Goal: Complete application form: Complete application form

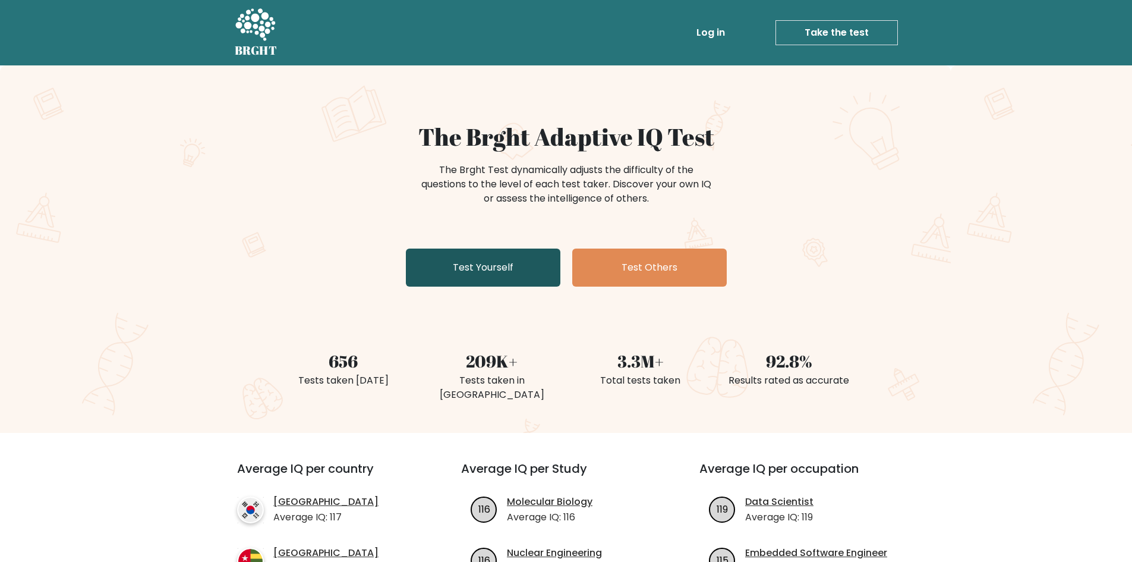
click at [524, 275] on link "Test Yourself" at bounding box center [483, 267] width 155 height 38
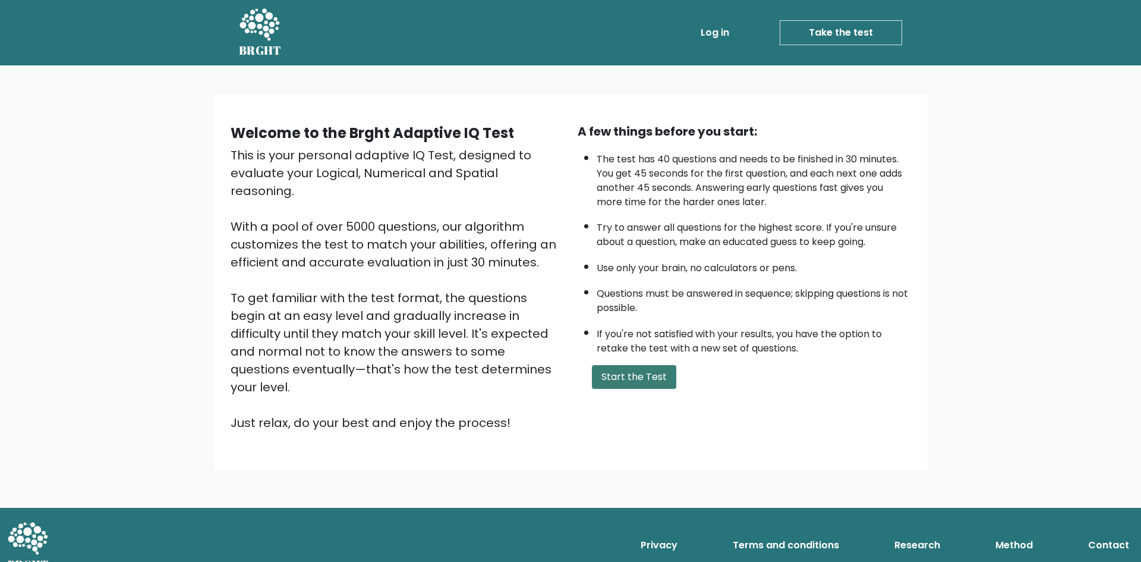
click at [645, 388] on button "Start the Test" at bounding box center [634, 377] width 84 height 24
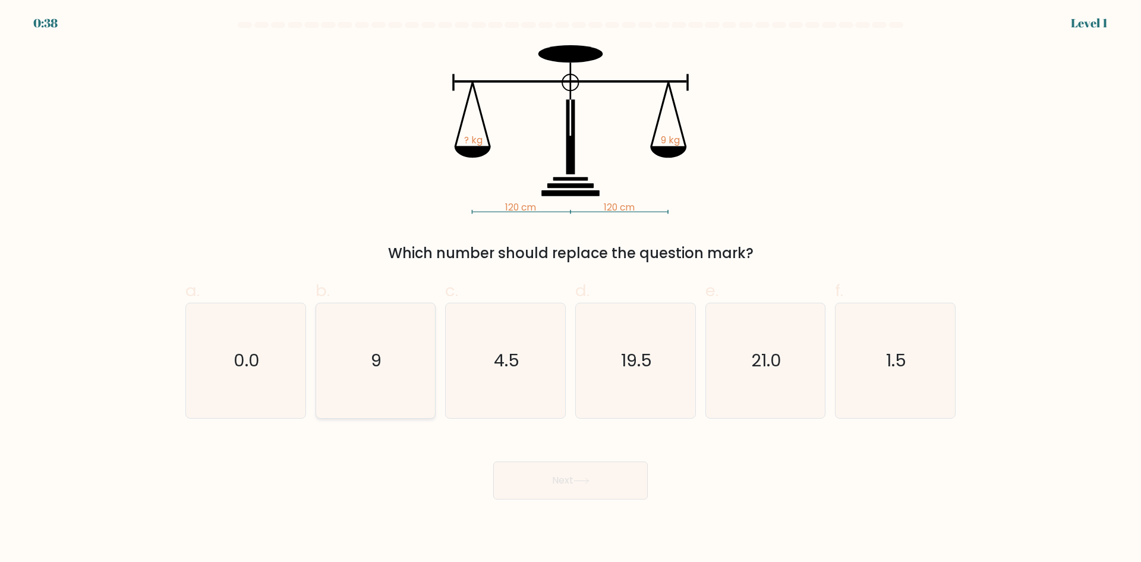
click at [395, 380] on icon "9" at bounding box center [375, 360] width 115 height 115
click at [571, 289] on input "b. 9" at bounding box center [571, 285] width 1 height 8
radio input "true"
click at [594, 486] on button "Next" at bounding box center [570, 480] width 155 height 38
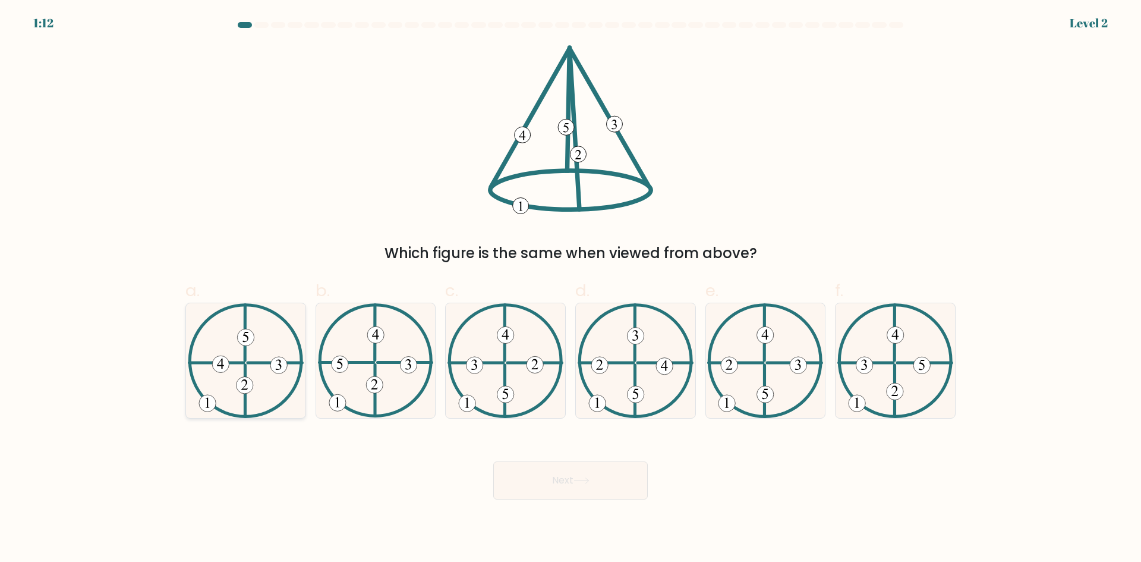
click at [244, 395] on icon at bounding box center [246, 360] width 116 height 115
click at [571, 289] on input "a." at bounding box center [571, 285] width 1 height 8
radio input "true"
click at [581, 473] on button "Next" at bounding box center [570, 480] width 155 height 38
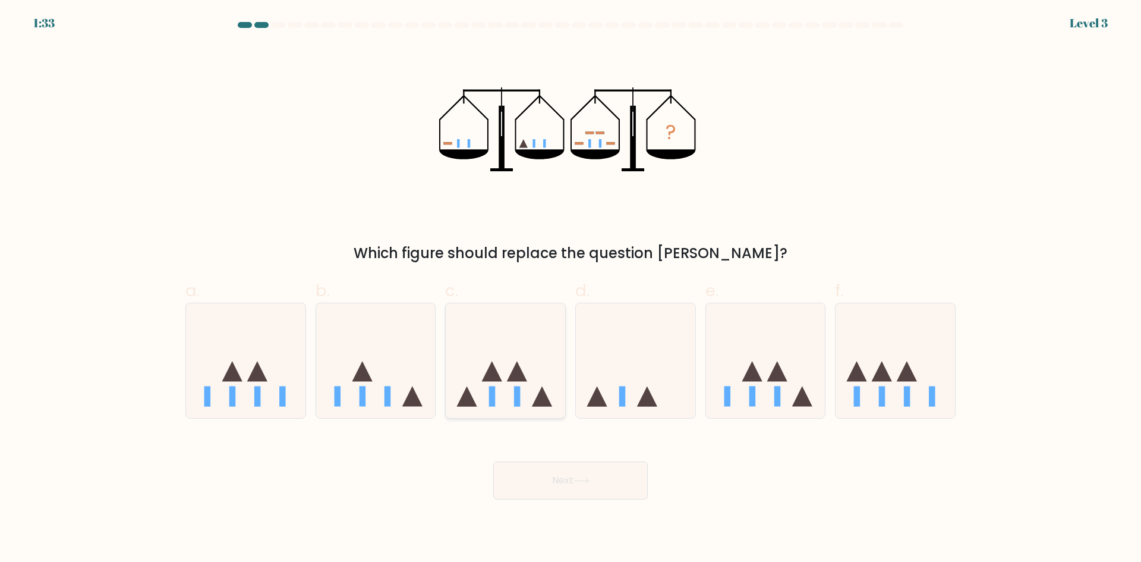
click at [499, 391] on icon at bounding box center [505, 360] width 119 height 99
click at [571, 289] on input "c." at bounding box center [571, 285] width 1 height 8
radio input "true"
click at [582, 483] on icon at bounding box center [582, 480] width 16 height 7
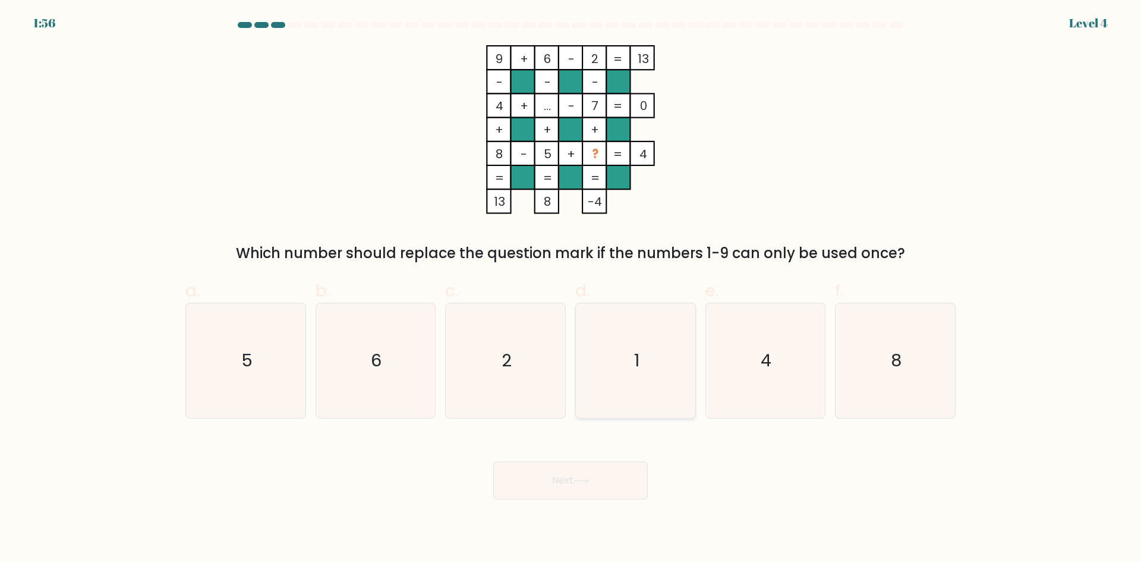
drag, startPoint x: 625, startPoint y: 340, endPoint x: 616, endPoint y: 352, distance: 15.2
click at [625, 339] on icon "1" at bounding box center [635, 360] width 115 height 115
click at [571, 289] on input "d. 1" at bounding box center [571, 285] width 1 height 8
radio input "true"
click at [564, 480] on button "Next" at bounding box center [570, 480] width 155 height 38
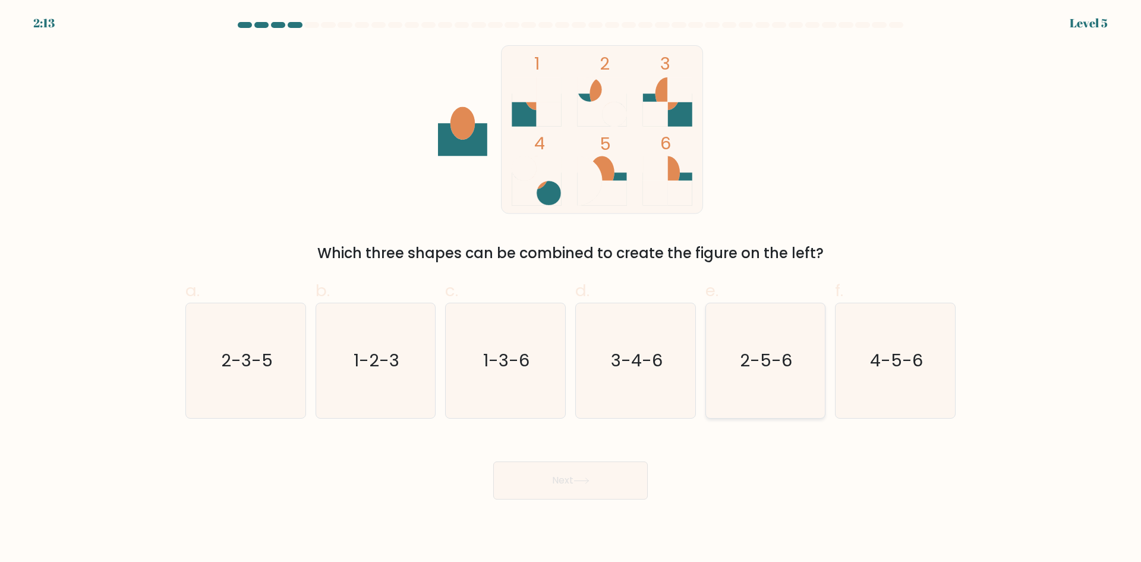
click at [729, 347] on icon "2-5-6" at bounding box center [765, 360] width 115 height 115
click at [571, 289] on input "e. 2-5-6" at bounding box center [571, 285] width 1 height 8
radio input "true"
click at [502, 375] on icon "1-3-6" at bounding box center [505, 360] width 115 height 115
click at [571, 289] on input "c. 1-3-6" at bounding box center [571, 285] width 1 height 8
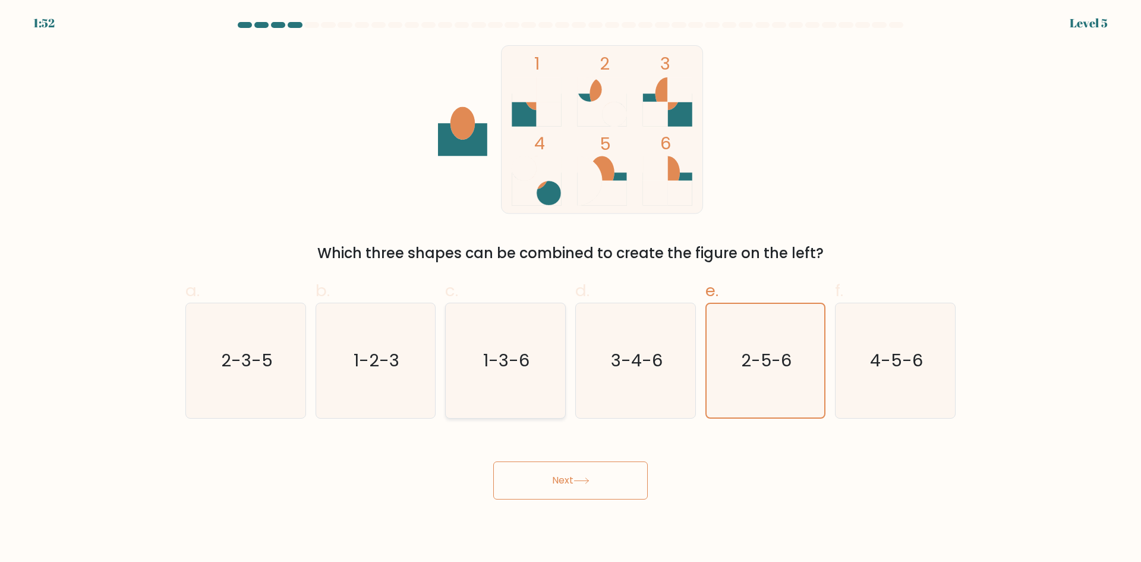
radio input "true"
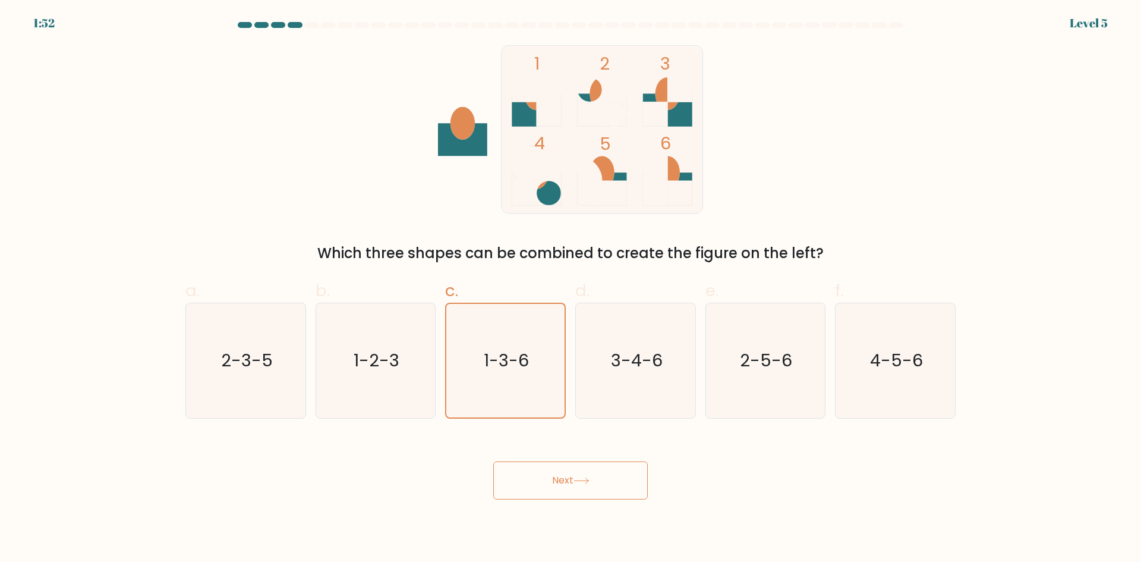
click at [556, 481] on button "Next" at bounding box center [570, 480] width 155 height 38
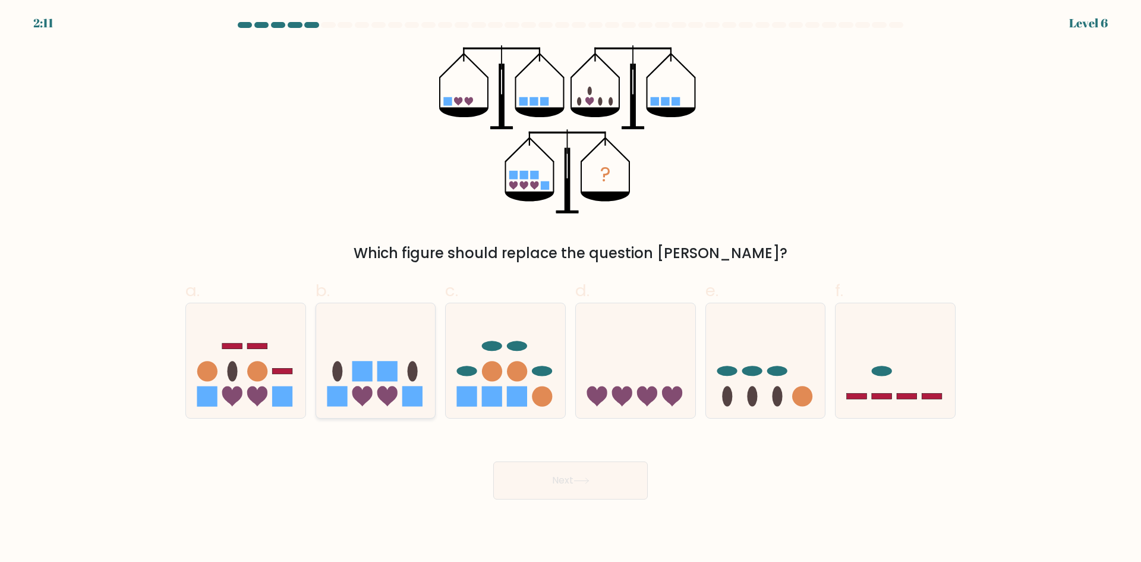
click at [377, 390] on icon at bounding box center [387, 396] width 20 height 20
click at [571, 289] on input "b." at bounding box center [571, 285] width 1 height 8
radio input "true"
click at [628, 483] on button "Next" at bounding box center [570, 480] width 155 height 38
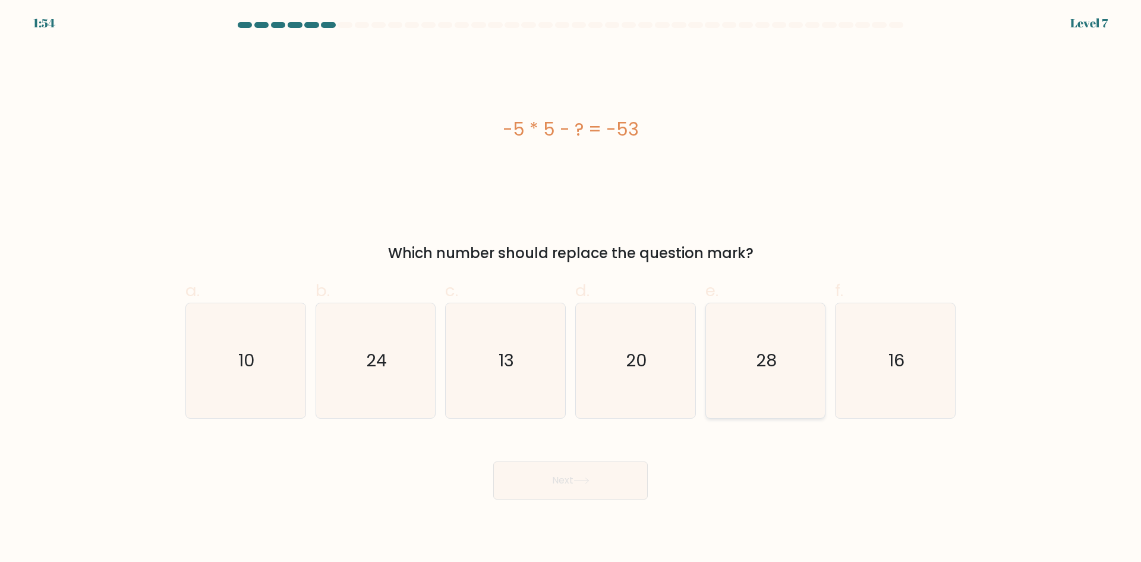
click at [801, 363] on icon "28" at bounding box center [765, 360] width 115 height 115
click at [571, 289] on input "e. 28" at bounding box center [571, 285] width 1 height 8
radio input "true"
click at [574, 481] on button "Next" at bounding box center [570, 480] width 155 height 38
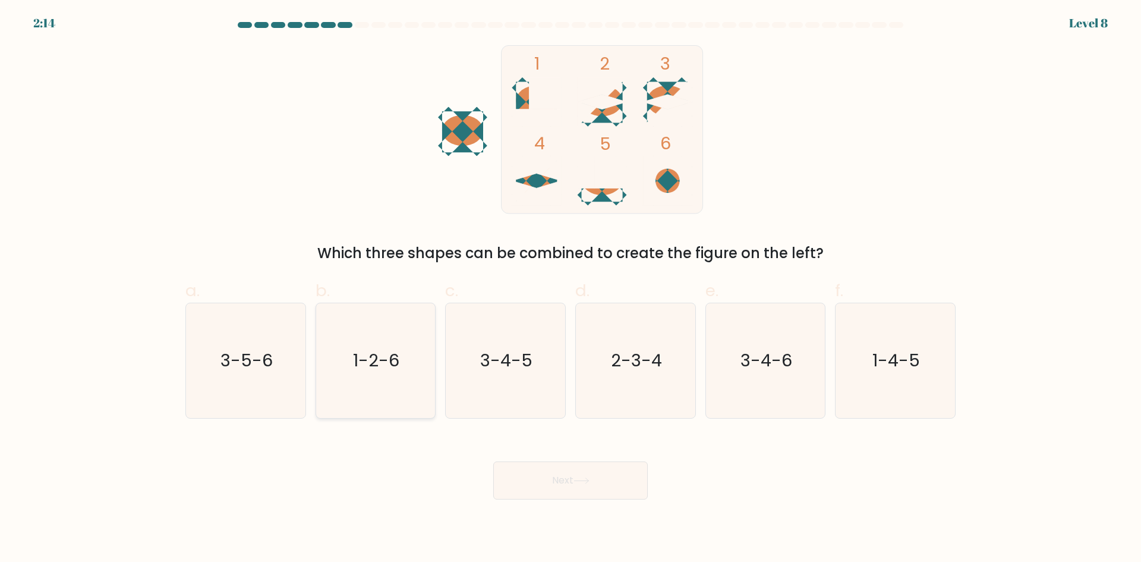
click at [370, 353] on text "1-2-6" at bounding box center [377, 360] width 46 height 24
click at [571, 289] on input "b. 1-2-6" at bounding box center [571, 285] width 1 height 8
radio input "true"
click at [617, 479] on button "Next" at bounding box center [570, 480] width 155 height 38
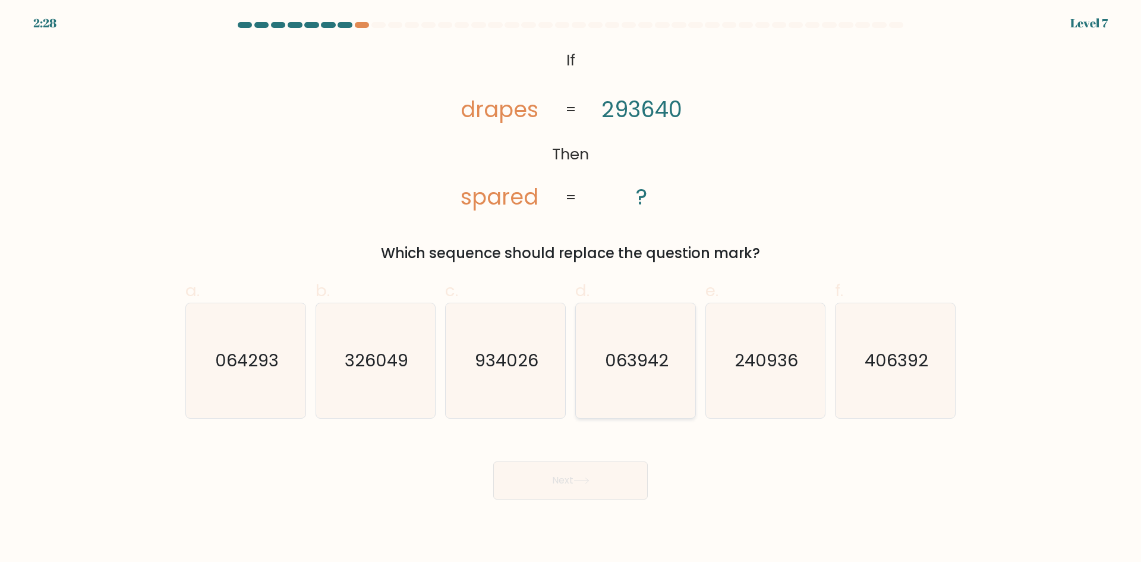
click at [620, 377] on icon "063942" at bounding box center [635, 360] width 115 height 115
click at [571, 289] on input "d. 063942" at bounding box center [571, 285] width 1 height 8
radio input "true"
click at [590, 473] on button "Next" at bounding box center [570, 480] width 155 height 38
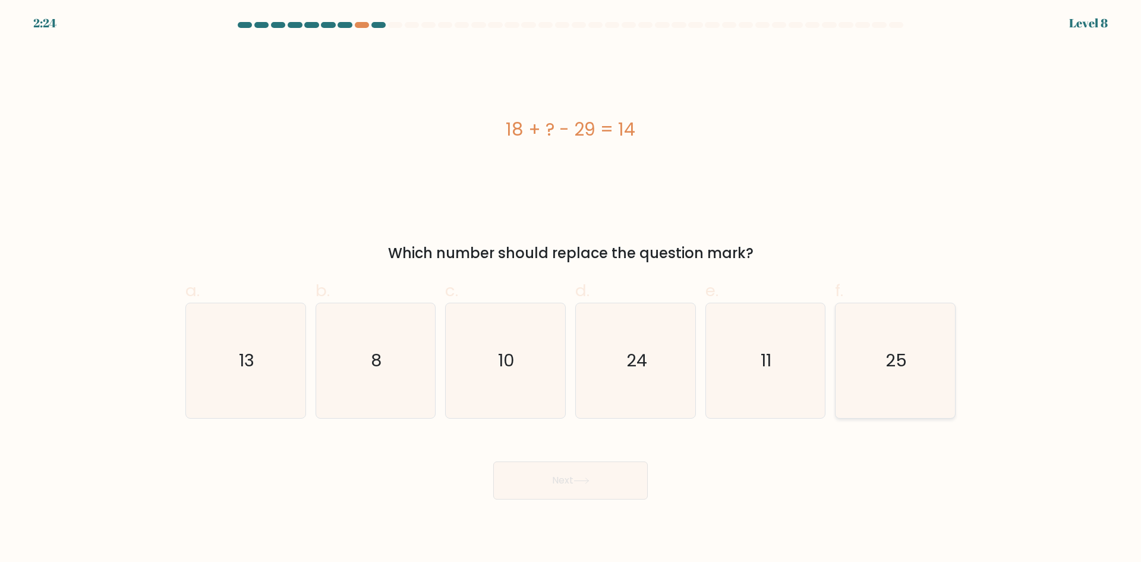
click at [890, 344] on icon "25" at bounding box center [895, 360] width 115 height 115
click at [571, 289] on input "f. 25" at bounding box center [571, 285] width 1 height 8
radio input "true"
click at [549, 482] on button "Next" at bounding box center [570, 480] width 155 height 38
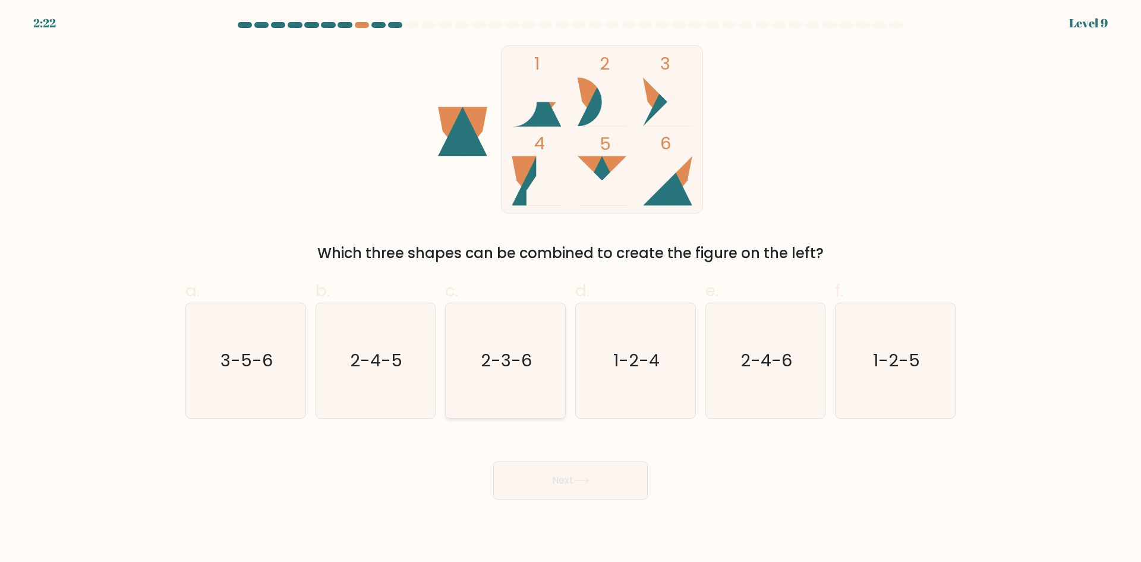
drag, startPoint x: 505, startPoint y: 350, endPoint x: 520, endPoint y: 408, distance: 60.1
click at [505, 349] on text "2-3-6" at bounding box center [506, 360] width 51 height 24
click at [571, 289] on input "c. 2-3-6" at bounding box center [571, 285] width 1 height 8
radio input "true"
click at [560, 477] on button "Next" at bounding box center [570, 480] width 155 height 38
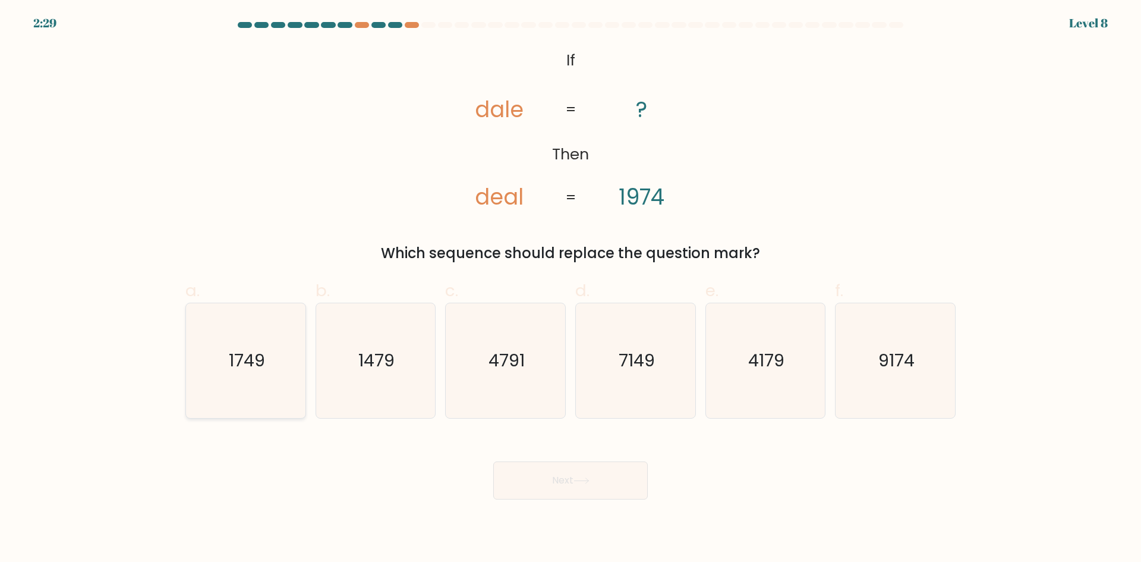
click at [279, 366] on icon "1749" at bounding box center [245, 360] width 115 height 115
click at [571, 289] on input "a. 1749" at bounding box center [571, 285] width 1 height 8
radio input "true"
click at [563, 464] on button "Next" at bounding box center [570, 480] width 155 height 38
click at [547, 488] on button "Next" at bounding box center [570, 480] width 155 height 38
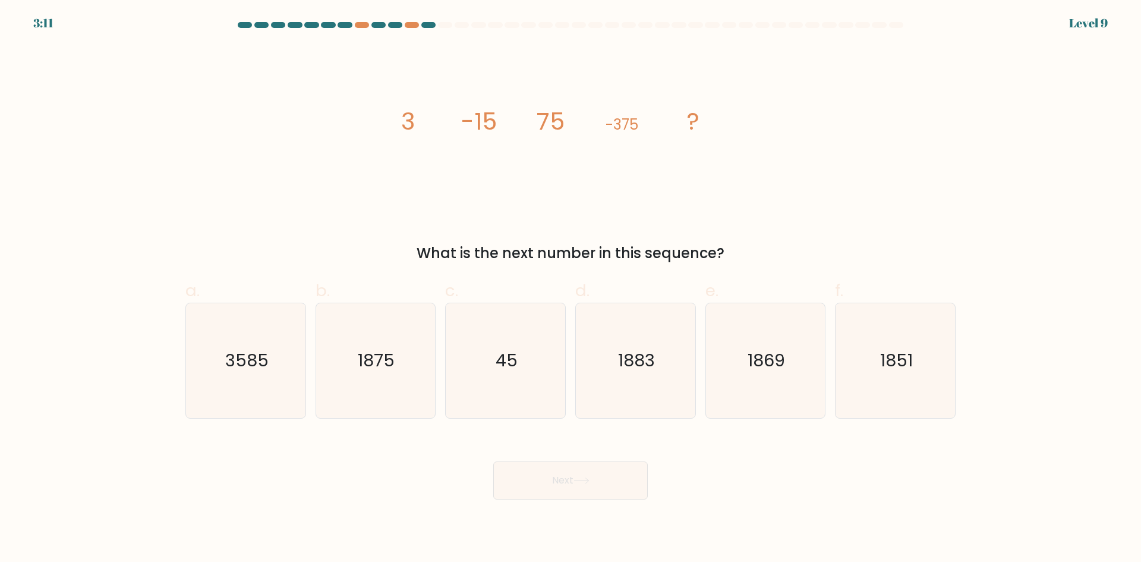
drag, startPoint x: 547, startPoint y: 477, endPoint x: 300, endPoint y: 436, distance: 251.3
click at [266, 451] on div "Next" at bounding box center [570, 466] width 785 height 67
click at [241, 348] on text "3585" at bounding box center [246, 360] width 43 height 24
click at [295, 363] on icon "3585" at bounding box center [245, 360] width 115 height 115
click at [571, 289] on input "a. 3585" at bounding box center [571, 285] width 1 height 8
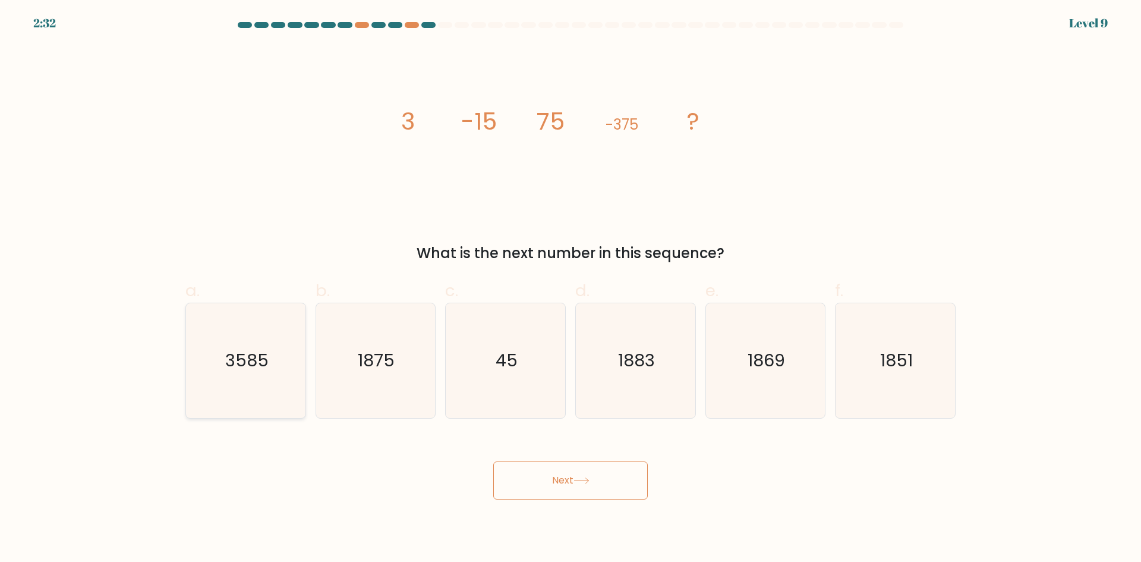
radio input "true"
click at [559, 491] on button "Next" at bounding box center [570, 480] width 155 height 38
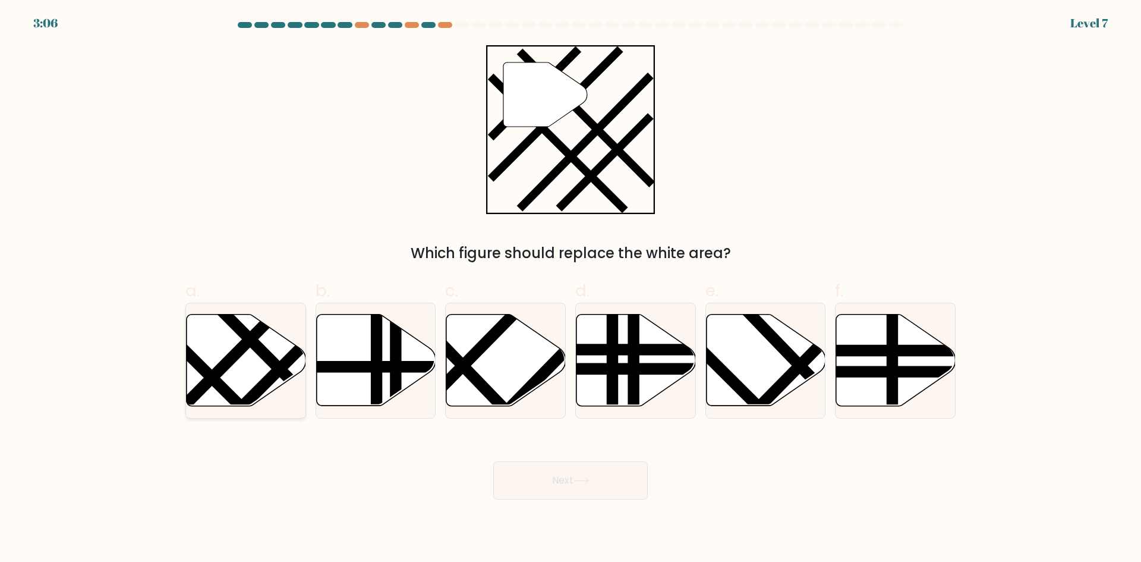
click at [252, 390] on line at bounding box center [260, 387] width 185 height 185
click at [571, 289] on input "a." at bounding box center [571, 285] width 1 height 8
radio input "true"
click at [551, 467] on button "Next" at bounding box center [570, 480] width 155 height 38
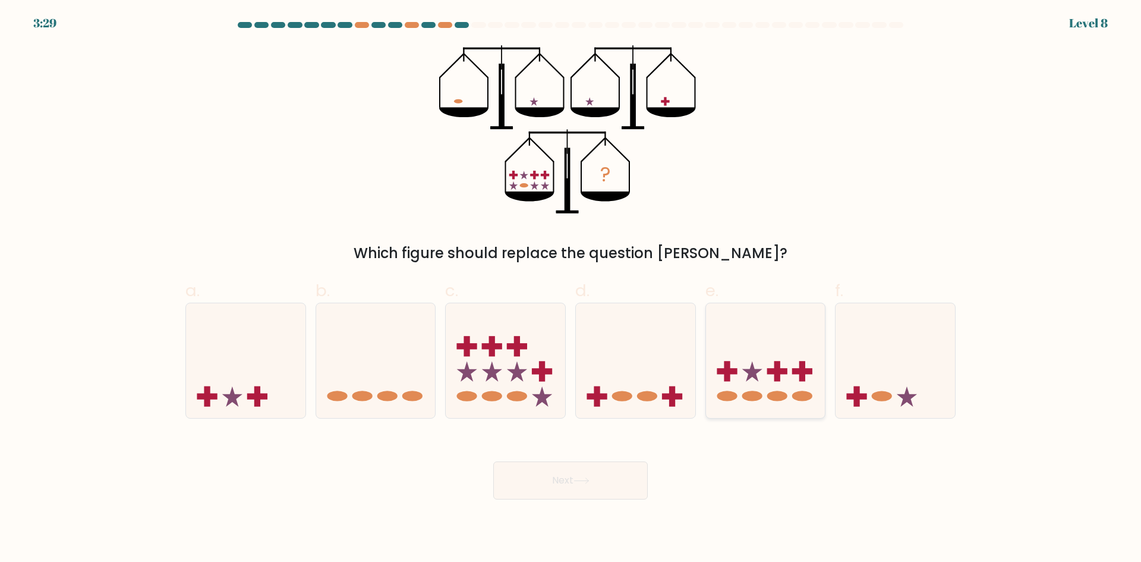
click at [756, 348] on icon at bounding box center [765, 360] width 119 height 99
click at [571, 289] on input "e." at bounding box center [571, 285] width 1 height 8
radio input "true"
click at [589, 494] on button "Next" at bounding box center [570, 480] width 155 height 38
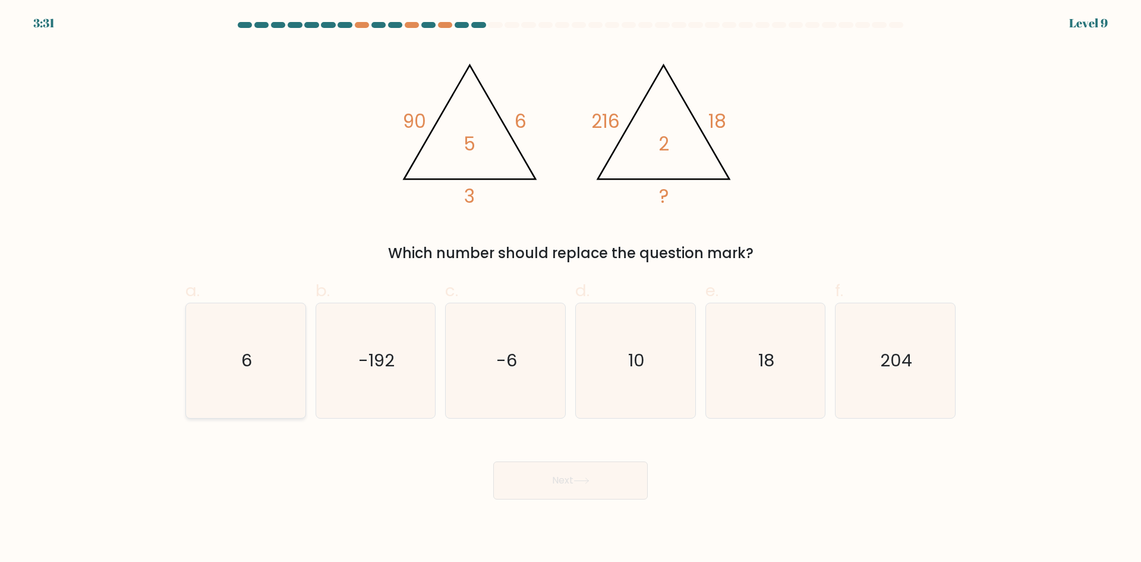
click at [207, 377] on icon "6" at bounding box center [245, 360] width 115 height 115
click at [571, 289] on input "a. 6" at bounding box center [571, 285] width 1 height 8
radio input "true"
click at [609, 470] on button "Next" at bounding box center [570, 480] width 155 height 38
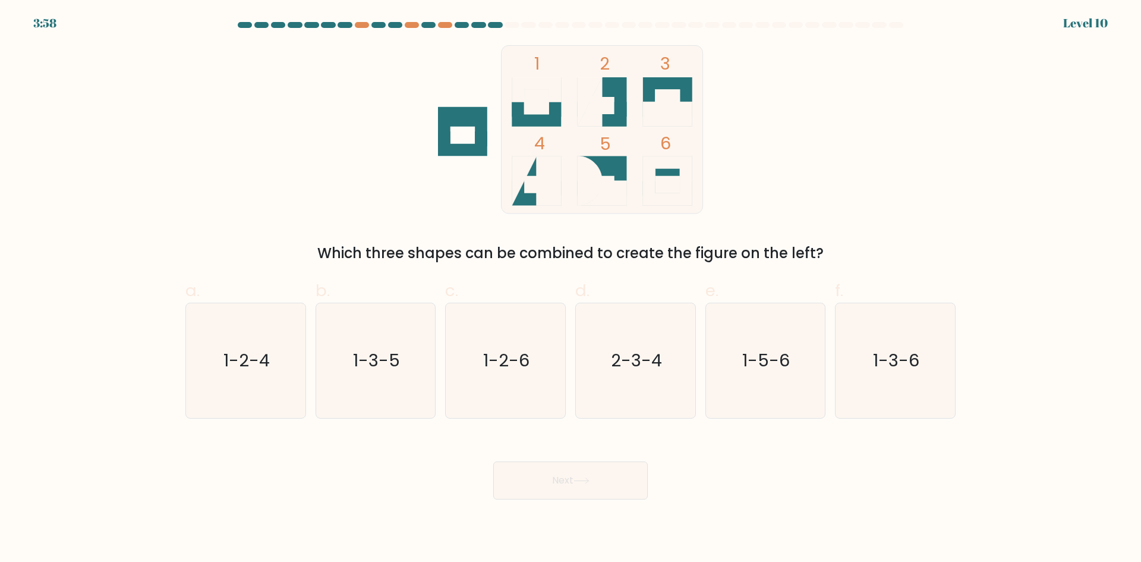
click at [553, 105] on icon at bounding box center [536, 114] width 49 height 24
click at [912, 385] on icon "1-3-6" at bounding box center [895, 360] width 115 height 115
click at [571, 289] on input "f. 1-3-6" at bounding box center [571, 285] width 1 height 8
radio input "true"
click at [634, 494] on button "Next" at bounding box center [570, 480] width 155 height 38
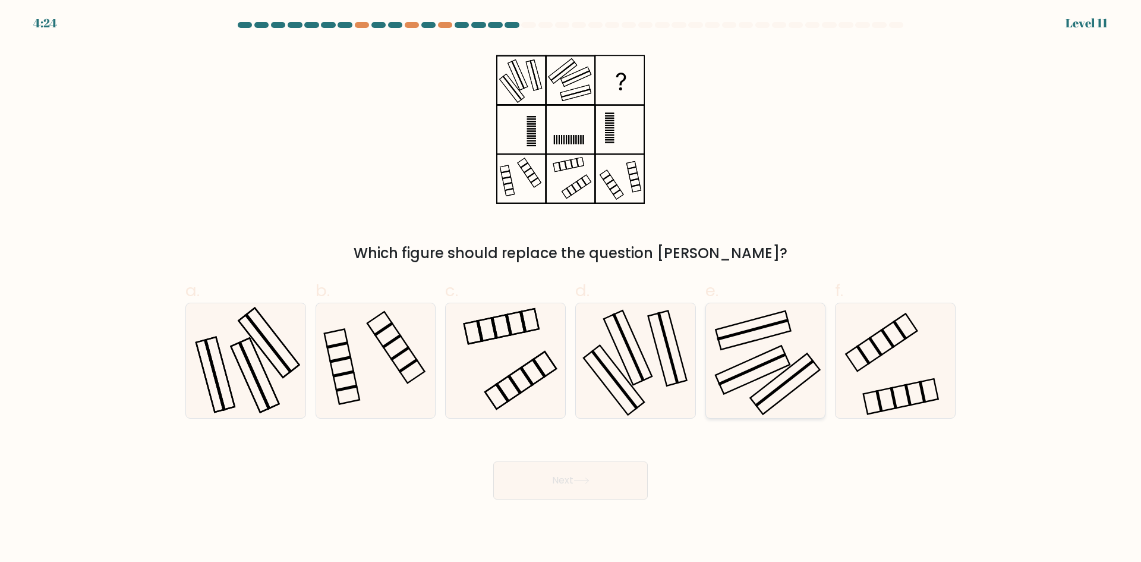
click at [790, 328] on rect at bounding box center [753, 330] width 75 height 39
click at [571, 289] on input "e." at bounding box center [571, 285] width 1 height 8
radio input "true"
click at [640, 471] on button "Next" at bounding box center [570, 480] width 155 height 38
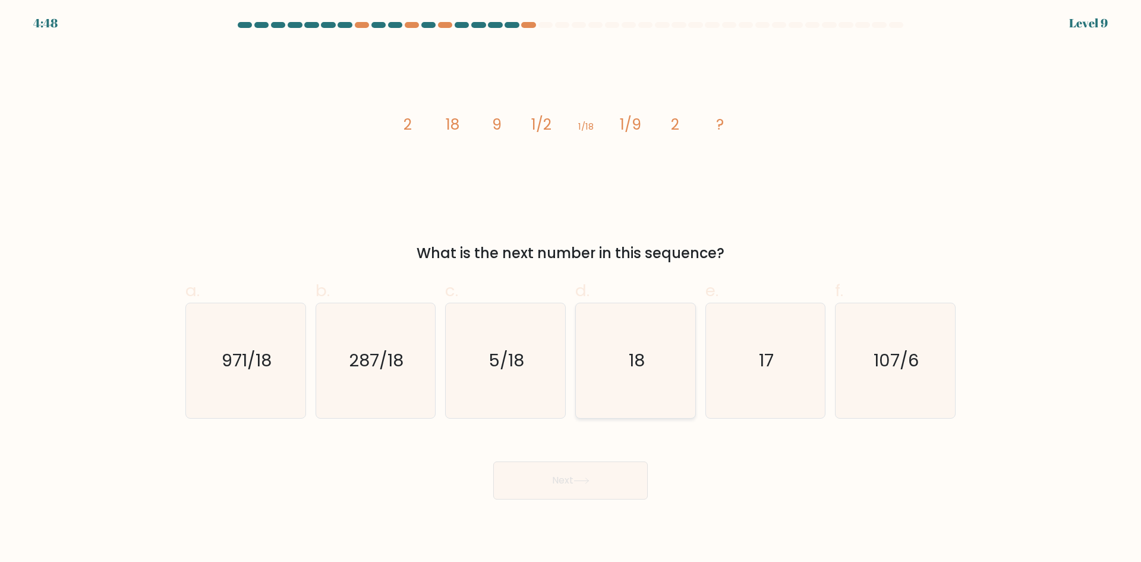
click at [619, 365] on icon "18" at bounding box center [635, 360] width 115 height 115
click at [571, 289] on input "d. 18" at bounding box center [571, 285] width 1 height 8
radio input "true"
click at [568, 478] on button "Next" at bounding box center [570, 480] width 155 height 38
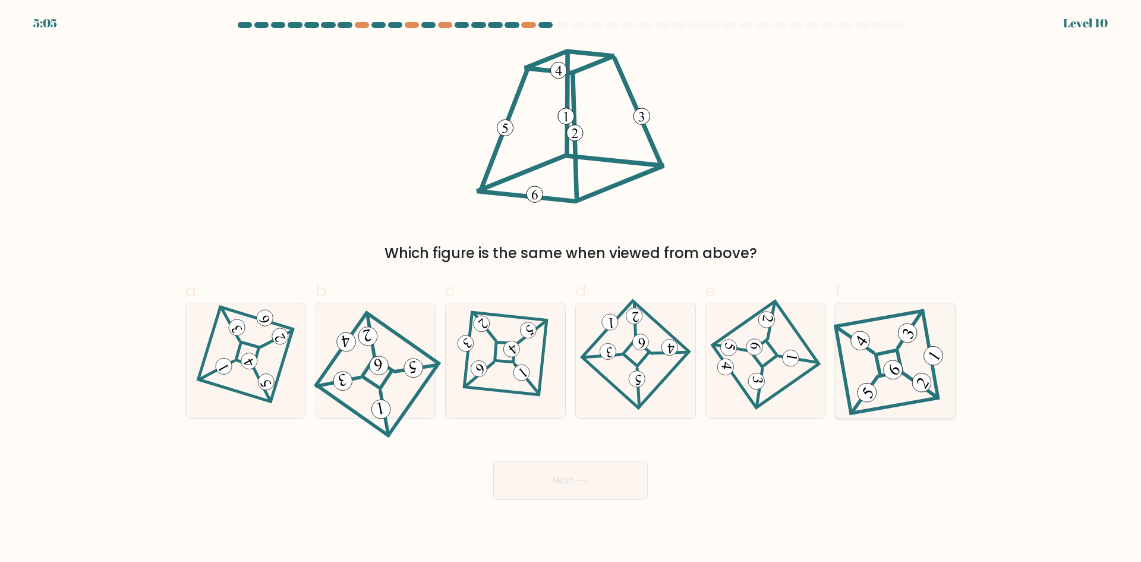
click at [892, 363] on 841 at bounding box center [893, 370] width 26 height 26
click at [571, 289] on input "f." at bounding box center [571, 285] width 1 height 8
radio input "true"
click at [590, 483] on icon at bounding box center [582, 480] width 16 height 7
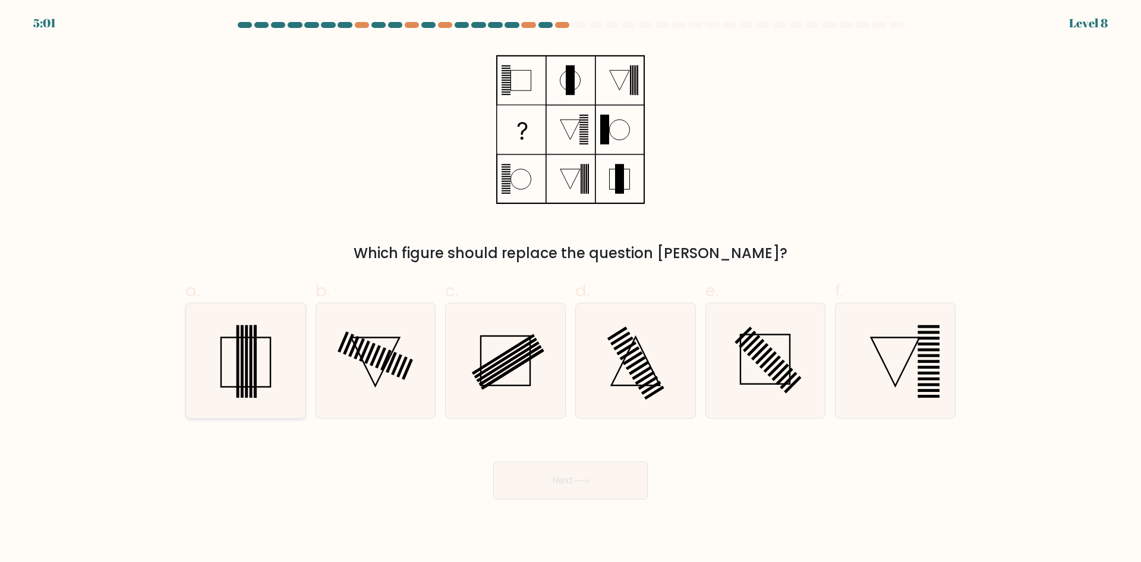
click at [235, 351] on icon at bounding box center [245, 360] width 115 height 115
click at [571, 289] on input "a." at bounding box center [571, 285] width 1 height 8
radio input "true"
click at [605, 465] on button "Next" at bounding box center [570, 480] width 155 height 38
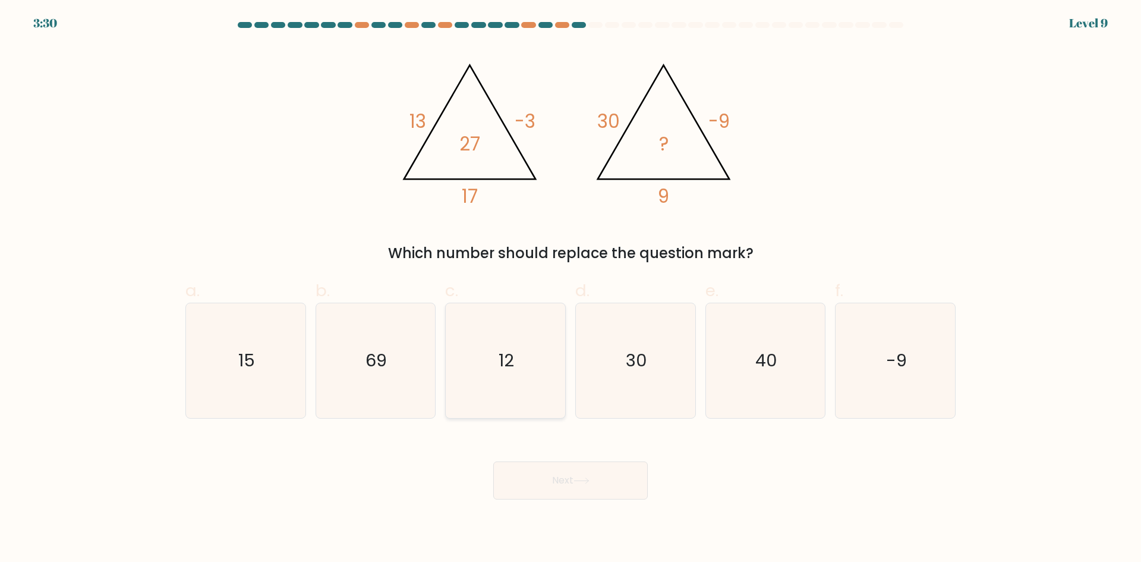
click at [533, 395] on icon "12" at bounding box center [505, 360] width 115 height 115
click at [571, 289] on input "c. 12" at bounding box center [571, 285] width 1 height 8
radio input "true"
click at [559, 483] on button "Next" at bounding box center [570, 480] width 155 height 38
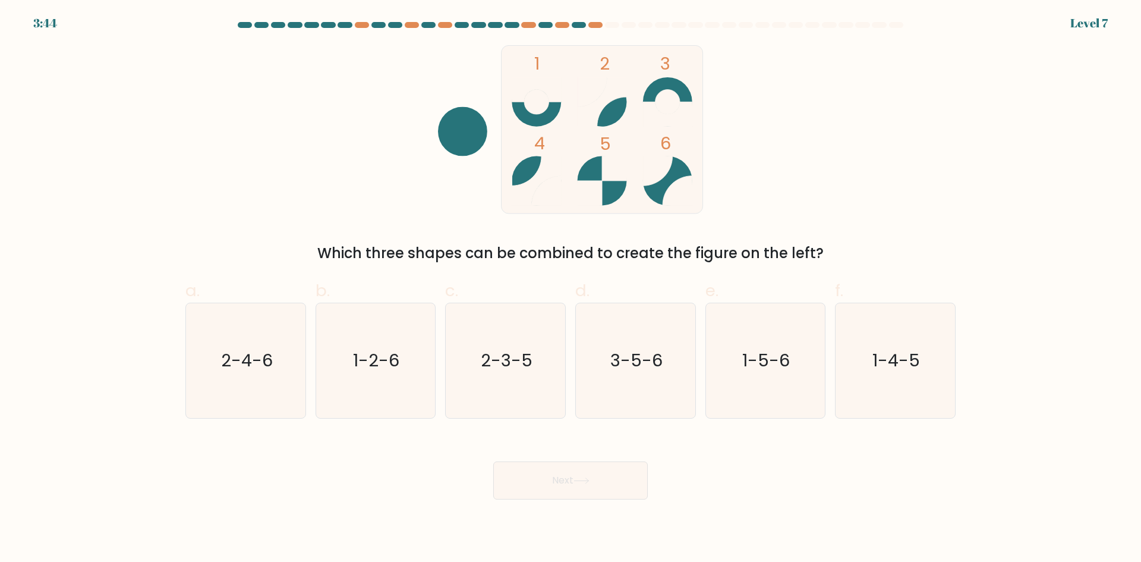
click at [645, 194] on rect at bounding box center [602, 129] width 201 height 168
click at [242, 367] on text "2-4-6" at bounding box center [247, 360] width 52 height 24
click at [571, 289] on input "a. 2-4-6" at bounding box center [571, 285] width 1 height 8
radio input "true"
click at [570, 474] on button "Next" at bounding box center [570, 480] width 155 height 38
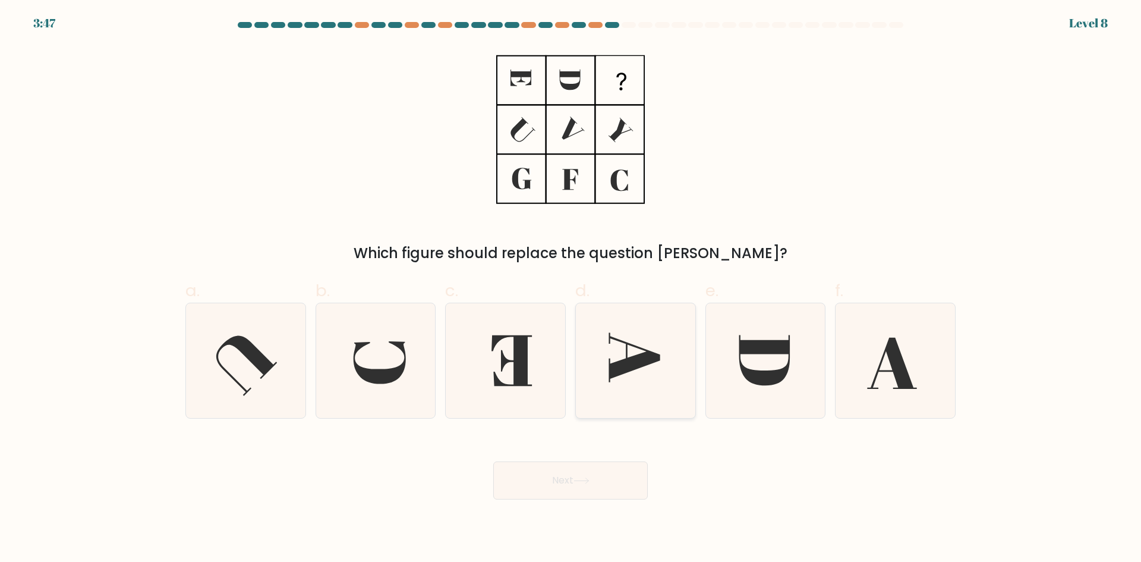
click at [625, 385] on icon at bounding box center [635, 360] width 115 height 115
click at [571, 289] on input "d." at bounding box center [571, 285] width 1 height 8
radio input "true"
click at [567, 481] on button "Next" at bounding box center [570, 480] width 155 height 38
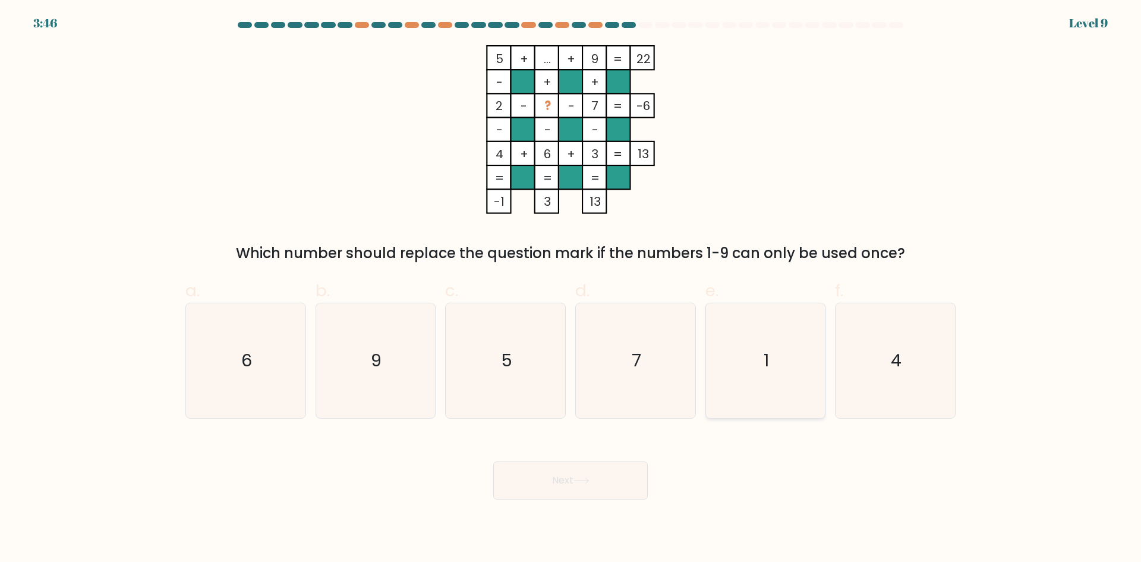
click at [786, 359] on icon "1" at bounding box center [765, 360] width 115 height 115
click at [571, 289] on input "e. 1" at bounding box center [571, 285] width 1 height 8
radio input "true"
click at [631, 479] on button "Next" at bounding box center [570, 480] width 155 height 38
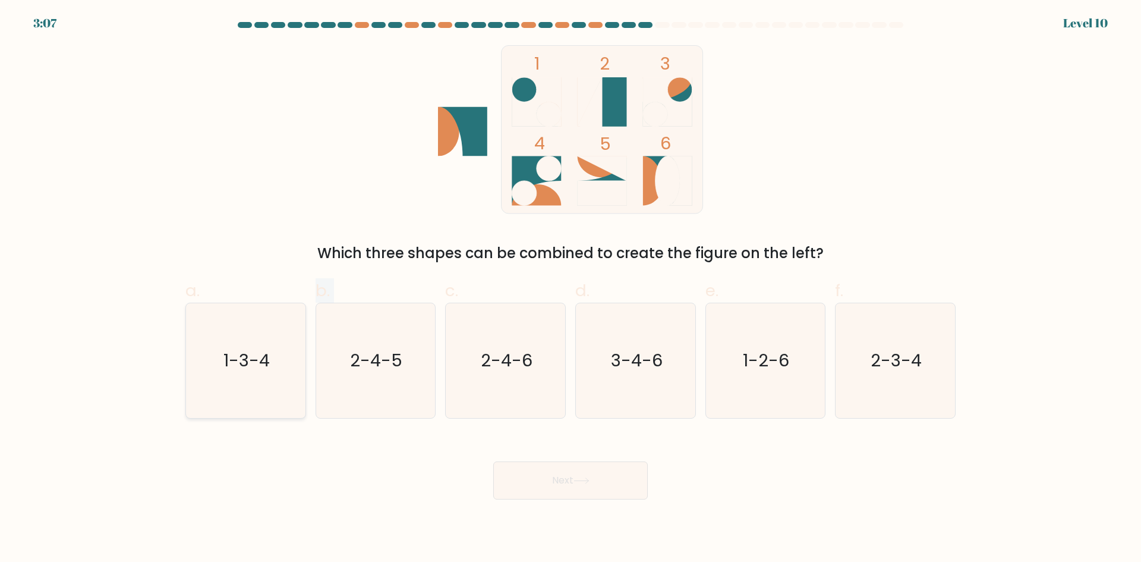
drag, startPoint x: 353, startPoint y: 368, endPoint x: 293, endPoint y: 390, distance: 63.7
click at [297, 395] on div "a. 1-3-4 b. 2-4-5 c. 2-4-6 d. 3-4-6" at bounding box center [571, 344] width 780 height 150
click at [276, 358] on icon "1-3-4" at bounding box center [245, 360] width 115 height 115
click at [571, 289] on input "a. 1-3-4" at bounding box center [571, 285] width 1 height 8
radio input "true"
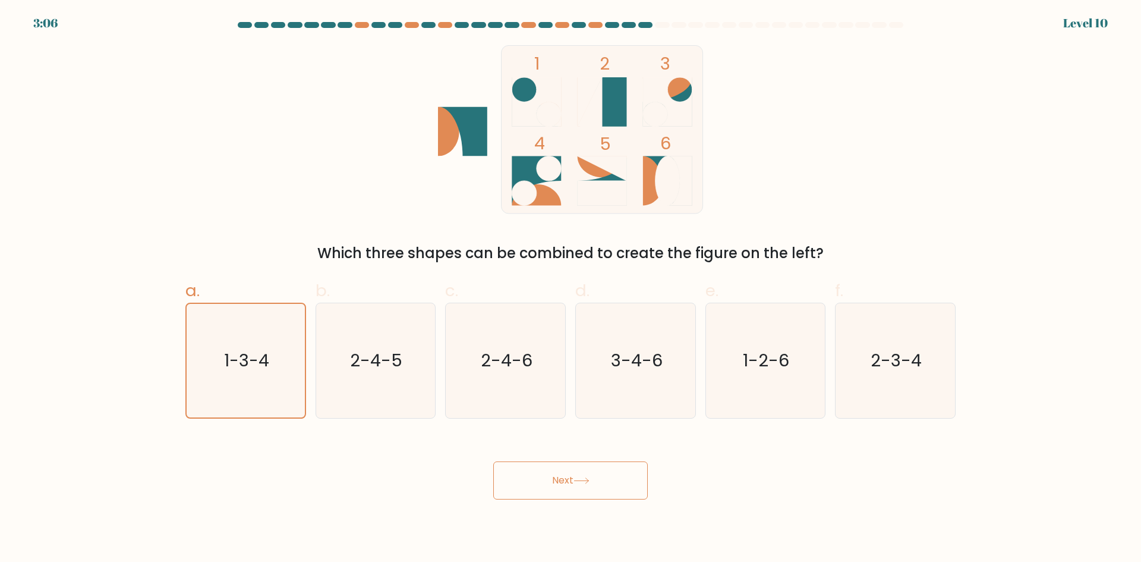
click at [476, 476] on div "Next" at bounding box center [570, 466] width 785 height 67
click at [502, 477] on button "Next" at bounding box center [570, 480] width 155 height 38
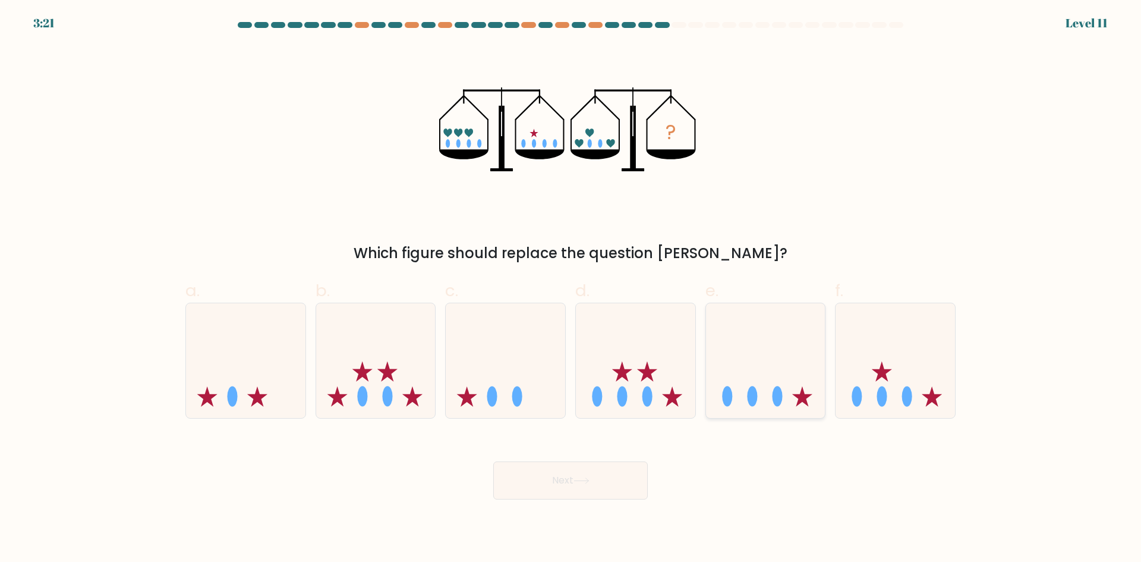
click at [770, 388] on icon at bounding box center [765, 360] width 119 height 99
click at [571, 289] on input "e." at bounding box center [571, 285] width 1 height 8
radio input "true"
click at [516, 481] on button "Next" at bounding box center [570, 480] width 155 height 38
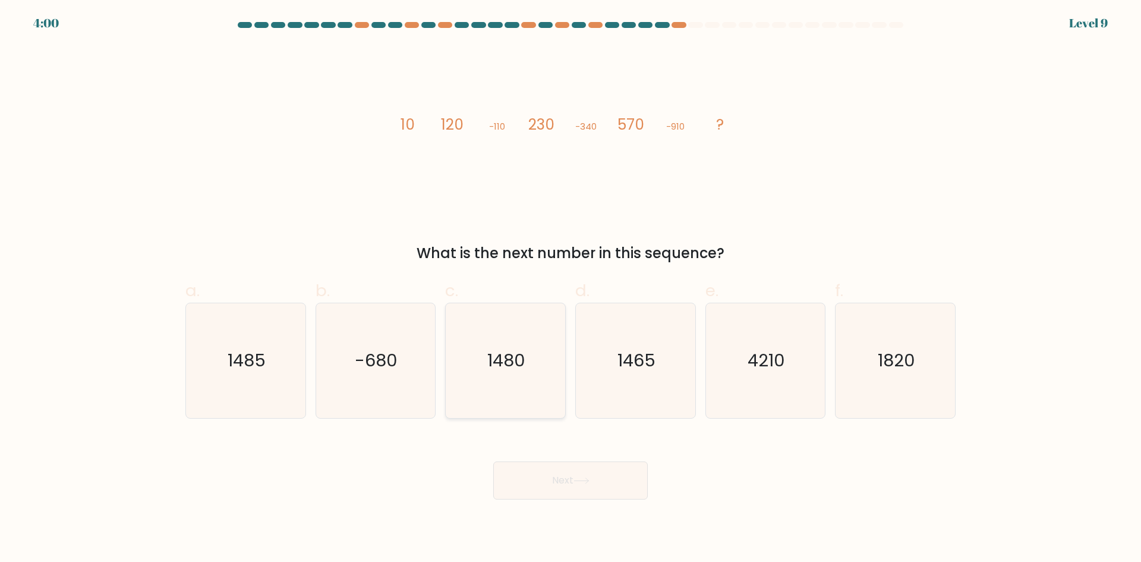
click at [549, 336] on icon "1480" at bounding box center [505, 360] width 115 height 115
click at [571, 289] on input "c. 1480" at bounding box center [571, 285] width 1 height 8
radio input "true"
click at [527, 496] on button "Next" at bounding box center [570, 480] width 155 height 38
click at [530, 481] on button "Next" at bounding box center [570, 480] width 155 height 38
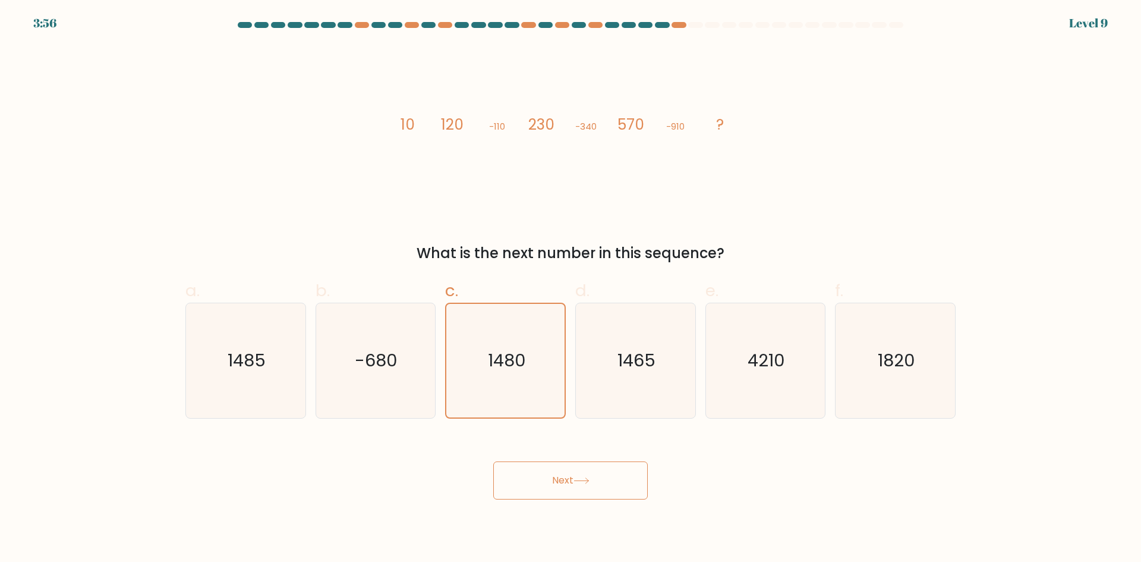
drag, startPoint x: 514, startPoint y: 462, endPoint x: 522, endPoint y: 477, distance: 16.5
click at [514, 463] on button "Next" at bounding box center [570, 480] width 155 height 38
click at [563, 339] on div "1480" at bounding box center [505, 361] width 121 height 116
click at [571, 289] on input "c. 1480" at bounding box center [571, 285] width 1 height 8
click at [622, 333] on icon "1465" at bounding box center [635, 360] width 115 height 115
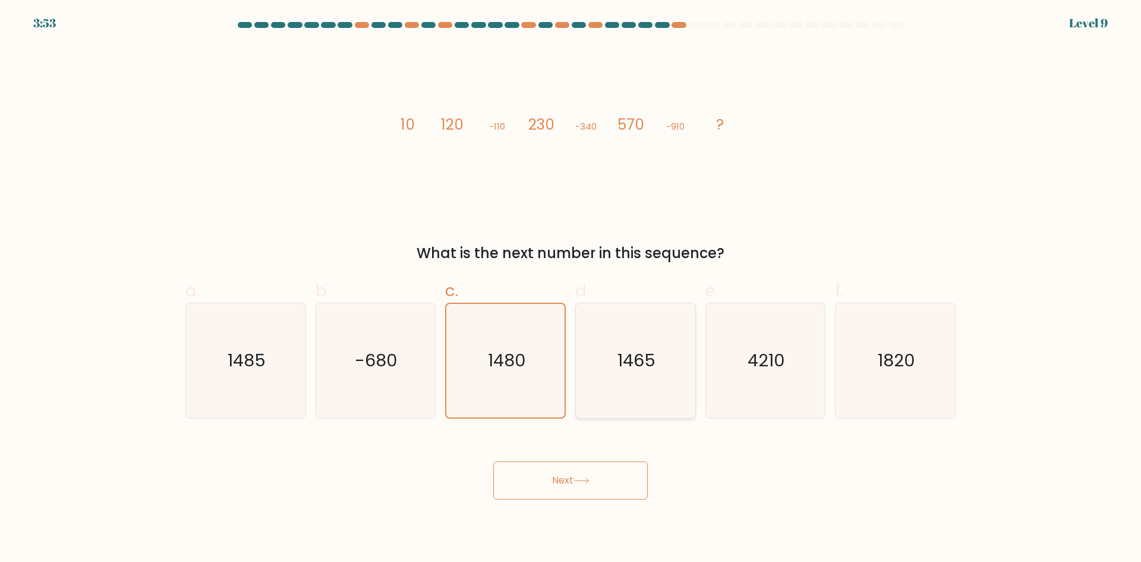
click at [571, 289] on input "d. 1465" at bounding box center [571, 285] width 1 height 8
radio input "true"
click at [542, 347] on icon "1480" at bounding box center [505, 360] width 115 height 115
click at [571, 289] on input "c. 1480" at bounding box center [571, 285] width 1 height 8
radio input "true"
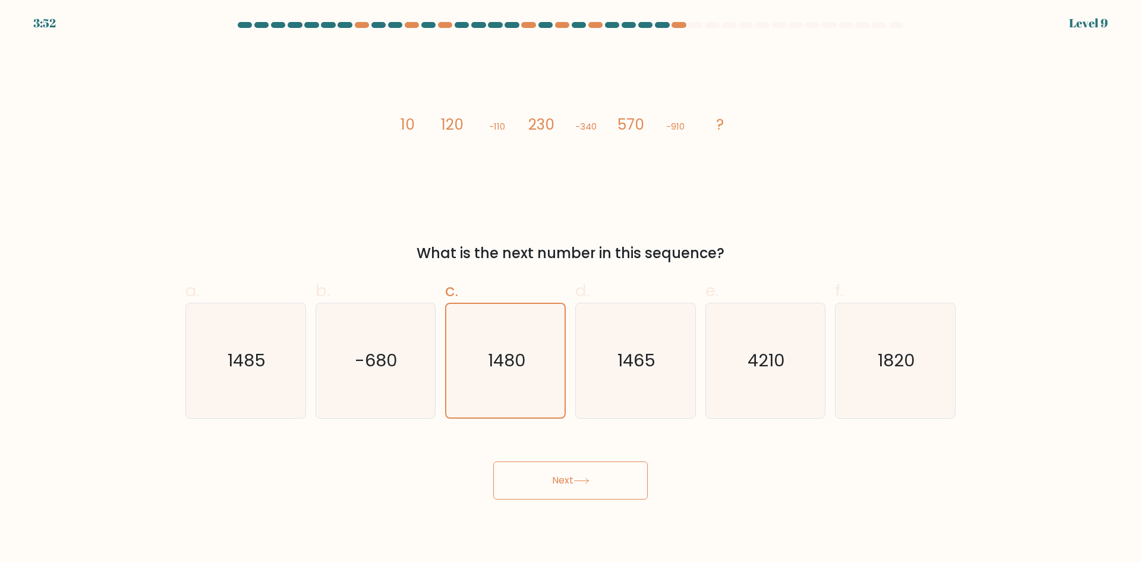
drag, startPoint x: 571, startPoint y: 466, endPoint x: 572, endPoint y: 482, distance: 16.1
click at [571, 467] on div "Next" at bounding box center [570, 466] width 785 height 67
click at [572, 482] on button "Next" at bounding box center [570, 480] width 155 height 38
click at [595, 475] on button "Next" at bounding box center [570, 480] width 155 height 38
click at [633, 385] on icon "1465" at bounding box center [635, 360] width 115 height 115
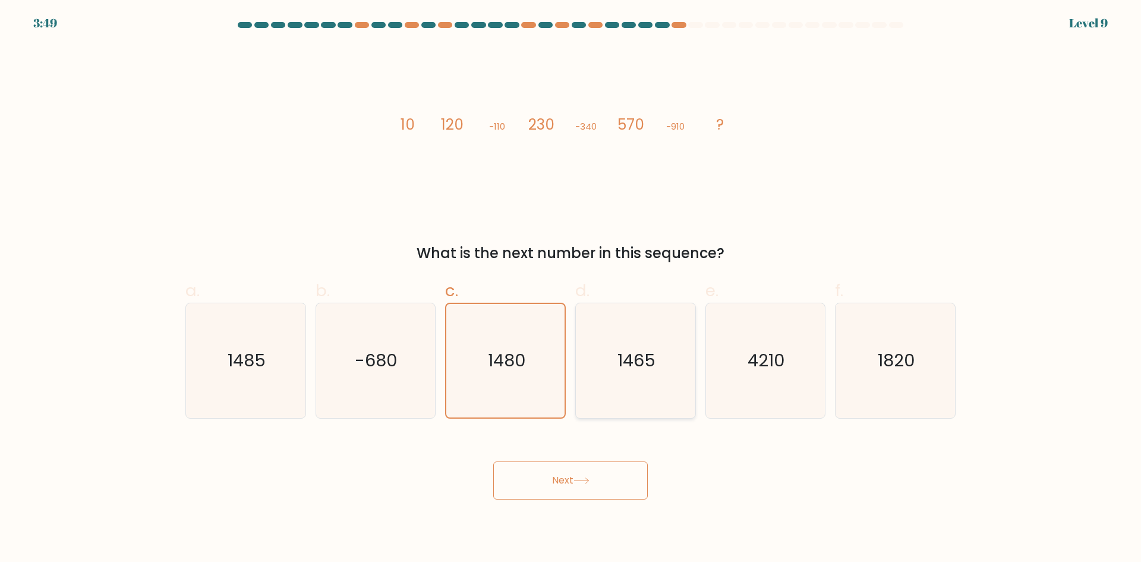
click at [571, 289] on input "d. 1465" at bounding box center [571, 285] width 1 height 8
radio input "true"
click at [544, 479] on button "Next" at bounding box center [570, 480] width 155 height 38
click at [766, 308] on icon "4210" at bounding box center [765, 360] width 115 height 115
click at [571, 289] on input "e. 4210" at bounding box center [571, 285] width 1 height 8
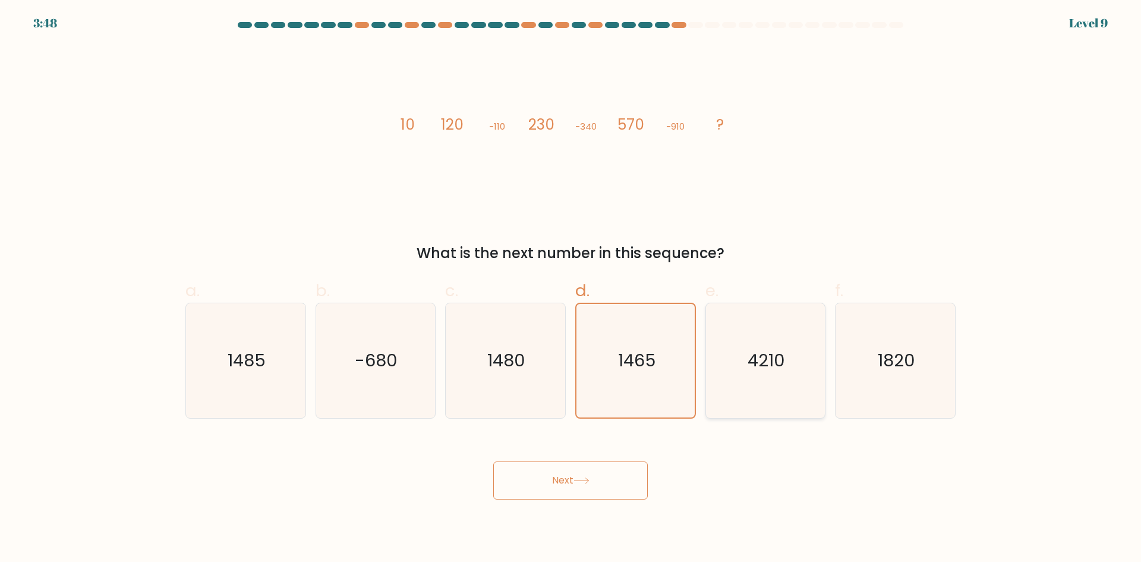
radio input "true"
click at [514, 483] on button "Next" at bounding box center [570, 480] width 155 height 38
click at [518, 483] on button "Next" at bounding box center [570, 480] width 155 height 38
click at [568, 469] on button "Next" at bounding box center [570, 480] width 155 height 38
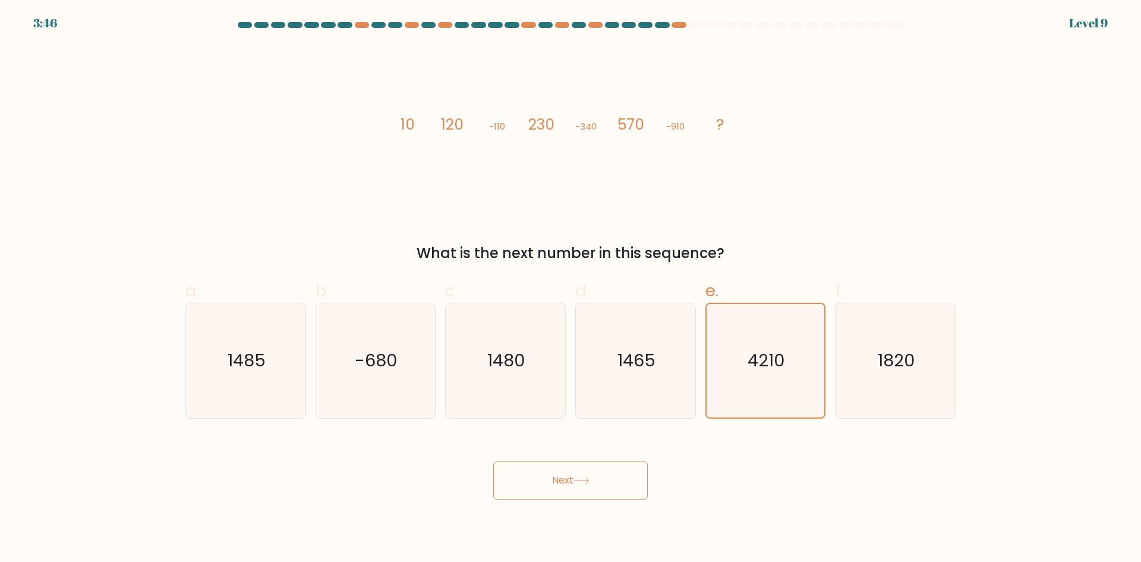
click at [592, 487] on button "Next" at bounding box center [570, 480] width 155 height 38
click at [581, 503] on body "3:44 Level 9" at bounding box center [570, 281] width 1141 height 562
click at [610, 468] on button "Next" at bounding box center [570, 480] width 155 height 38
click at [583, 482] on icon at bounding box center [582, 480] width 16 height 7
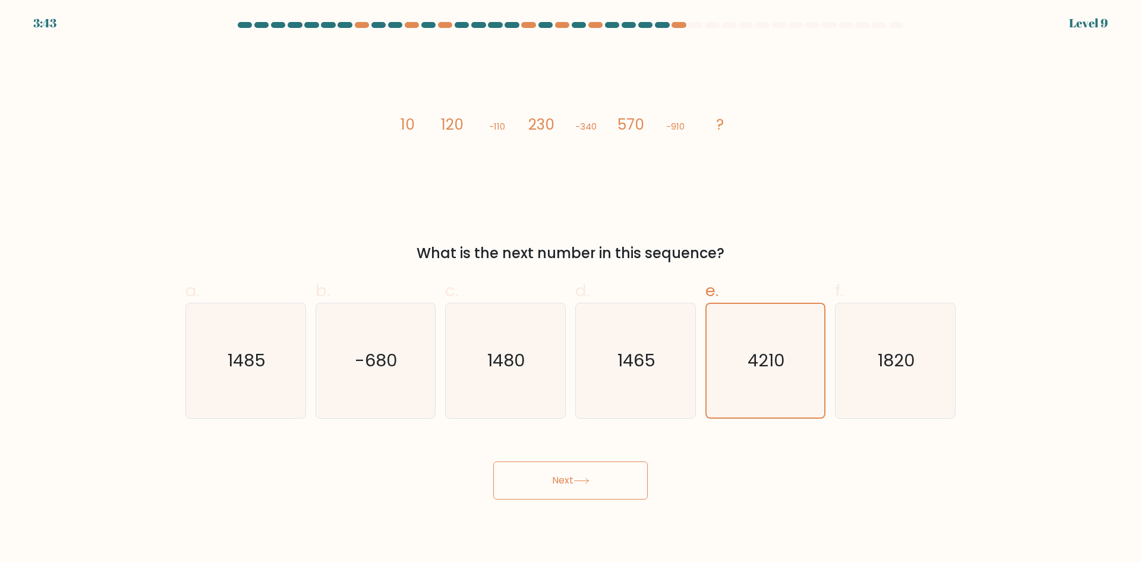
click at [583, 482] on icon at bounding box center [582, 480] width 16 height 7
click at [584, 482] on icon at bounding box center [582, 480] width 16 height 7
click at [459, 374] on icon "1480" at bounding box center [505, 360] width 115 height 115
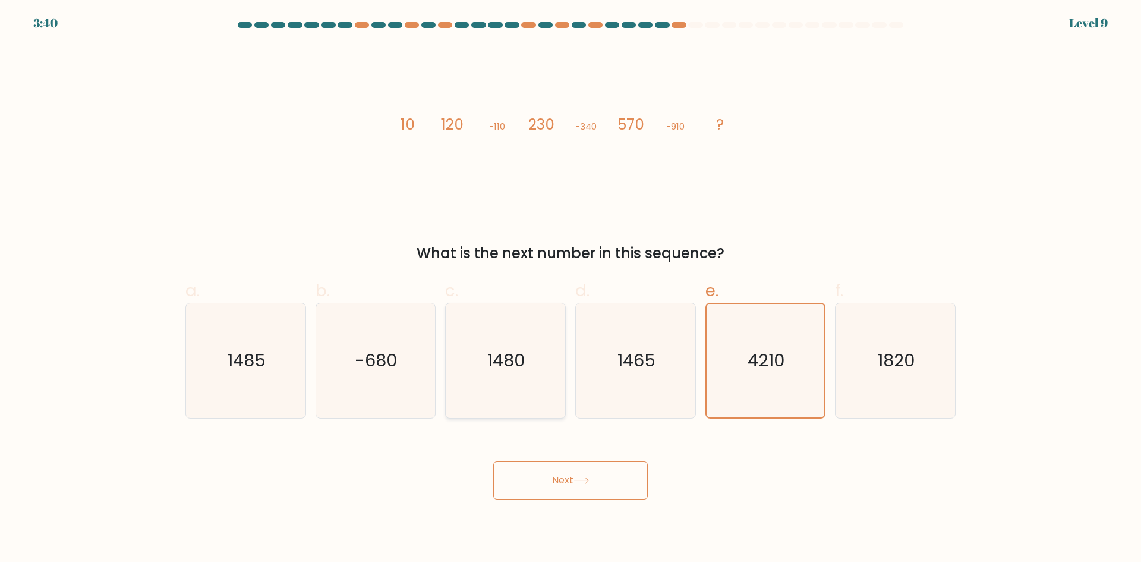
click at [571, 289] on input "c. 1480" at bounding box center [571, 285] width 1 height 8
radio input "true"
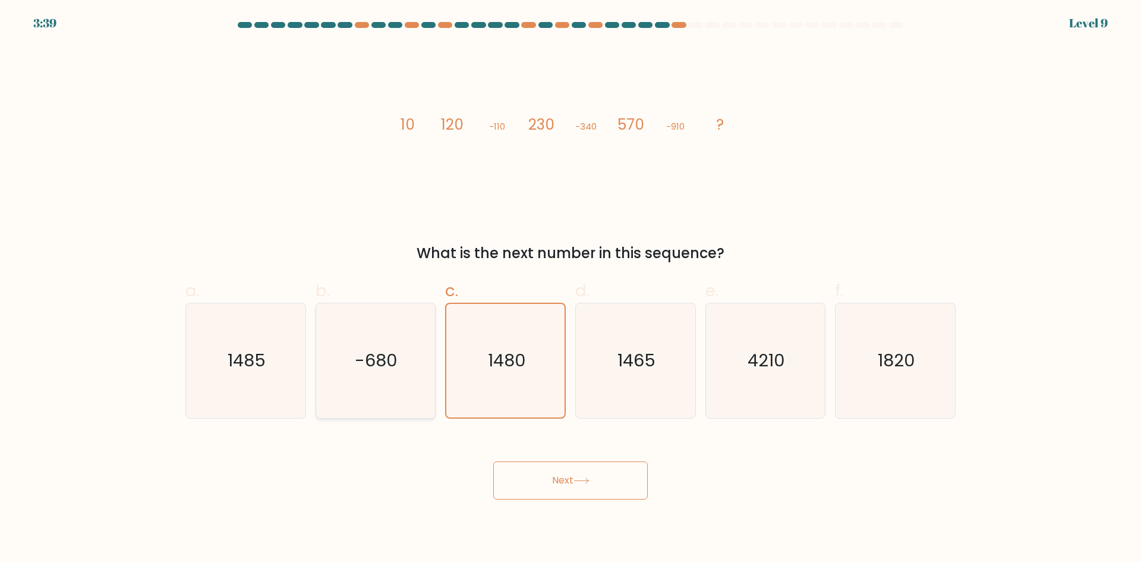
click at [362, 360] on text "-680" at bounding box center [376, 360] width 43 height 24
click at [571, 289] on input "b. -680" at bounding box center [571, 285] width 1 height 8
radio input "true"
click at [241, 344] on icon "1485" at bounding box center [245, 360] width 115 height 115
click at [571, 289] on input "a. 1485" at bounding box center [571, 285] width 1 height 8
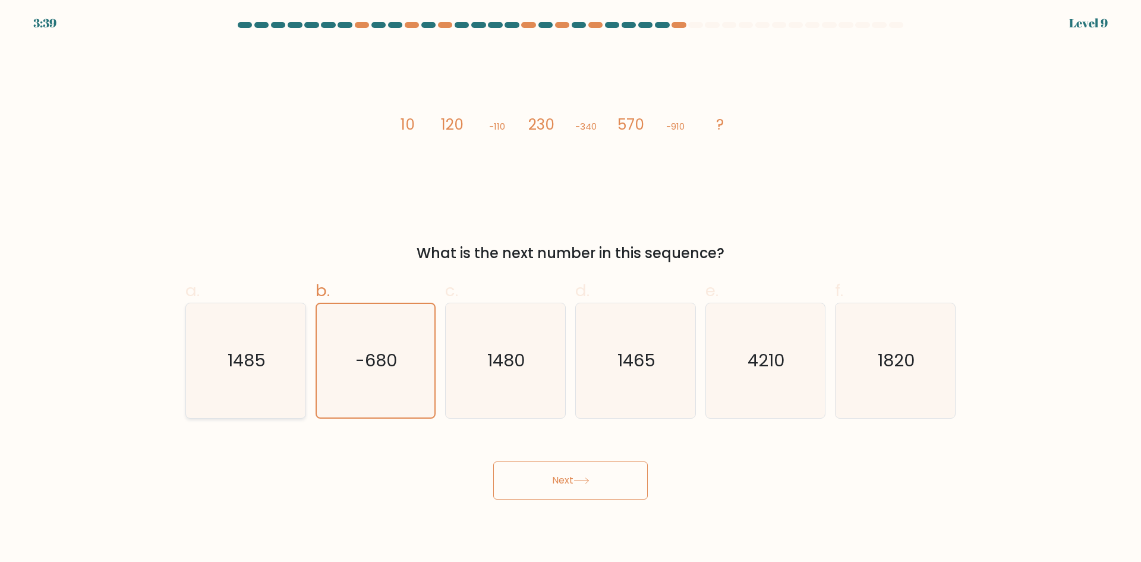
radio input "true"
click at [585, 488] on button "Next" at bounding box center [570, 480] width 155 height 38
click at [614, 478] on button "Next" at bounding box center [570, 480] width 155 height 38
click at [645, 486] on button "Next" at bounding box center [570, 480] width 155 height 38
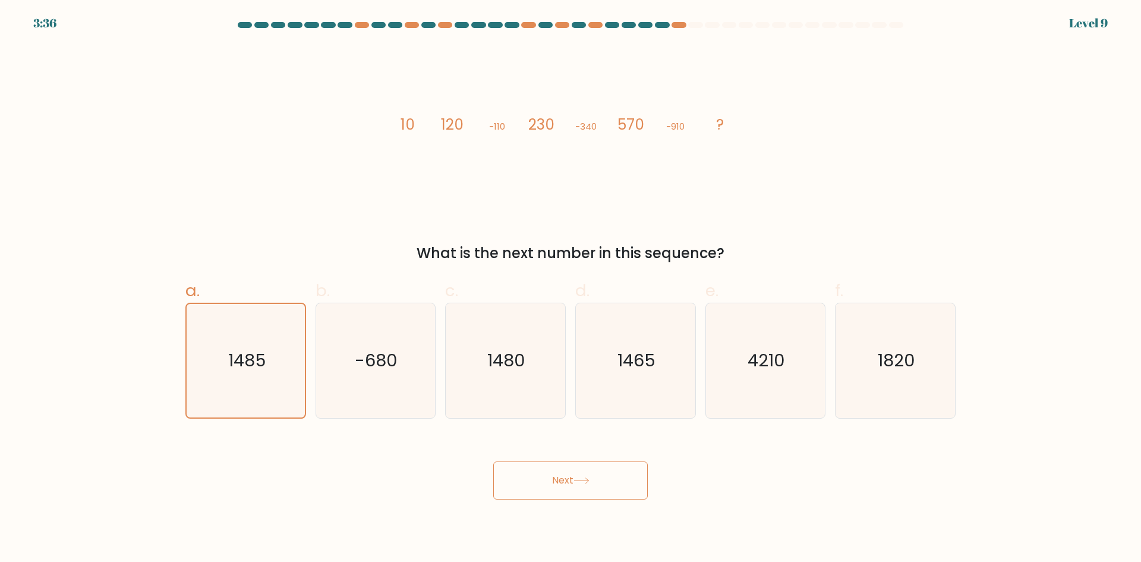
click at [645, 486] on button "Next" at bounding box center [570, 480] width 155 height 38
drag, startPoint x: 641, startPoint y: 477, endPoint x: 609, endPoint y: 444, distance: 46.2
click at [609, 444] on div "Next" at bounding box center [570, 466] width 785 height 67
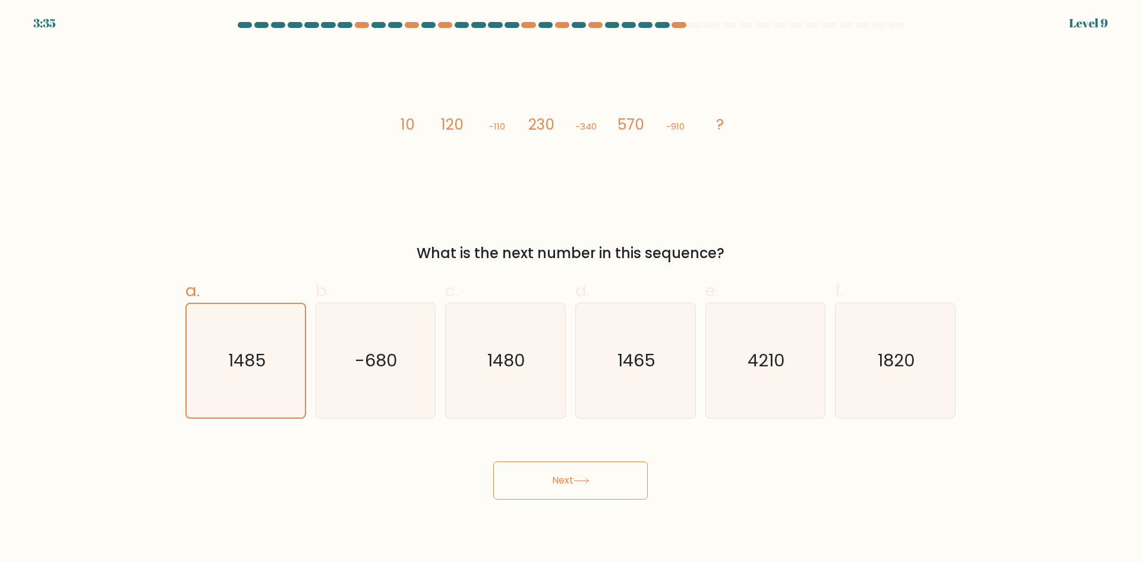
click at [594, 418] on form at bounding box center [570, 260] width 1141 height 477
click at [571, 498] on button "Next" at bounding box center [570, 480] width 155 height 38
click at [596, 464] on button "Next" at bounding box center [570, 480] width 155 height 38
click at [596, 486] on button "Next" at bounding box center [570, 480] width 155 height 38
drag, startPoint x: 596, startPoint y: 486, endPoint x: 597, endPoint y: 476, distance: 10.3
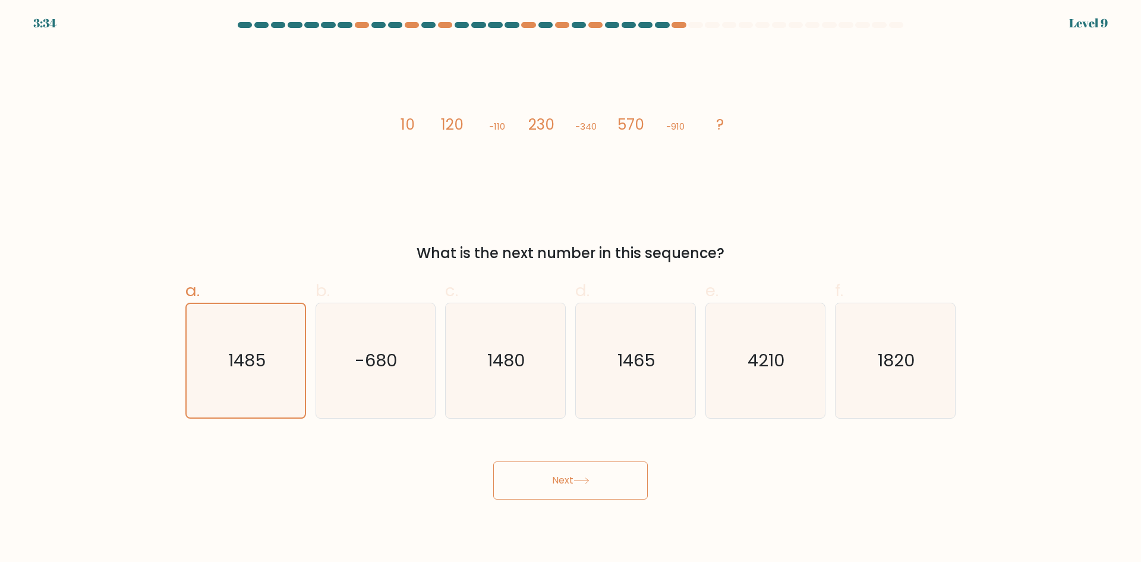
click at [595, 486] on button "Next" at bounding box center [570, 480] width 155 height 38
click at [717, 314] on icon "4210" at bounding box center [765, 360] width 115 height 115
click at [571, 289] on input "e. 4210" at bounding box center [571, 285] width 1 height 8
radio input "true"
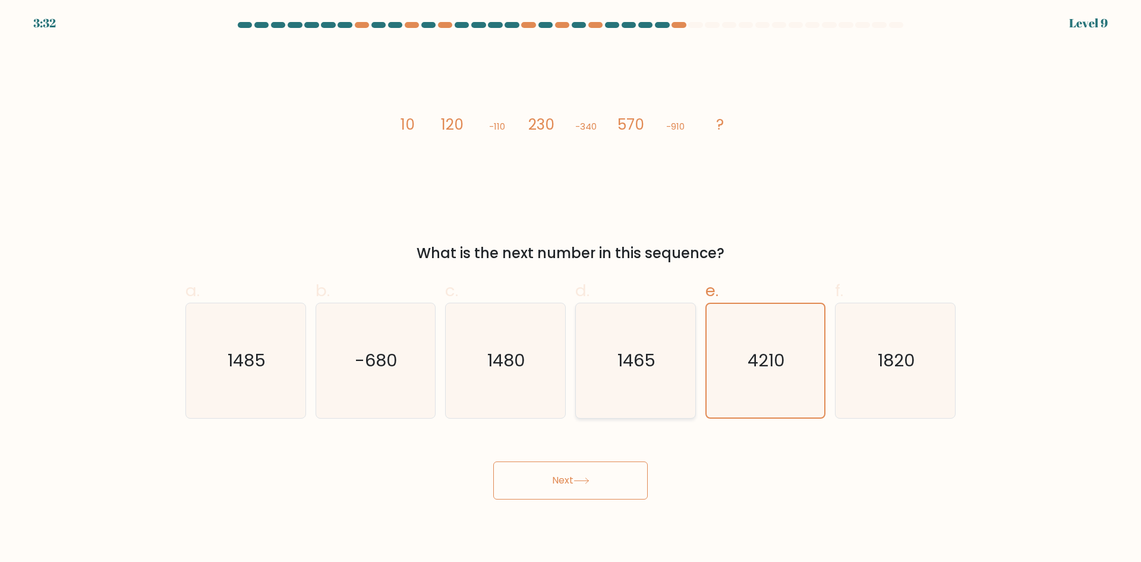
click at [659, 363] on icon "1465" at bounding box center [635, 360] width 115 height 115
click at [571, 289] on input "d. 1465" at bounding box center [571, 285] width 1 height 8
radio input "true"
click at [636, 495] on button "Next" at bounding box center [570, 480] width 155 height 38
click at [635, 494] on button "Next" at bounding box center [570, 480] width 155 height 38
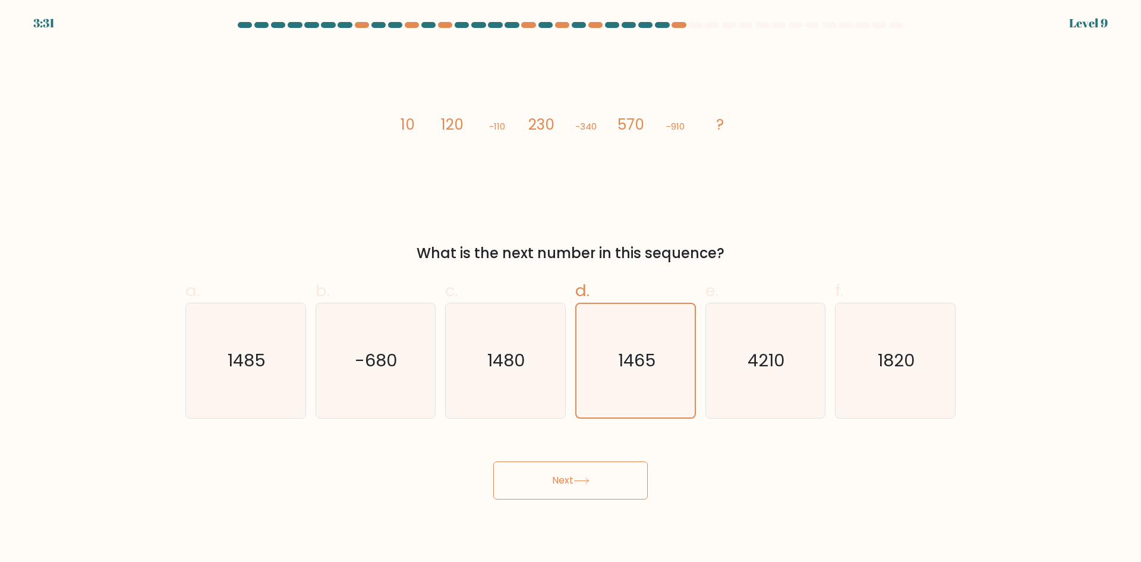
drag, startPoint x: 634, startPoint y: 493, endPoint x: 623, endPoint y: 475, distance: 21.1
click at [632, 493] on button "Next" at bounding box center [570, 480] width 155 height 38
click at [622, 475] on button "Next" at bounding box center [570, 480] width 155 height 38
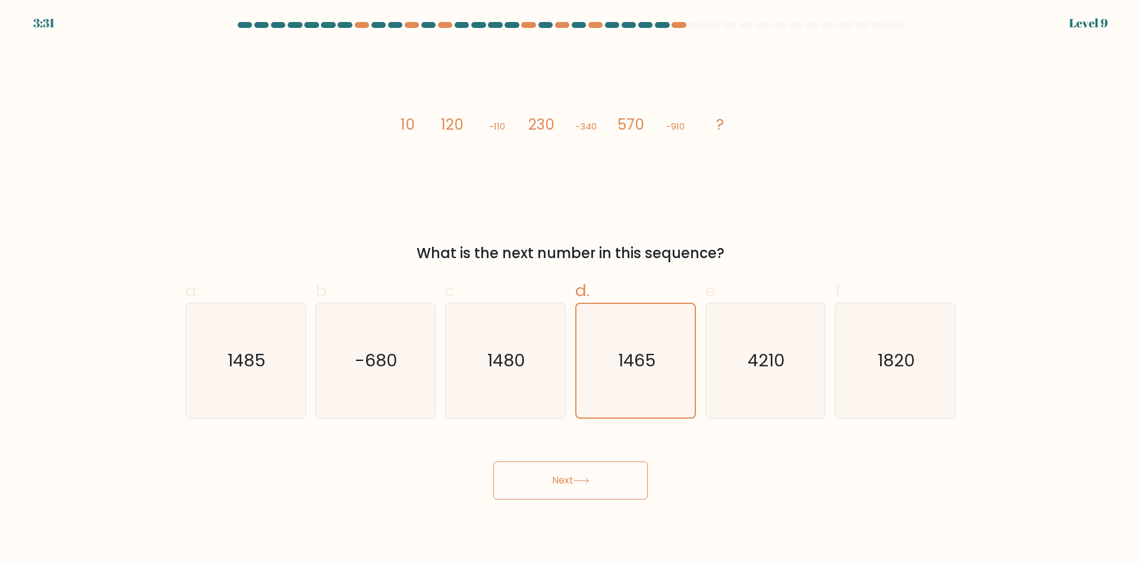
click at [622, 475] on button "Next" at bounding box center [570, 480] width 155 height 38
click at [612, 373] on icon "1465" at bounding box center [636, 361] width 114 height 114
click at [571, 289] on input "d. 1465" at bounding box center [571, 285] width 1 height 8
click at [493, 461] on button "Next" at bounding box center [570, 480] width 155 height 38
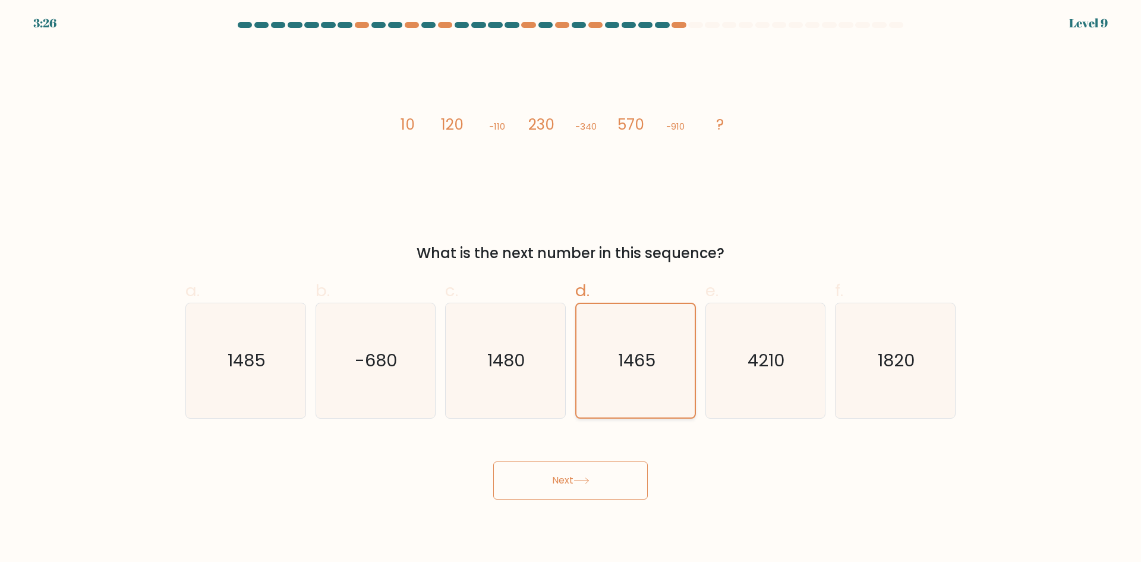
click at [493, 461] on button "Next" at bounding box center [570, 480] width 155 height 38
click at [604, 475] on button "Next" at bounding box center [570, 480] width 155 height 38
click at [493, 461] on button "Next" at bounding box center [570, 480] width 155 height 38
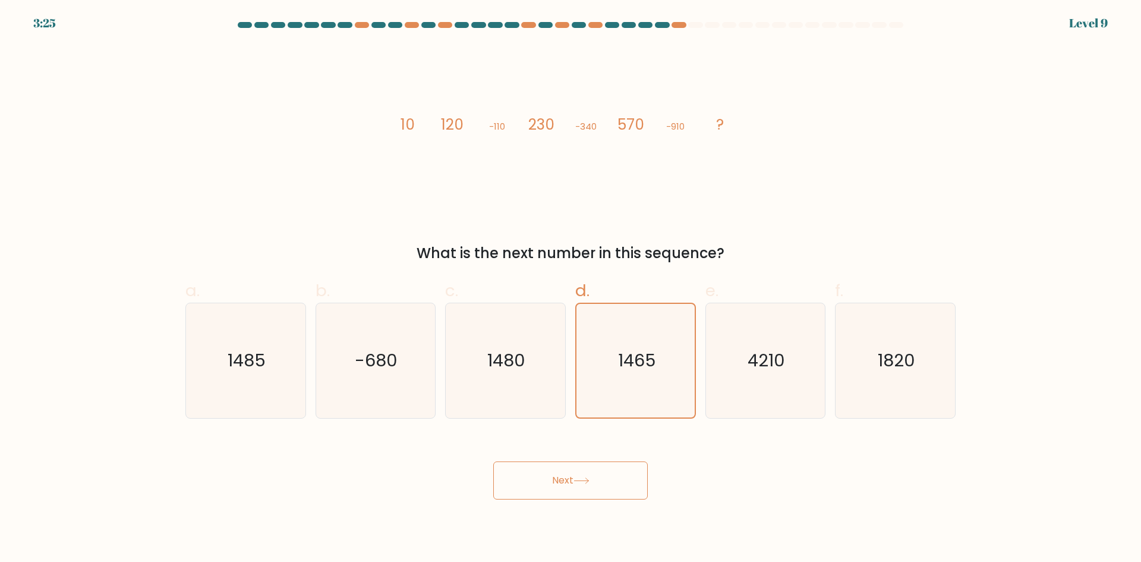
click at [604, 475] on button "Next" at bounding box center [570, 480] width 155 height 38
click at [493, 461] on button "Next" at bounding box center [570, 480] width 155 height 38
click at [604, 475] on button "Next" at bounding box center [570, 480] width 155 height 38
click at [493, 461] on button "Next" at bounding box center [570, 480] width 155 height 38
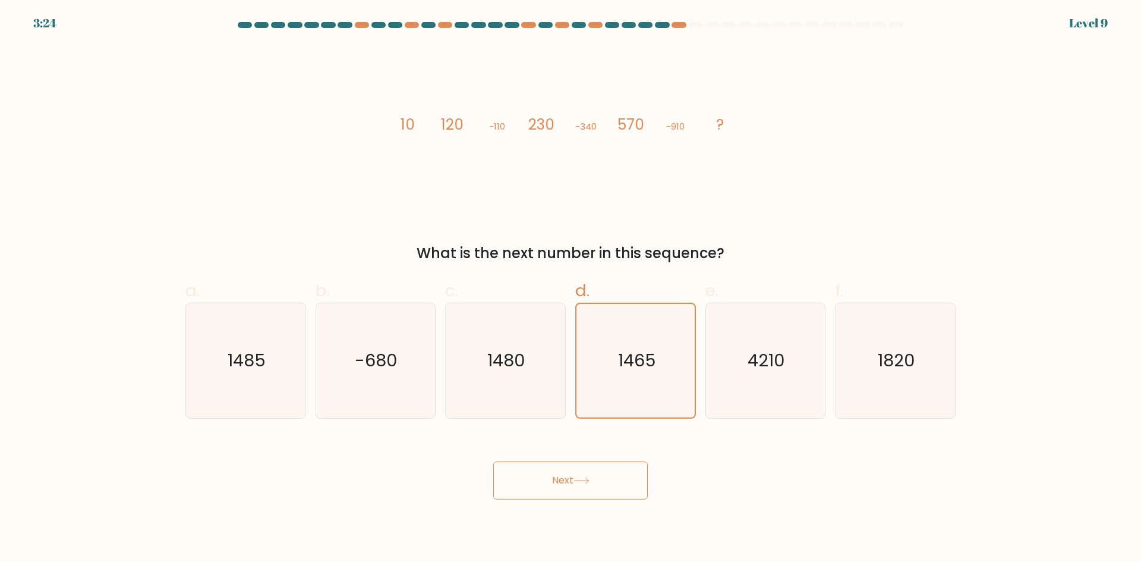
click at [603, 475] on button "Next" at bounding box center [570, 480] width 155 height 38
click at [493, 461] on button "Next" at bounding box center [570, 480] width 155 height 38
click at [603, 475] on button "Next" at bounding box center [570, 480] width 155 height 38
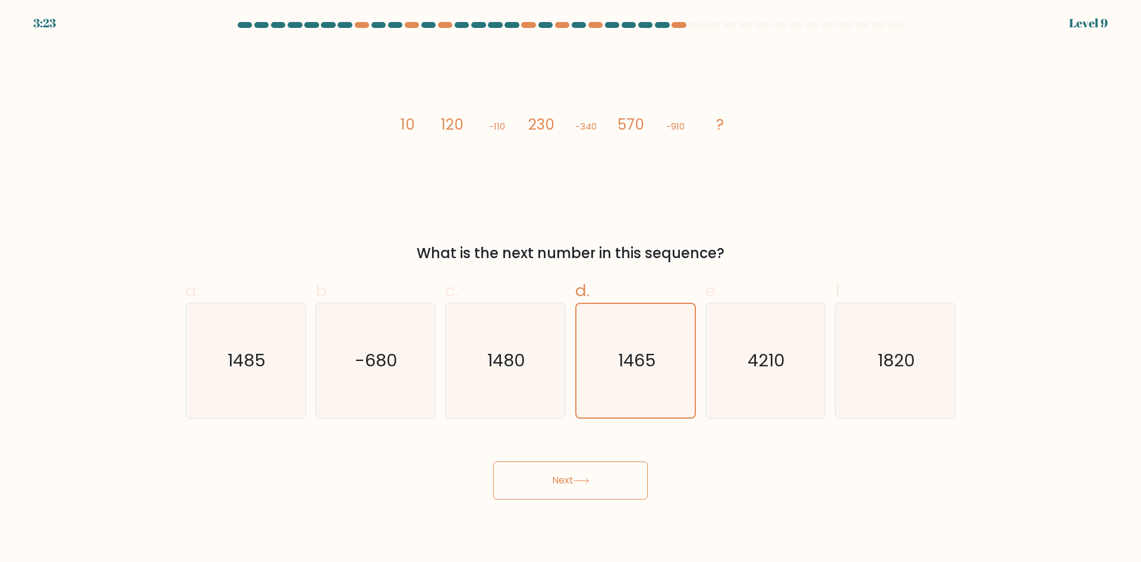
click at [493, 461] on button "Next" at bounding box center [570, 480] width 155 height 38
click at [603, 475] on button "Next" at bounding box center [570, 480] width 155 height 38
click at [493, 461] on button "Next" at bounding box center [570, 480] width 155 height 38
click at [603, 475] on button "Next" at bounding box center [570, 480] width 155 height 38
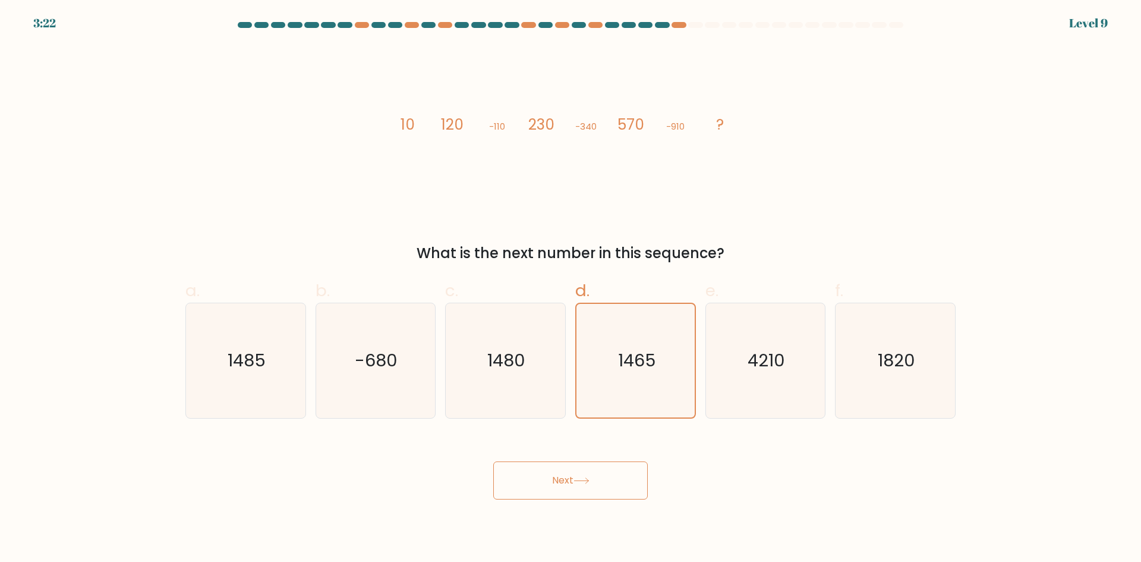
click at [603, 475] on button "Next" at bounding box center [570, 480] width 155 height 38
click at [493, 461] on button "Next" at bounding box center [570, 480] width 155 height 38
click at [603, 475] on button "Next" at bounding box center [570, 480] width 155 height 38
click at [493, 461] on button "Next" at bounding box center [570, 480] width 155 height 38
click at [603, 475] on button "Next" at bounding box center [570, 480] width 155 height 38
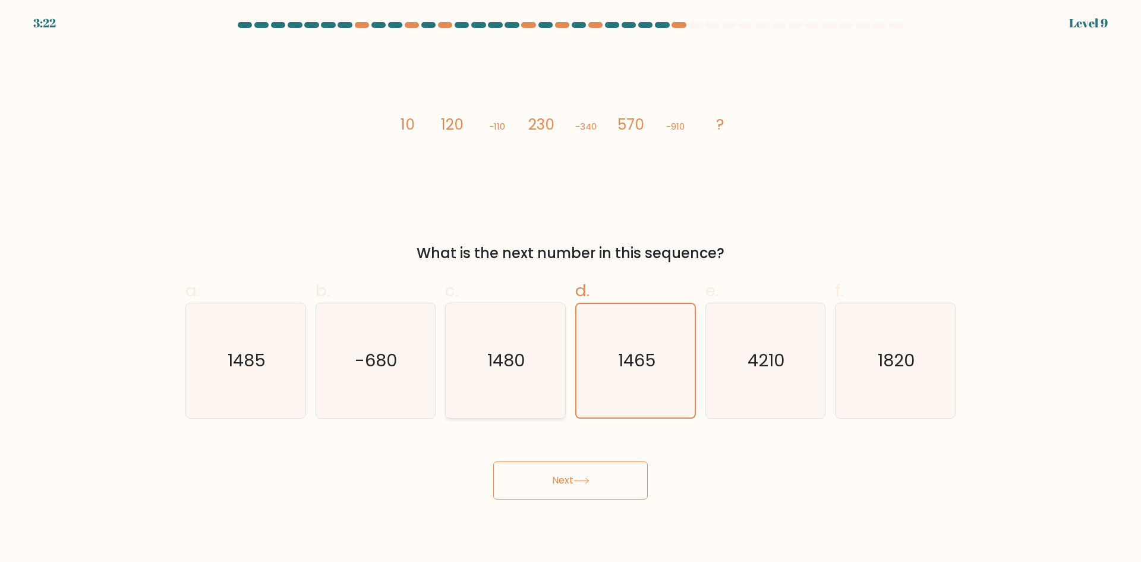
click at [552, 393] on icon "1480" at bounding box center [505, 360] width 115 height 115
click at [571, 289] on input "c. 1480" at bounding box center [571, 285] width 1 height 8
radio input "true"
drag, startPoint x: 577, startPoint y: 500, endPoint x: 600, endPoint y: 471, distance: 37.7
click at [577, 500] on body "3:21 Level 9" at bounding box center [570, 281] width 1141 height 562
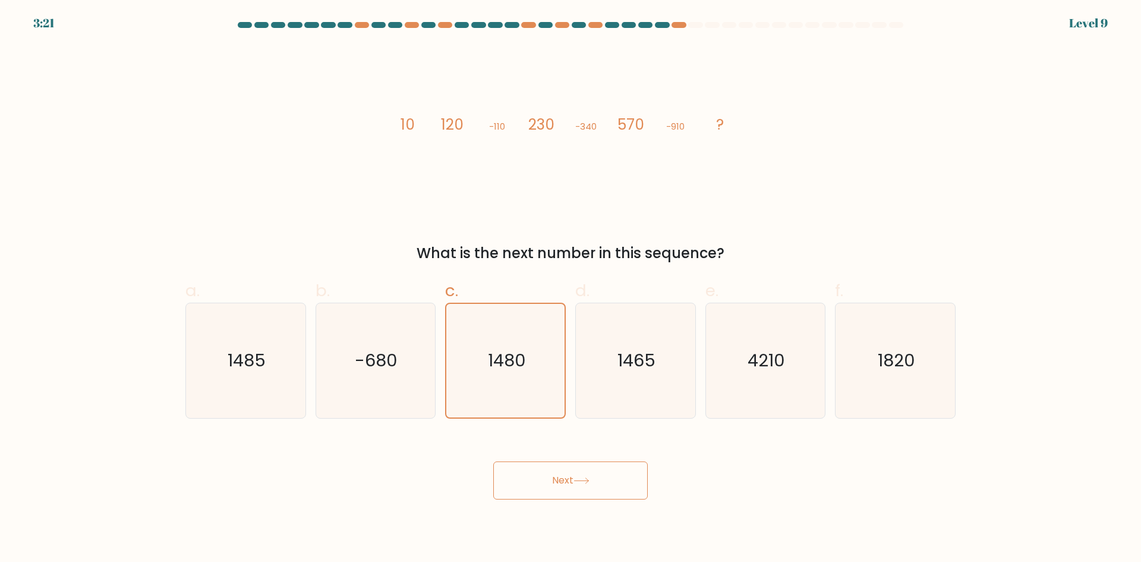
click at [493, 461] on button "Next" at bounding box center [570, 480] width 155 height 38
click at [601, 471] on button "Next" at bounding box center [570, 480] width 155 height 38
click at [493, 461] on button "Next" at bounding box center [570, 480] width 155 height 38
click at [601, 471] on button "Next" at bounding box center [570, 480] width 155 height 38
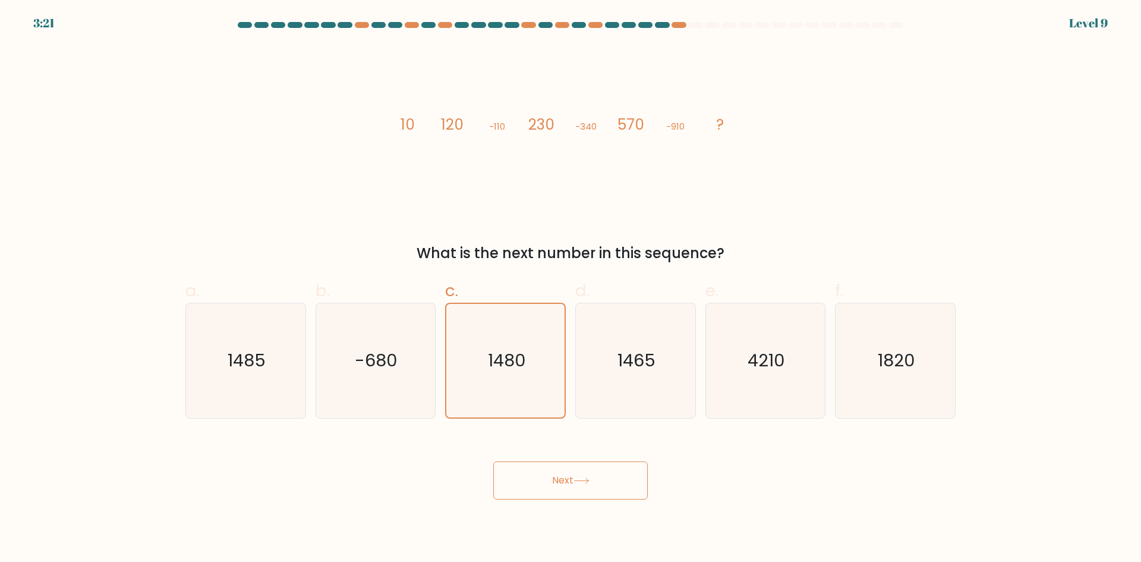
click at [493, 461] on button "Next" at bounding box center [570, 480] width 155 height 38
click at [601, 471] on button "Next" at bounding box center [570, 480] width 155 height 38
click at [493, 461] on button "Next" at bounding box center [570, 480] width 155 height 38
click at [601, 471] on button "Next" at bounding box center [570, 480] width 155 height 38
click at [493, 461] on button "Next" at bounding box center [570, 480] width 155 height 38
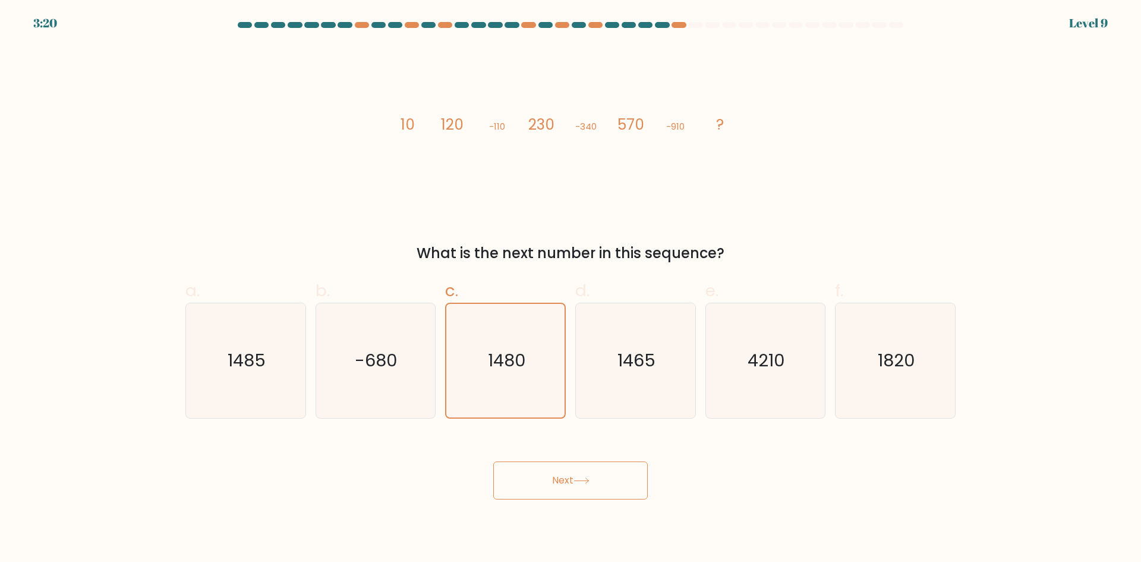
click at [601, 470] on button "Next" at bounding box center [570, 480] width 155 height 38
click at [493, 461] on button "Next" at bounding box center [570, 480] width 155 height 38
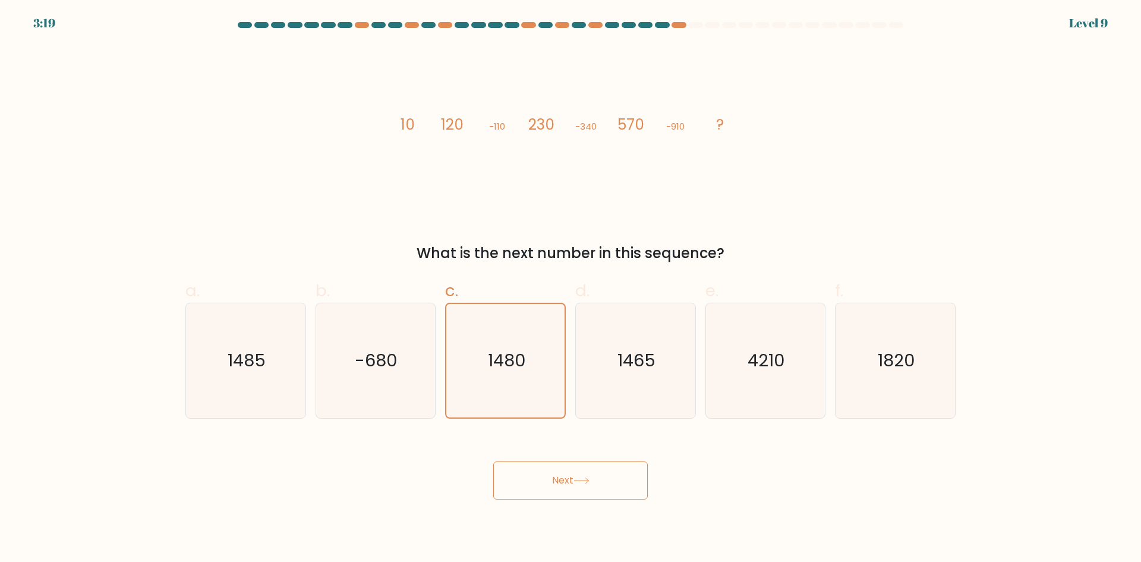
click at [493, 461] on button "Next" at bounding box center [570, 480] width 155 height 38
click at [380, 544] on body "3:18 Level 9" at bounding box center [570, 281] width 1141 height 562
drag, startPoint x: 503, startPoint y: 449, endPoint x: 546, endPoint y: 476, distance: 50.8
click at [505, 449] on div "Next" at bounding box center [570, 466] width 785 height 67
click at [555, 477] on button "Next" at bounding box center [570, 480] width 155 height 38
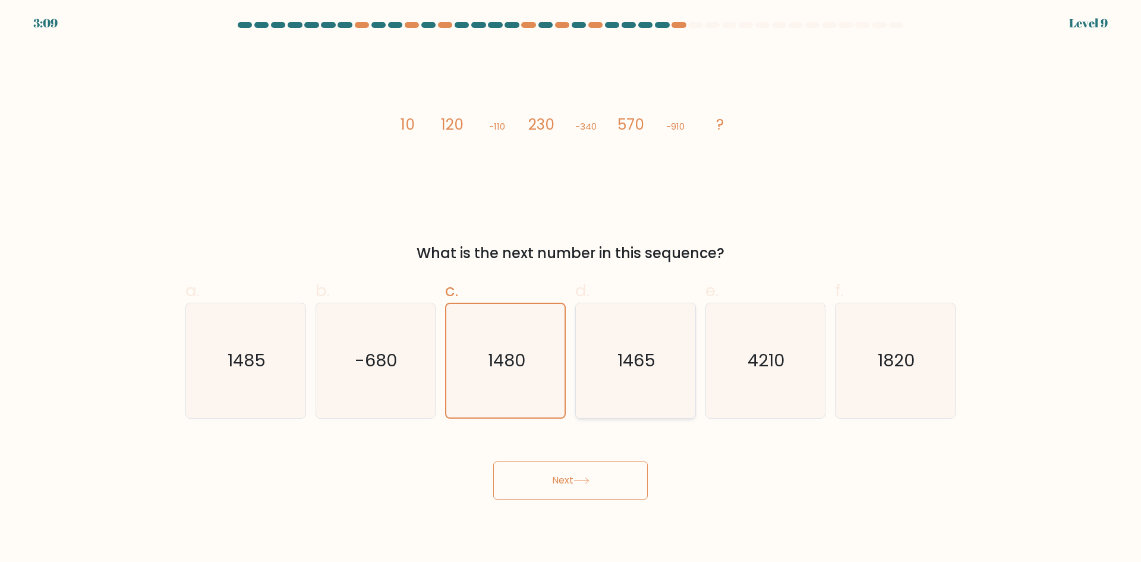
drag, startPoint x: 637, startPoint y: 344, endPoint x: 633, endPoint y: 358, distance: 14.1
click at [636, 343] on icon "1465" at bounding box center [635, 360] width 115 height 115
click at [571, 289] on input "d. 1465" at bounding box center [571, 285] width 1 height 8
radio input "true"
click at [611, 468] on button "Next" at bounding box center [570, 480] width 155 height 38
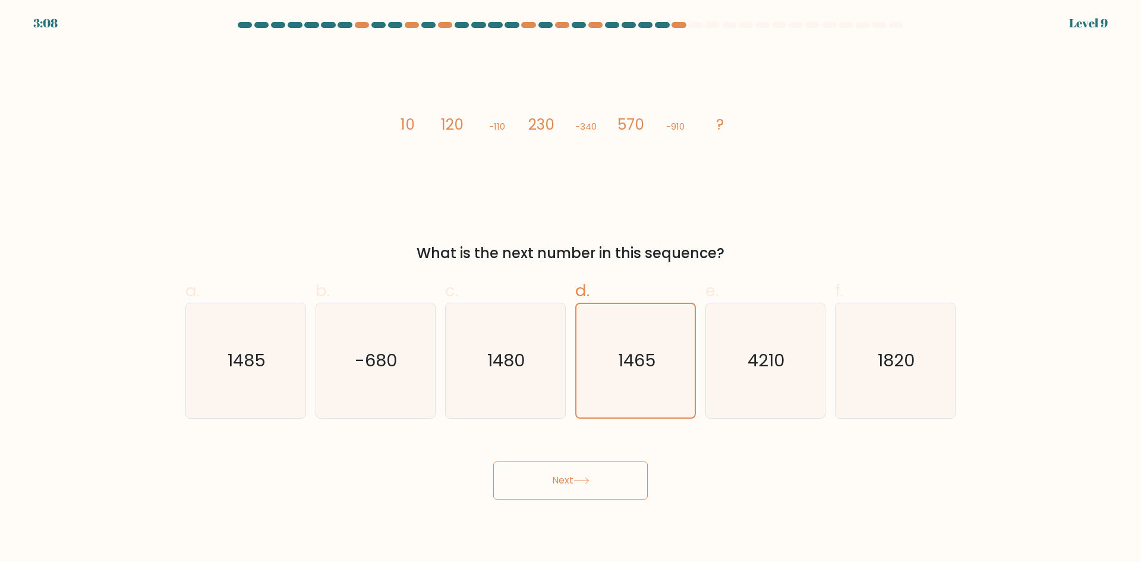
click at [613, 471] on button "Next" at bounding box center [570, 480] width 155 height 38
click at [713, 276] on div "a. 1485 b. -680 c." at bounding box center [571, 344] width 780 height 150
click at [714, 344] on icon "4210" at bounding box center [765, 360] width 115 height 115
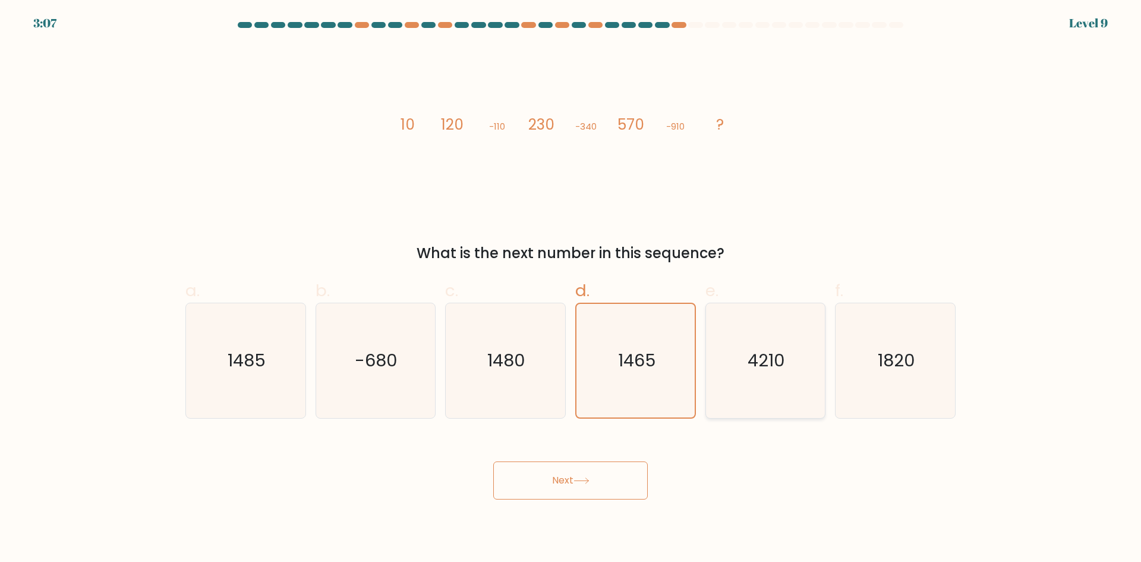
click at [571, 289] on input "e. 4210" at bounding box center [571, 285] width 1 height 8
radio input "true"
drag, startPoint x: 715, startPoint y: 344, endPoint x: 722, endPoint y: 335, distance: 11.1
click at [715, 343] on icon "4210" at bounding box center [765, 361] width 114 height 114
click at [571, 289] on input "e. 4210" at bounding box center [571, 285] width 1 height 8
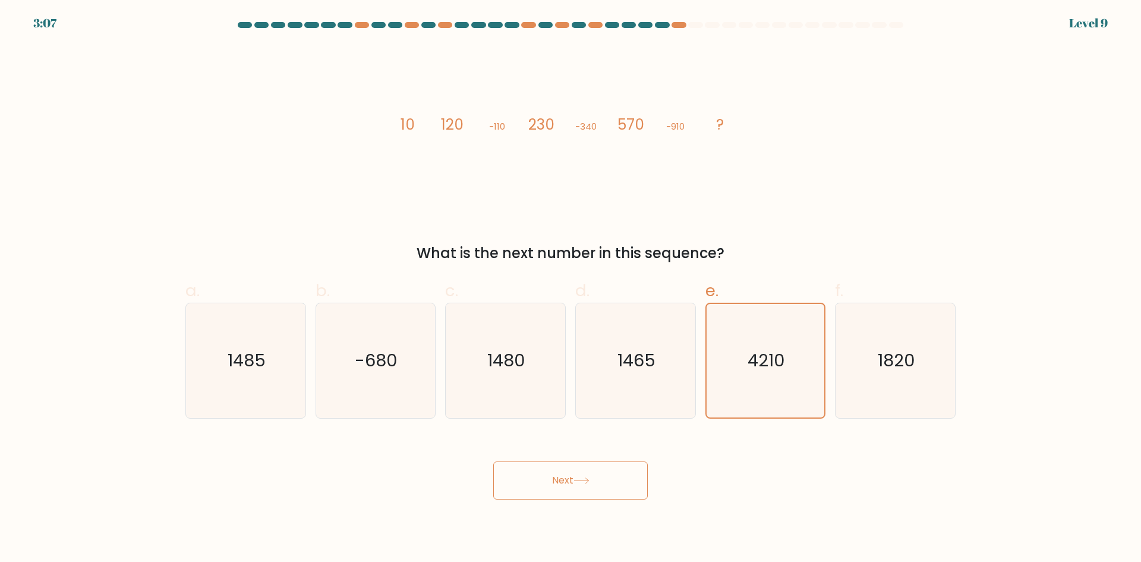
drag, startPoint x: 725, startPoint y: 333, endPoint x: 1056, endPoint y: 47, distance: 437.4
click at [755, 308] on icon "4210" at bounding box center [765, 361] width 114 height 114
click at [1064, 39] on form at bounding box center [570, 260] width 1141 height 477
click at [1075, 17] on div "Level 9" at bounding box center [1088, 23] width 39 height 18
click at [622, 23] on div at bounding box center [629, 25] width 14 height 6
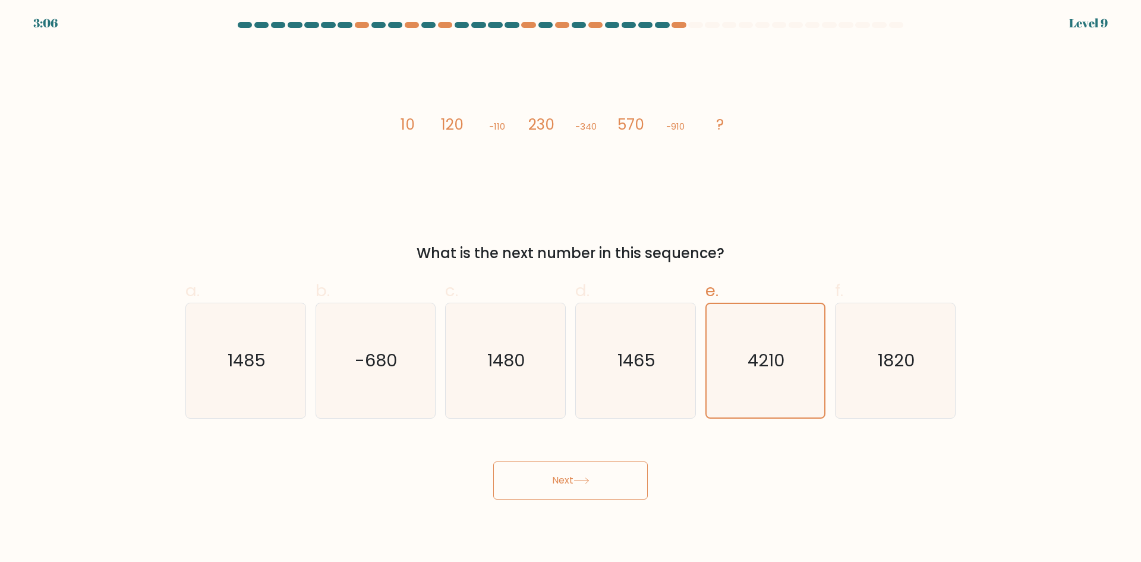
click at [560, 62] on icon "image/svg+xml 10 120 -110 230 -340 570 -910 ?" at bounding box center [570, 129] width 357 height 169
click at [522, 25] on div at bounding box center [528, 25] width 14 height 6
drag, startPoint x: 450, startPoint y: 141, endPoint x: 459, endPoint y: 167, distance: 27.8
click at [449, 143] on icon "image/svg+xml 10 120 -110 230 -340 570 -910 ?" at bounding box center [570, 129] width 357 height 169
drag, startPoint x: 549, startPoint y: 304, endPoint x: 563, endPoint y: 354, distance: 51.9
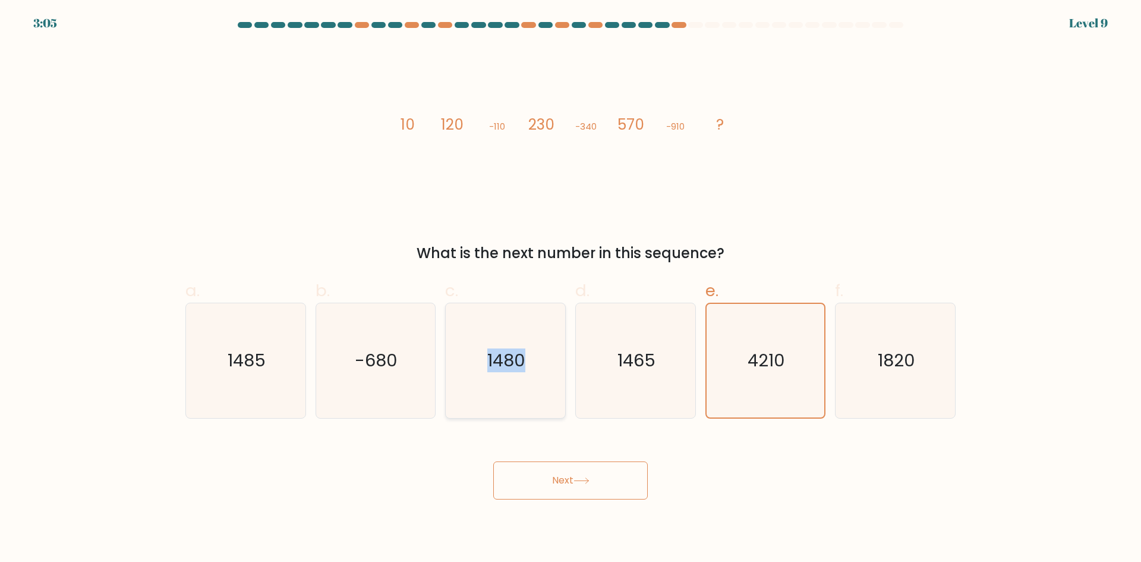
click at [548, 309] on label "c. 1480" at bounding box center [505, 348] width 121 height 140
drag, startPoint x: 579, startPoint y: 367, endPoint x: 572, endPoint y: 356, distance: 13.7
click at [577, 367] on div "d. 1465" at bounding box center [636, 348] width 130 height 140
click at [498, 366] on text "1480" at bounding box center [507, 360] width 38 height 24
click at [571, 289] on input "c. 1480" at bounding box center [571, 285] width 1 height 8
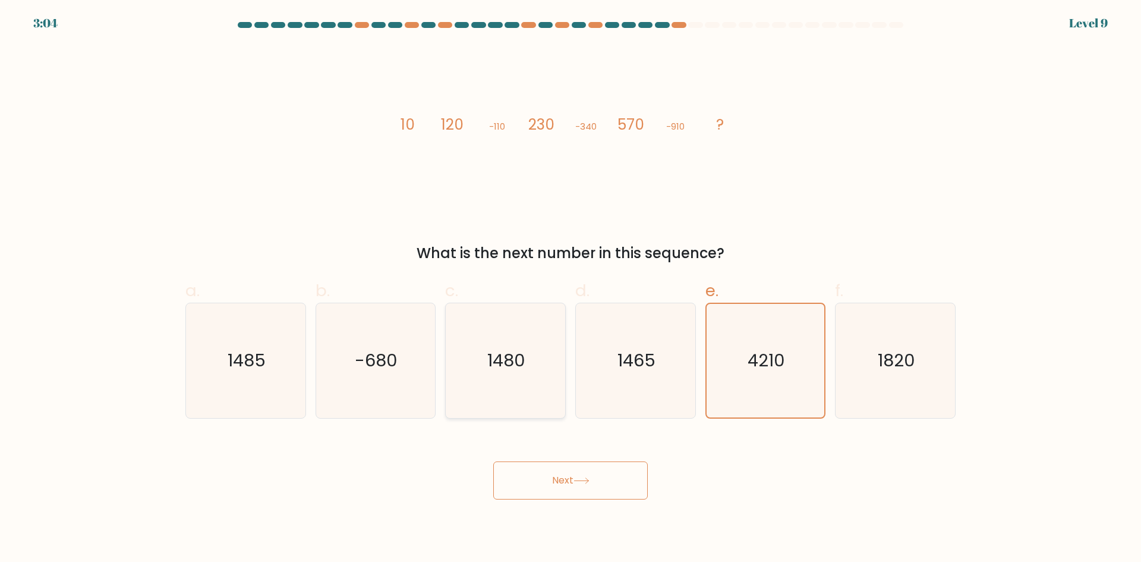
radio input "true"
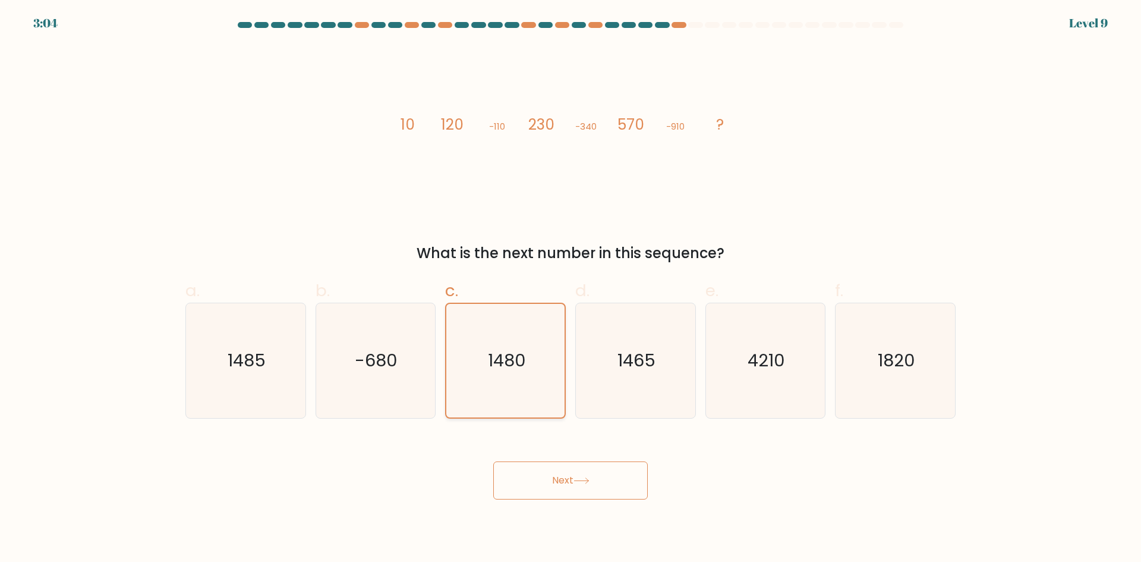
click at [493, 461] on button "Next" at bounding box center [570, 480] width 155 height 38
click at [497, 366] on text "1480" at bounding box center [506, 360] width 37 height 24
click at [571, 289] on input "c. 1480" at bounding box center [571, 285] width 1 height 8
click at [497, 366] on text "1480" at bounding box center [506, 360] width 37 height 24
click at [571, 289] on input "c. 1480" at bounding box center [571, 285] width 1 height 8
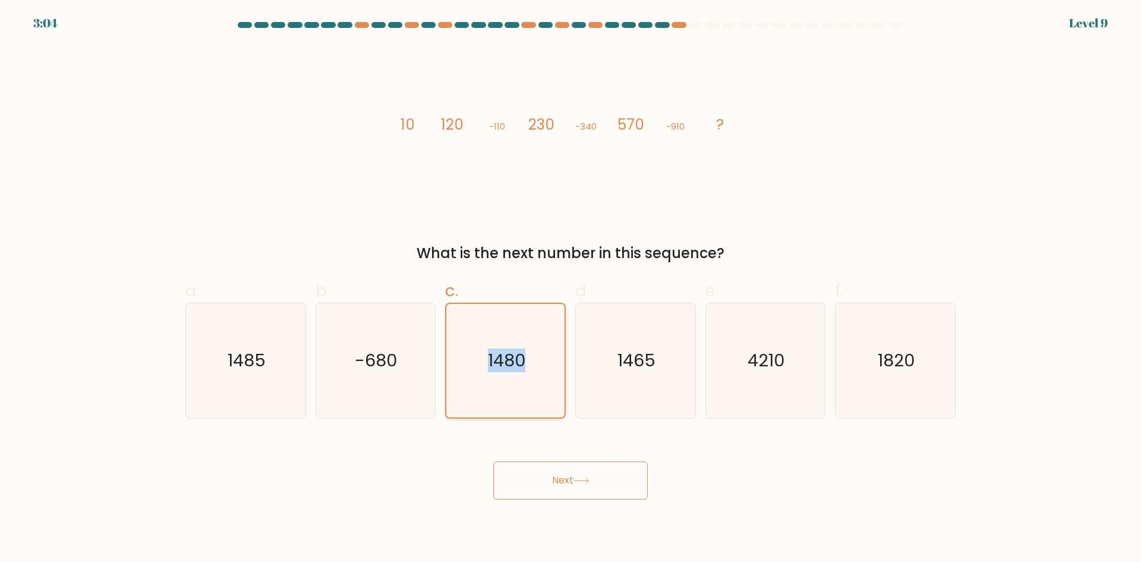
click at [497, 366] on text "1480" at bounding box center [506, 360] width 37 height 24
click at [571, 289] on input "c. 1480" at bounding box center [571, 285] width 1 height 8
click at [497, 366] on text "1480" at bounding box center [506, 360] width 37 height 24
click at [571, 289] on input "c. 1480" at bounding box center [571, 285] width 1 height 8
click at [497, 366] on text "1480" at bounding box center [506, 360] width 37 height 24
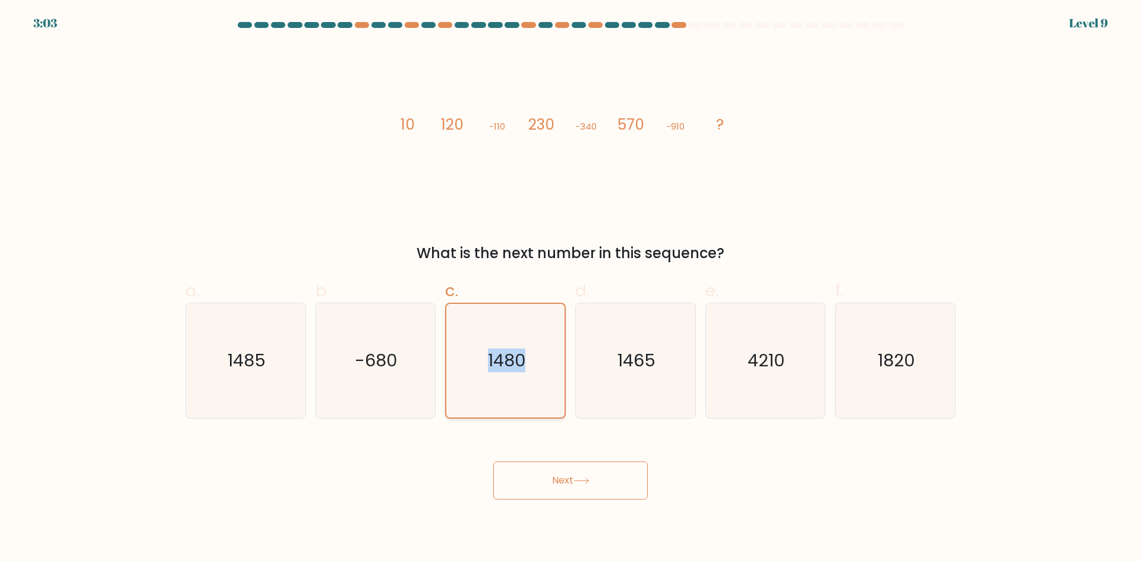
click at [571, 289] on input "c. 1480" at bounding box center [571, 285] width 1 height 8
click at [499, 364] on text "1480" at bounding box center [506, 360] width 37 height 24
click at [571, 289] on input "c. 1480" at bounding box center [571, 285] width 1 height 8
click at [493, 461] on button "Next" at bounding box center [570, 480] width 155 height 38
click at [499, 364] on text "1480" at bounding box center [506, 360] width 37 height 24
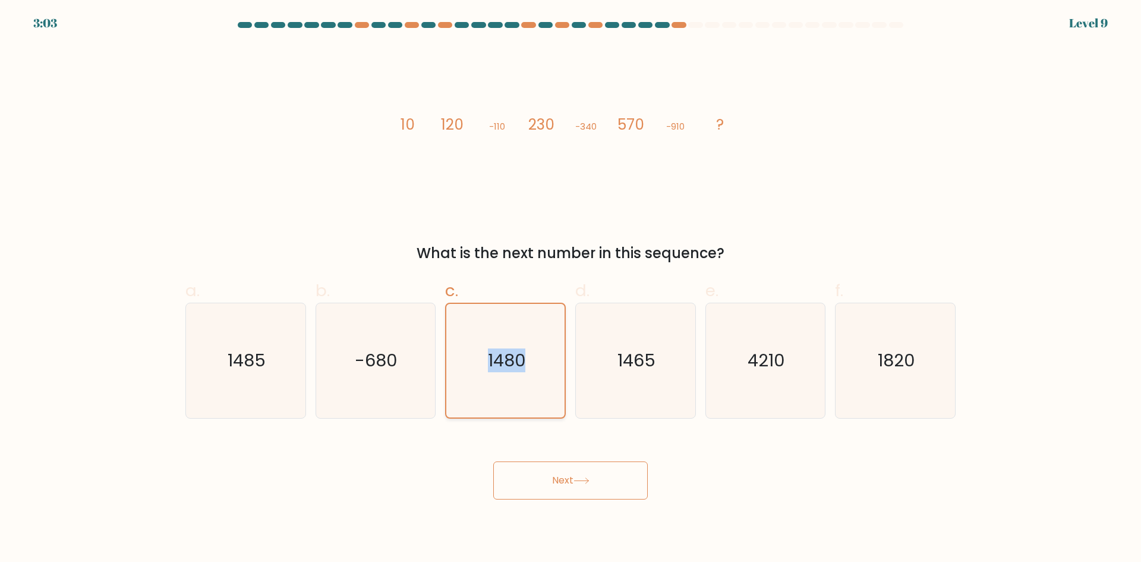
click at [571, 289] on input "c. 1480" at bounding box center [571, 285] width 1 height 8
drag, startPoint x: 499, startPoint y: 364, endPoint x: 524, endPoint y: 461, distance: 100.2
click at [499, 366] on text "1480" at bounding box center [506, 360] width 37 height 24
click at [571, 289] on input "c. 1480" at bounding box center [571, 285] width 1 height 8
drag, startPoint x: 547, startPoint y: 496, endPoint x: 556, endPoint y: 467, distance: 30.3
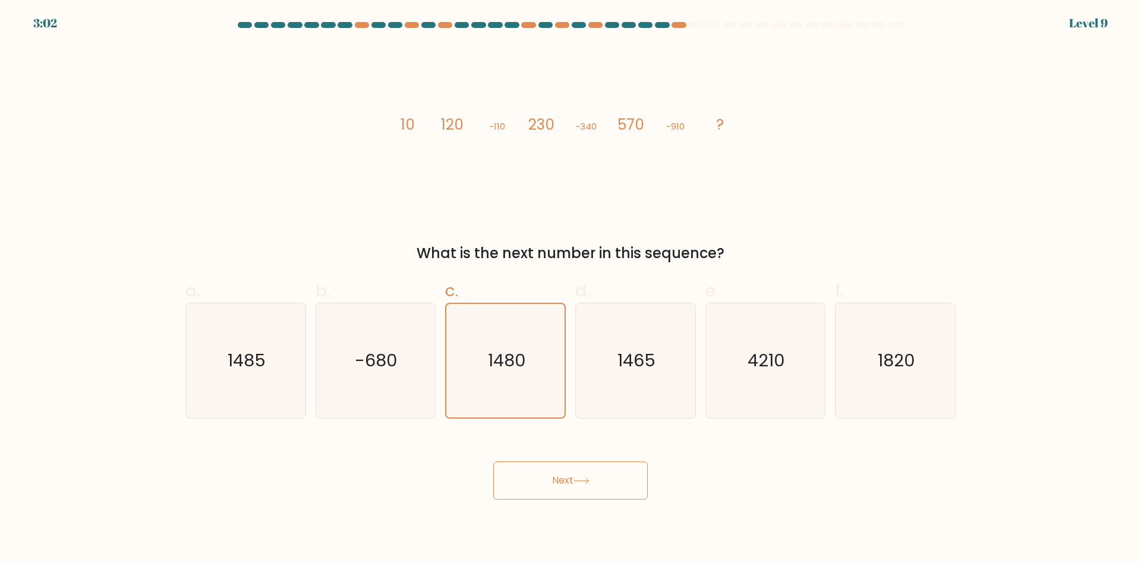
click at [550, 484] on body "3:02 Level 9" at bounding box center [570, 281] width 1141 height 562
click at [493, 461] on button "Next" at bounding box center [570, 480] width 155 height 38
click at [568, 461] on button "Next" at bounding box center [570, 480] width 155 height 38
drag, startPoint x: 568, startPoint y: 461, endPoint x: 579, endPoint y: 477, distance: 19.8
click at [569, 461] on button "Next" at bounding box center [570, 480] width 155 height 38
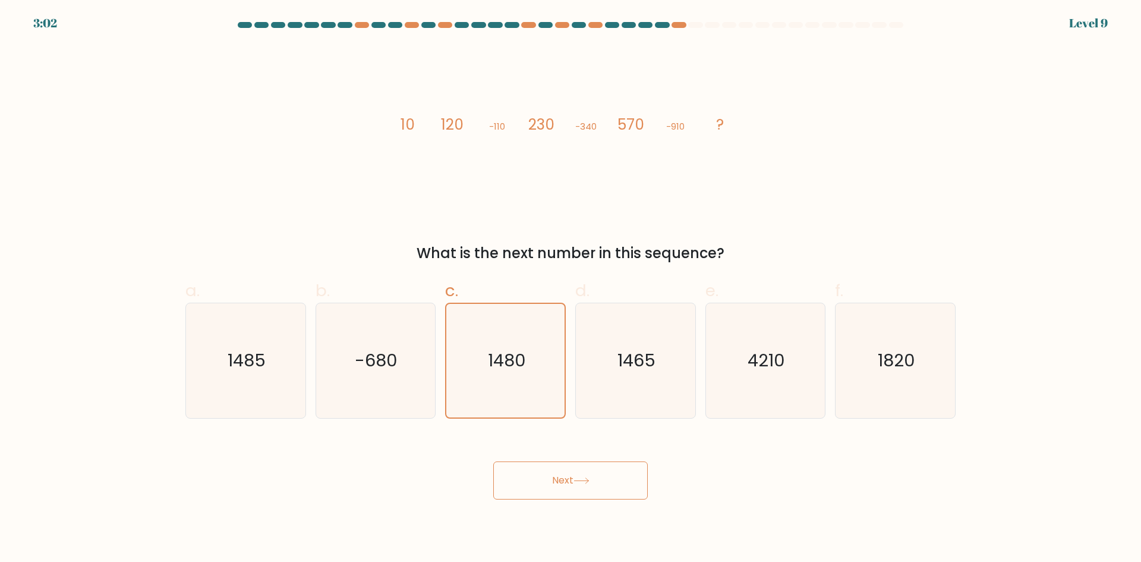
click at [493, 461] on button "Next" at bounding box center [570, 480] width 155 height 38
drag, startPoint x: 579, startPoint y: 477, endPoint x: 585, endPoint y: 484, distance: 9.7
click at [585, 484] on button "Next" at bounding box center [570, 480] width 155 height 38
click at [493, 461] on button "Next" at bounding box center [570, 480] width 155 height 38
click at [590, 482] on button "Next" at bounding box center [570, 480] width 155 height 38
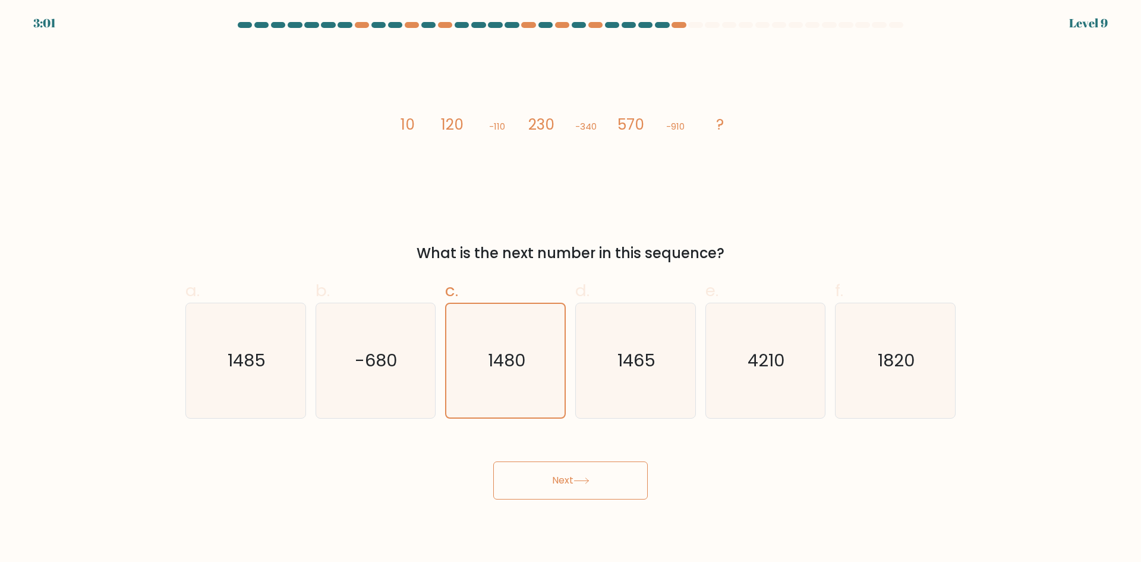
click at [493, 461] on button "Next" at bounding box center [570, 480] width 155 height 38
click at [590, 481] on icon at bounding box center [582, 480] width 16 height 7
click at [493, 461] on button "Next" at bounding box center [570, 480] width 155 height 38
click at [590, 481] on icon at bounding box center [582, 480] width 16 height 7
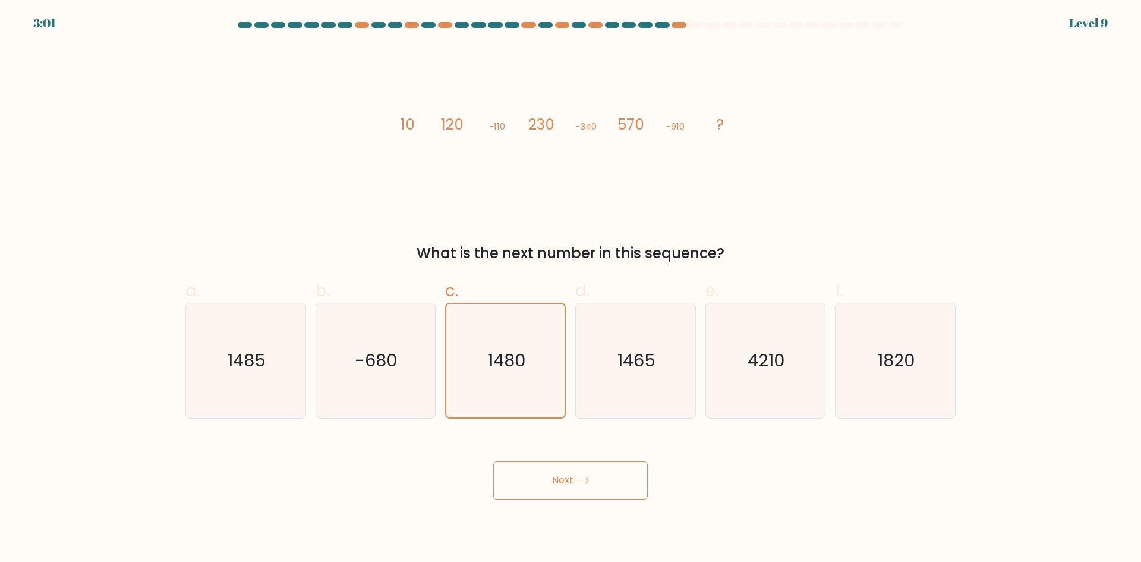
click at [589, 471] on button "Next" at bounding box center [570, 480] width 155 height 38
drag, startPoint x: 752, startPoint y: 171, endPoint x: 719, endPoint y: 241, distance: 78.2
click at [753, 171] on div "image/svg+xml 10 120 -110 230 -340 570 -910 ? What is the next number in this s…" at bounding box center [570, 154] width 785 height 219
click at [651, 394] on icon "1465" at bounding box center [635, 360] width 115 height 115
click at [571, 289] on input "d. 1465" at bounding box center [571, 285] width 1 height 8
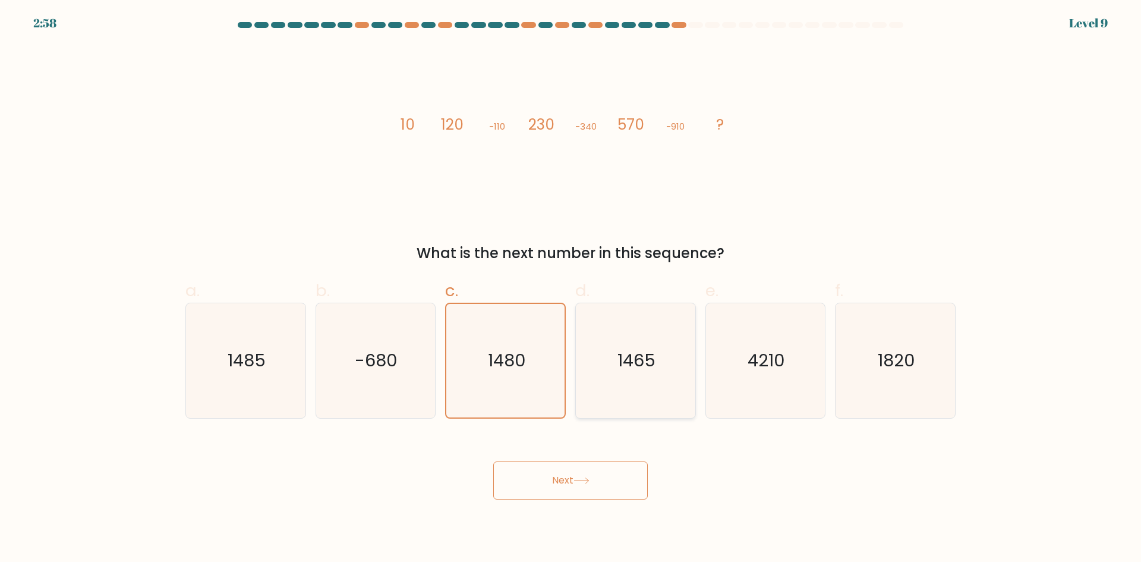
radio input "true"
click at [652, 393] on icon "1465" at bounding box center [636, 361] width 114 height 114
click at [571, 289] on input "d. 1465" at bounding box center [571, 285] width 1 height 8
click at [575, 474] on button "Next" at bounding box center [570, 480] width 155 height 38
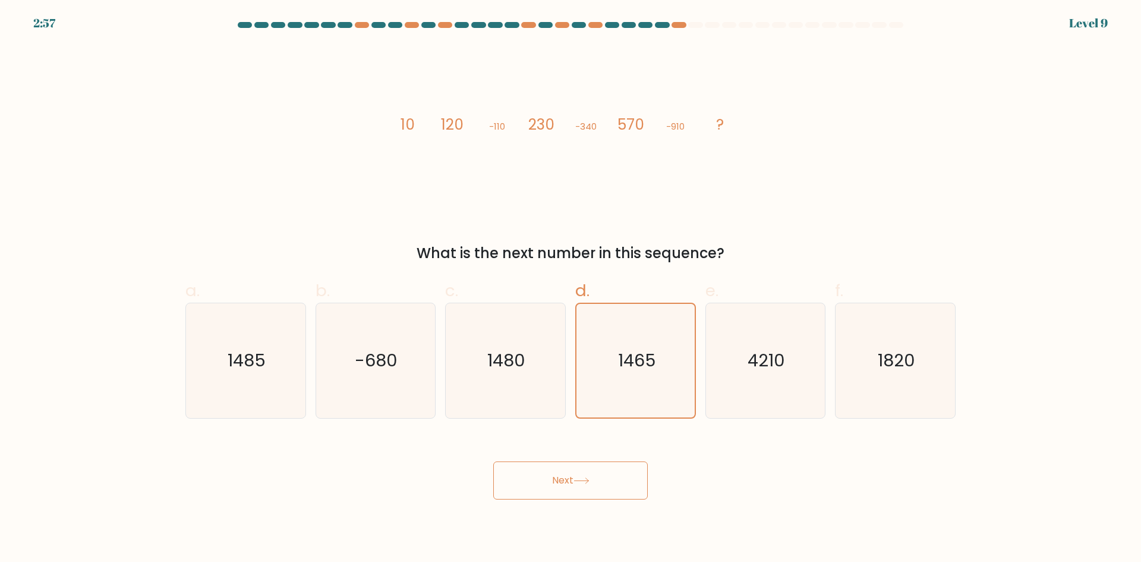
click at [575, 474] on button "Next" at bounding box center [570, 480] width 155 height 38
drag, startPoint x: 590, startPoint y: 485, endPoint x: 608, endPoint y: 473, distance: 21.8
click at [592, 485] on button "Next" at bounding box center [570, 480] width 155 height 38
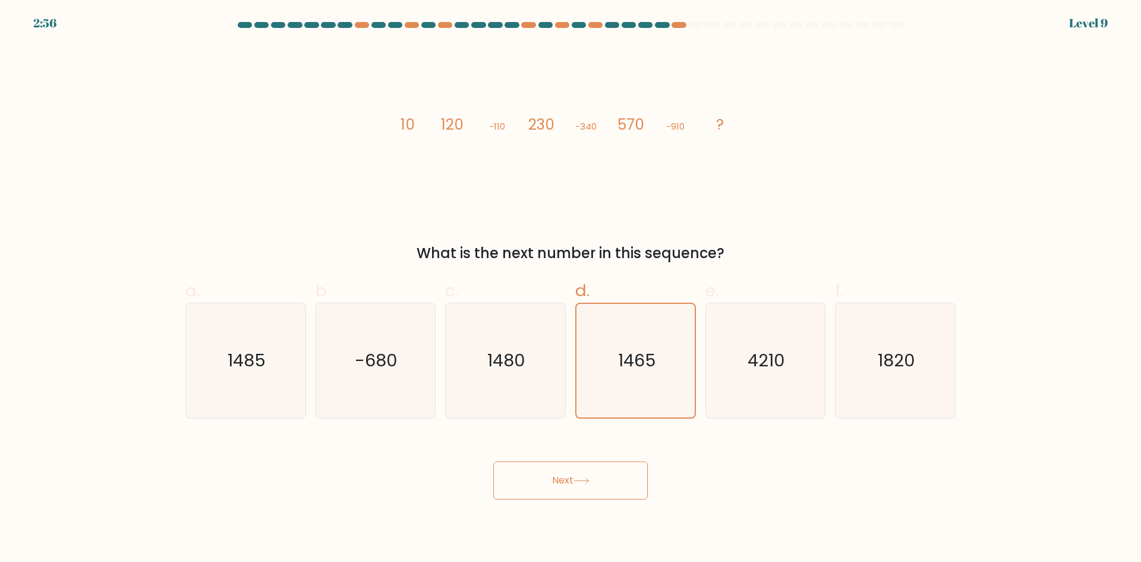
click at [614, 471] on button "Next" at bounding box center [570, 480] width 155 height 38
drag, startPoint x: 620, startPoint y: 470, endPoint x: 691, endPoint y: 377, distance: 115.8
click at [619, 470] on button "Next" at bounding box center [570, 480] width 155 height 38
click at [820, 345] on icon "4210" at bounding box center [765, 360] width 115 height 115
click at [571, 289] on input "e. 4210" at bounding box center [571, 285] width 1 height 8
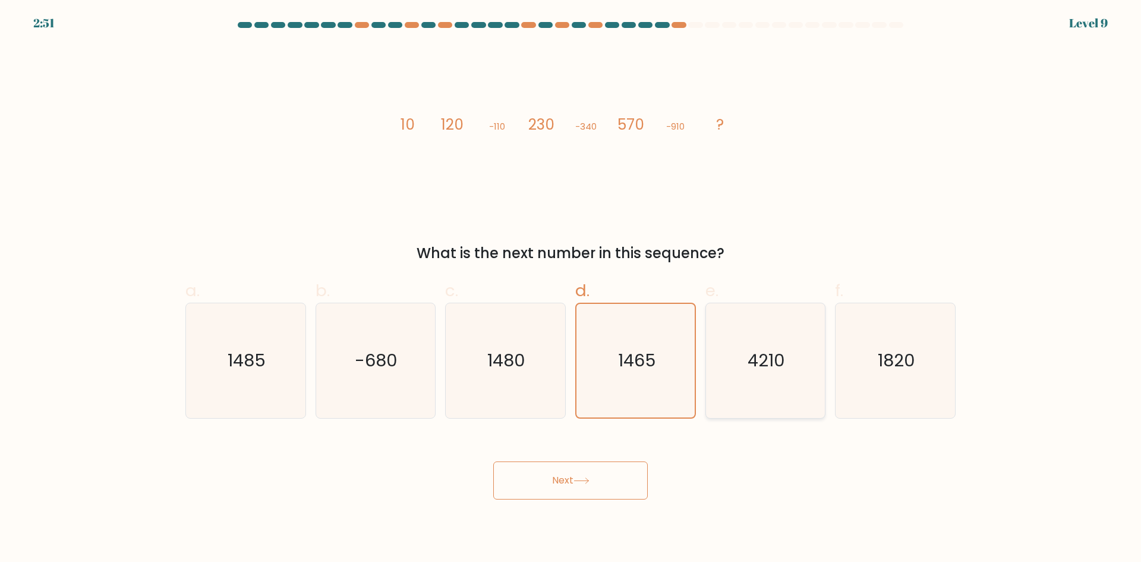
radio input "true"
click at [617, 459] on div "Next" at bounding box center [570, 466] width 785 height 67
click at [605, 493] on button "Next" at bounding box center [570, 480] width 155 height 38
click at [604, 493] on button "Next" at bounding box center [570, 480] width 155 height 38
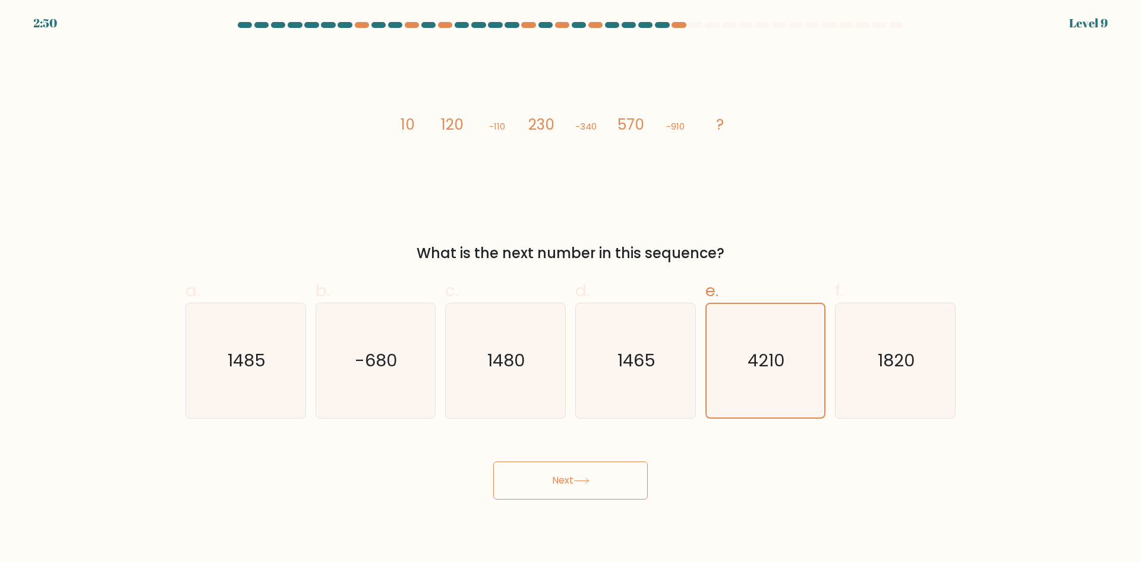
click at [604, 493] on button "Next" at bounding box center [570, 480] width 155 height 38
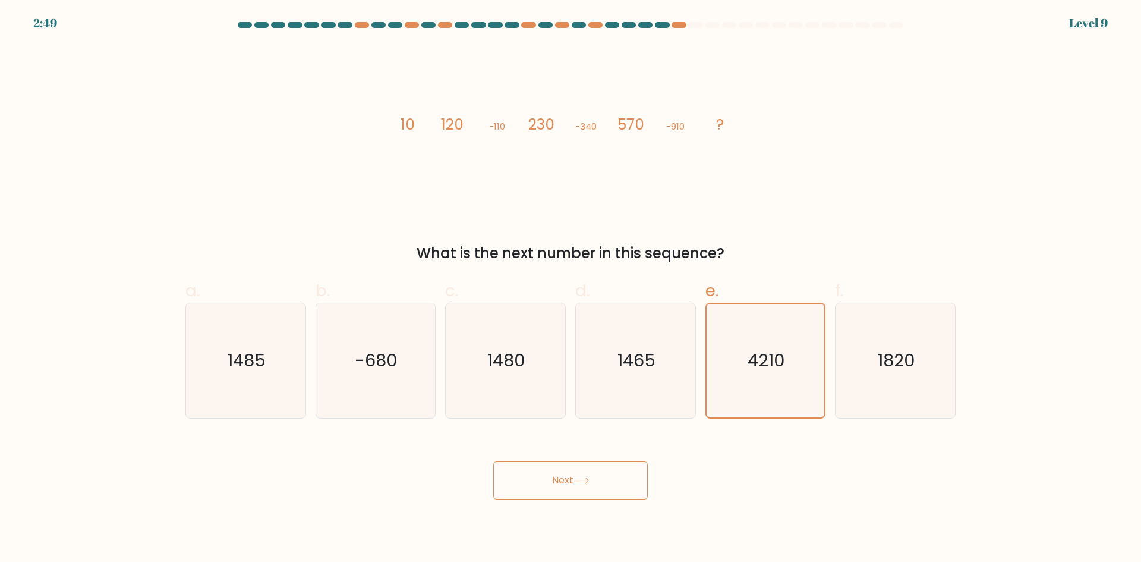
click at [604, 493] on button "Next" at bounding box center [570, 480] width 155 height 38
click at [606, 487] on button "Next" at bounding box center [570, 480] width 155 height 38
click at [603, 478] on button "Next" at bounding box center [570, 480] width 155 height 38
click at [601, 477] on button "Next" at bounding box center [570, 480] width 155 height 38
drag, startPoint x: 557, startPoint y: 232, endPoint x: 557, endPoint y: 240, distance: 7.7
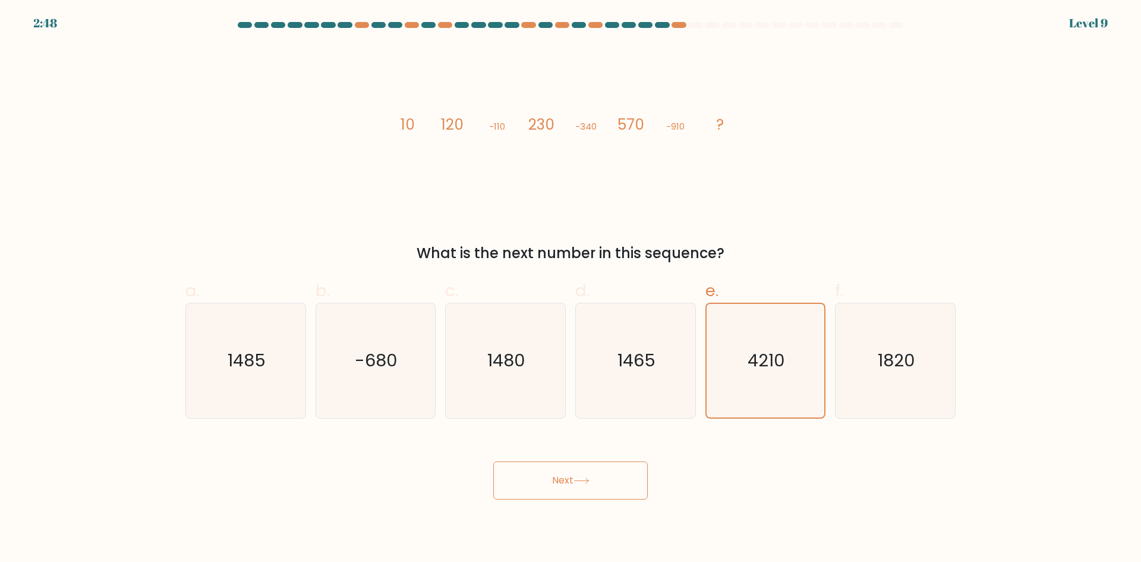
click at [557, 234] on div "image/svg+xml 10 120 -110 230 -340 570 -910 ? What is the next number in this s…" at bounding box center [570, 154] width 785 height 219
click at [564, 315] on div "1480" at bounding box center [505, 361] width 121 height 116
click at [571, 289] on input "c. 1480" at bounding box center [571, 285] width 1 height 8
radio input "true"
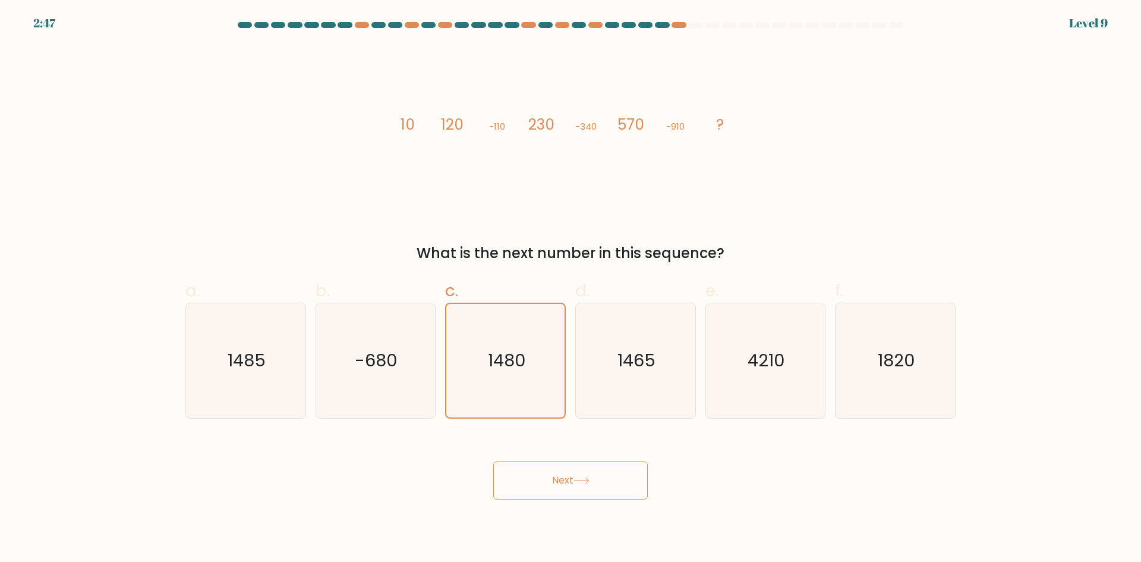
click at [569, 125] on icon "image/svg+xml 10 120 -110 230 -340 570 -910 ?" at bounding box center [570, 129] width 357 height 169
click at [557, 118] on icon "image/svg+xml 10 120 -110 230 -340 570 -910 ?" at bounding box center [570, 129] width 357 height 169
drag, startPoint x: 616, startPoint y: 420, endPoint x: 626, endPoint y: 404, distance: 18.1
click at [616, 420] on form at bounding box center [570, 260] width 1141 height 477
click at [626, 373] on icon "1465" at bounding box center [635, 360] width 115 height 115
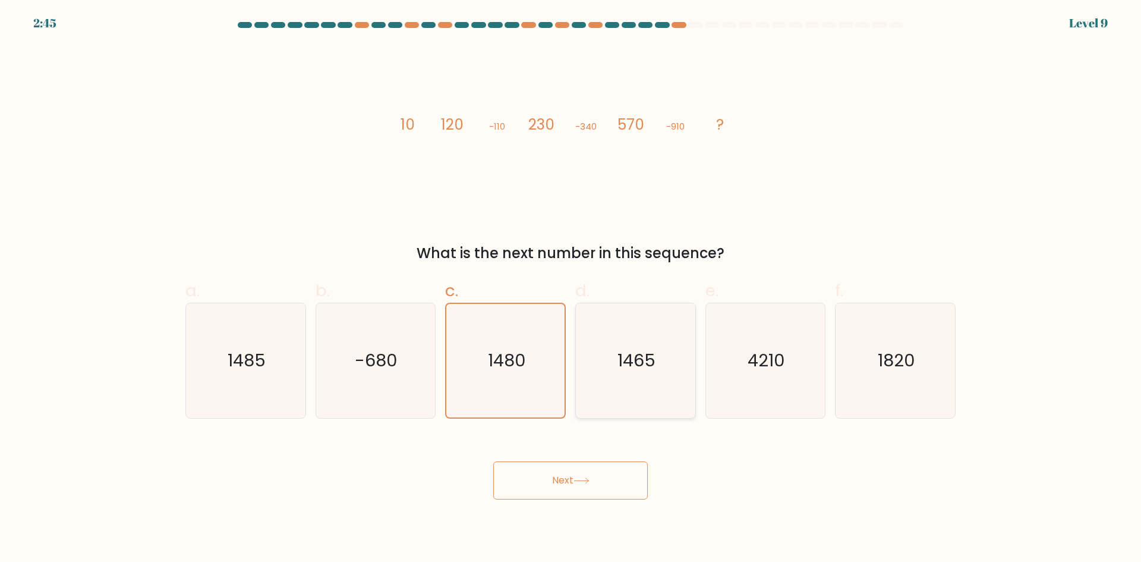
click at [571, 289] on input "d. 1465" at bounding box center [571, 285] width 1 height 8
radio input "true"
click at [581, 494] on button "Next" at bounding box center [570, 480] width 155 height 38
click at [750, 377] on icon "4210" at bounding box center [765, 360] width 115 height 115
click at [571, 289] on input "e. 4210" at bounding box center [571, 285] width 1 height 8
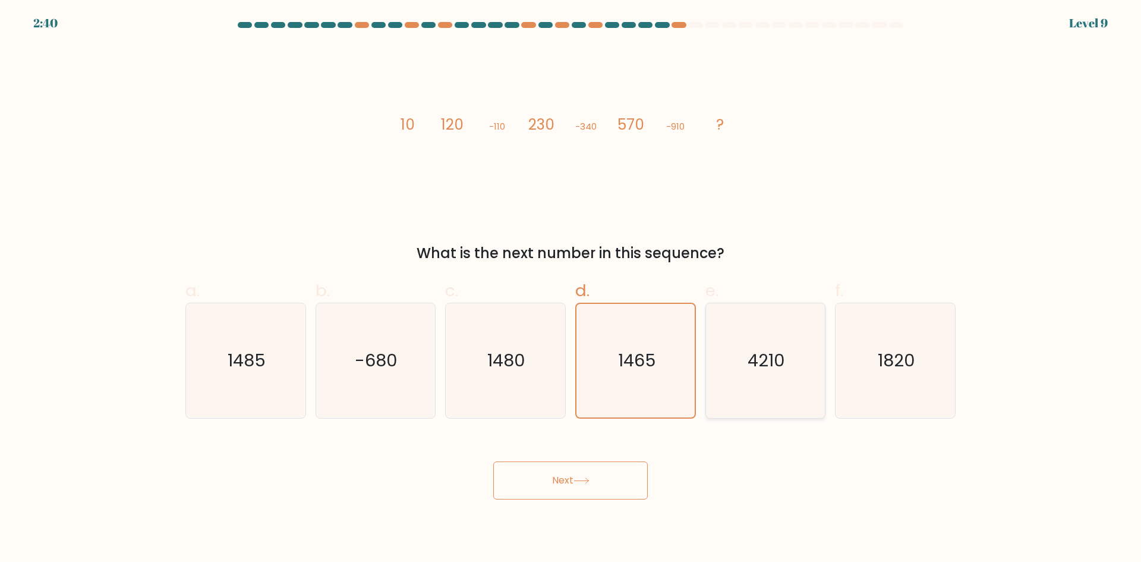
radio input "true"
click at [585, 480] on icon at bounding box center [581, 480] width 14 height 5
click at [877, 310] on icon "1820" at bounding box center [895, 360] width 115 height 115
click at [571, 289] on input "f. 1820" at bounding box center [571, 285] width 1 height 8
radio input "true"
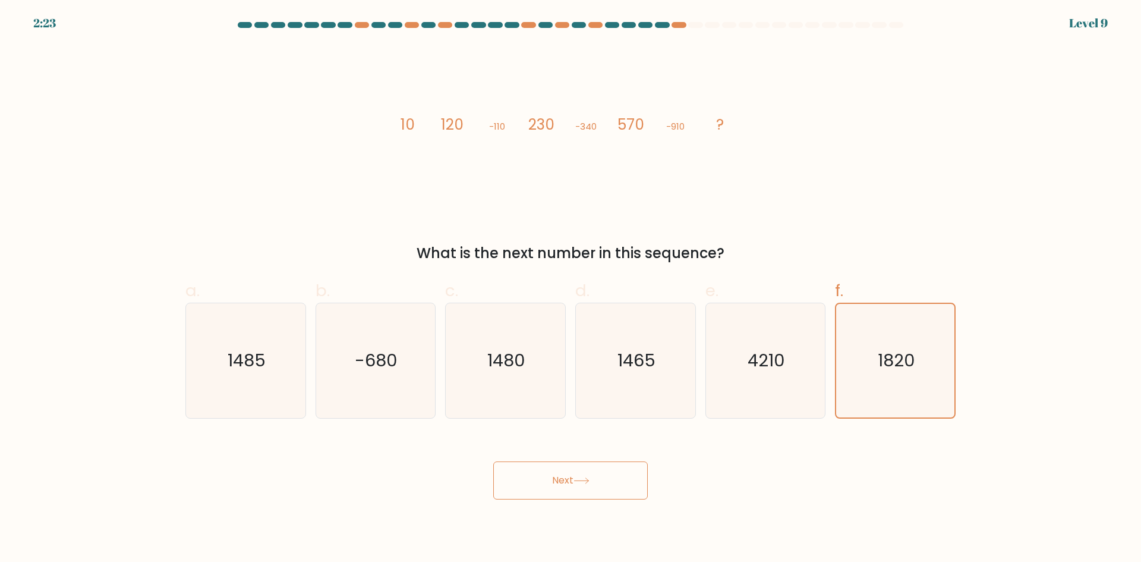
click at [640, 464] on button "Next" at bounding box center [570, 480] width 155 height 38
click at [638, 464] on button "Next" at bounding box center [570, 480] width 155 height 38
click at [640, 463] on button "Next" at bounding box center [570, 480] width 155 height 38
click at [659, 364] on icon "1465" at bounding box center [635, 360] width 115 height 115
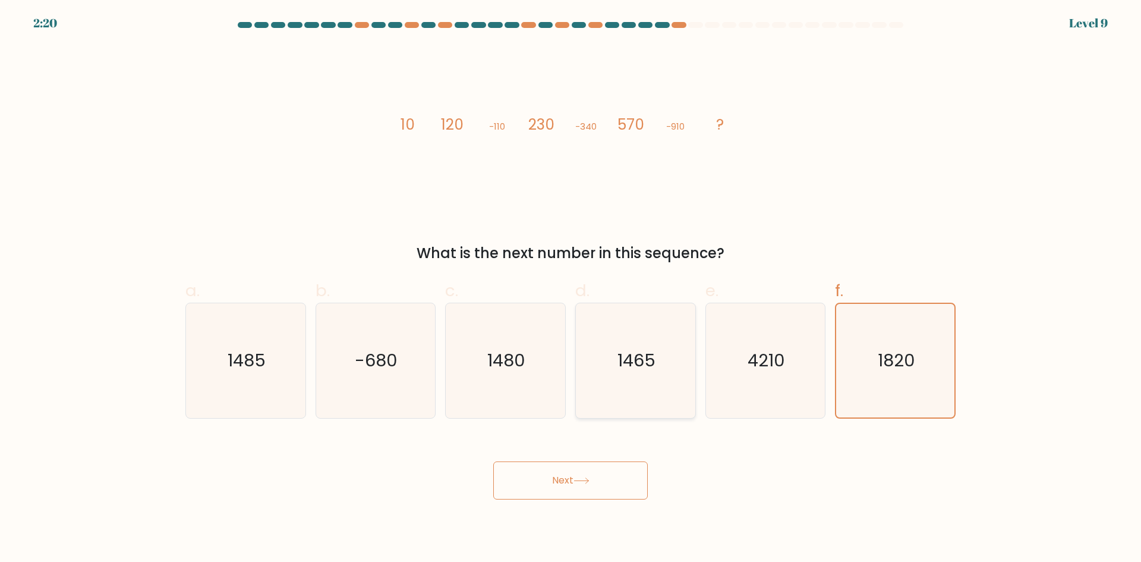
click at [571, 289] on input "d. 1465" at bounding box center [571, 285] width 1 height 8
radio input "true"
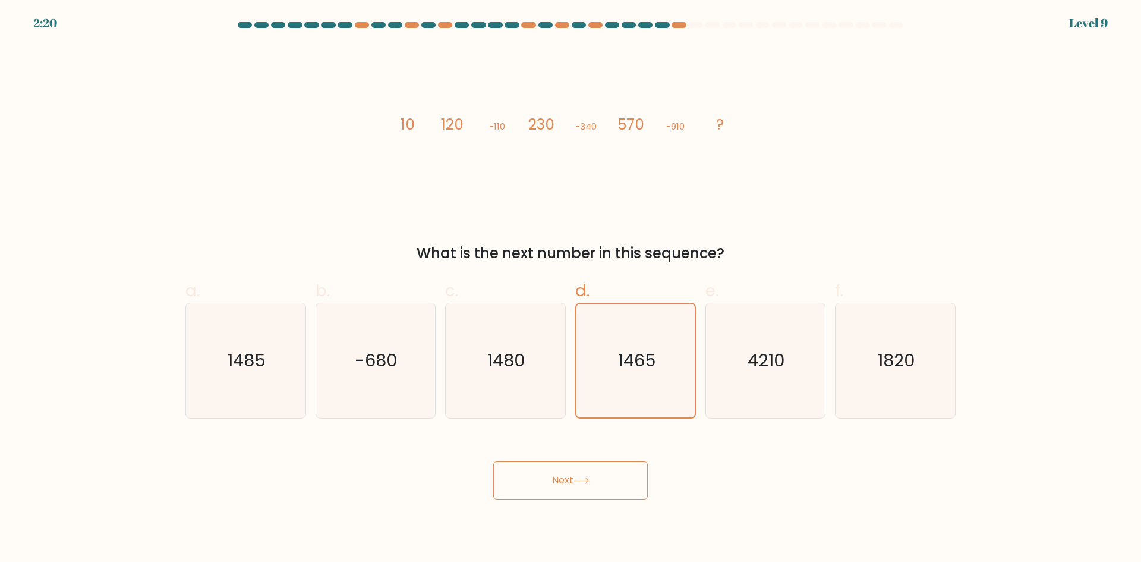
click at [559, 493] on button "Next" at bounding box center [570, 480] width 155 height 38
click at [560, 487] on button "Next" at bounding box center [570, 480] width 155 height 38
click at [561, 486] on button "Next" at bounding box center [570, 480] width 155 height 38
click at [465, 373] on icon "1480" at bounding box center [505, 360] width 115 height 115
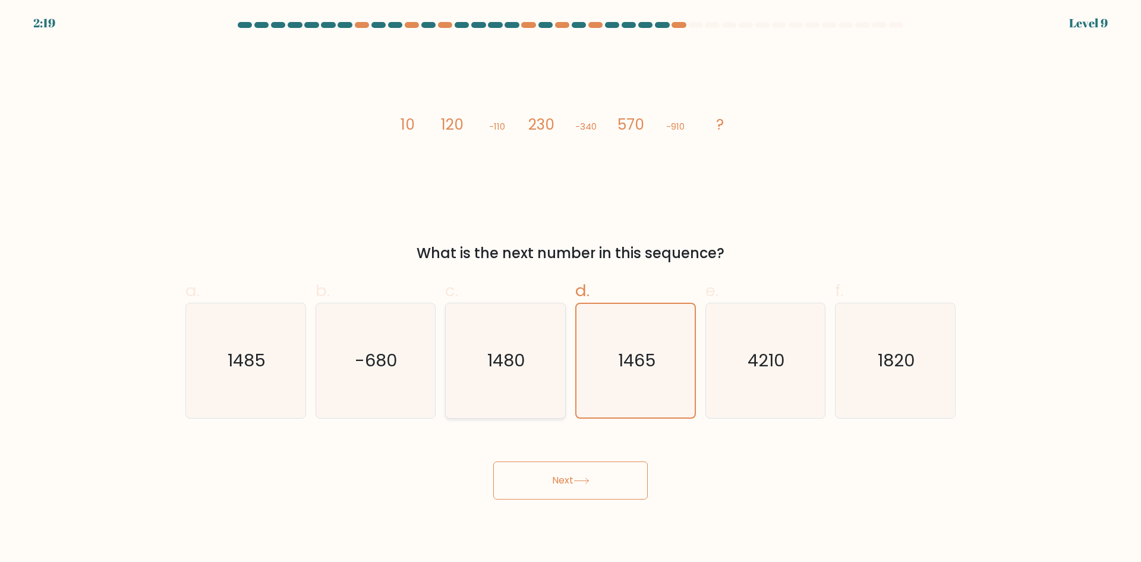
click at [571, 289] on input "c. 1480" at bounding box center [571, 285] width 1 height 8
radio input "true"
click at [626, 470] on button "Next" at bounding box center [570, 480] width 155 height 38
click at [604, 481] on button "Next" at bounding box center [570, 480] width 155 height 38
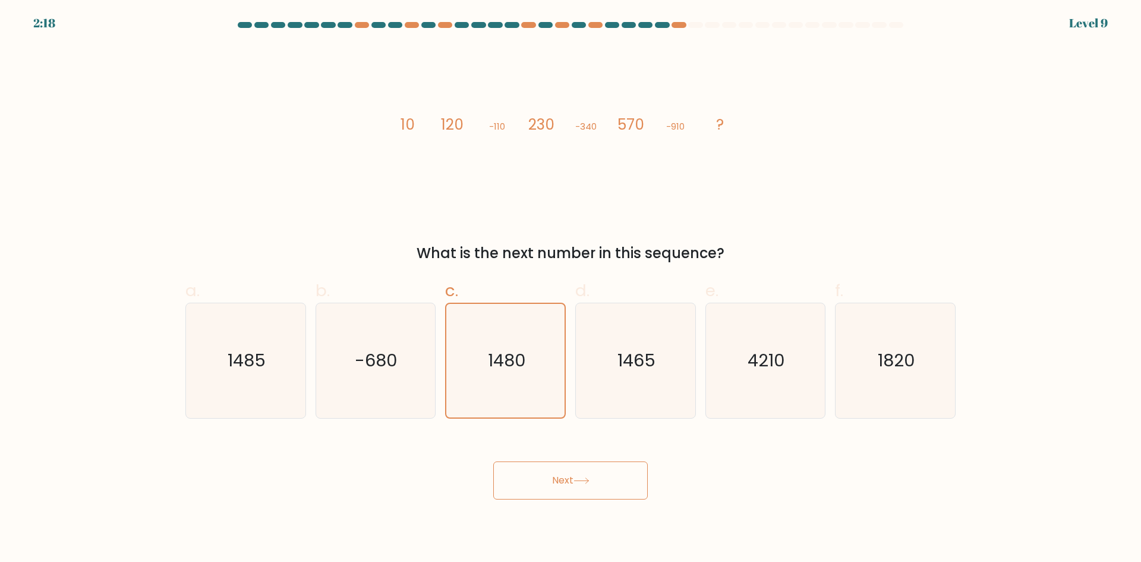
click at [604, 481] on button "Next" at bounding box center [570, 480] width 155 height 38
drag, startPoint x: 636, startPoint y: 349, endPoint x: 618, endPoint y: 449, distance: 100.8
click at [636, 351] on text "1465" at bounding box center [637, 360] width 38 height 24
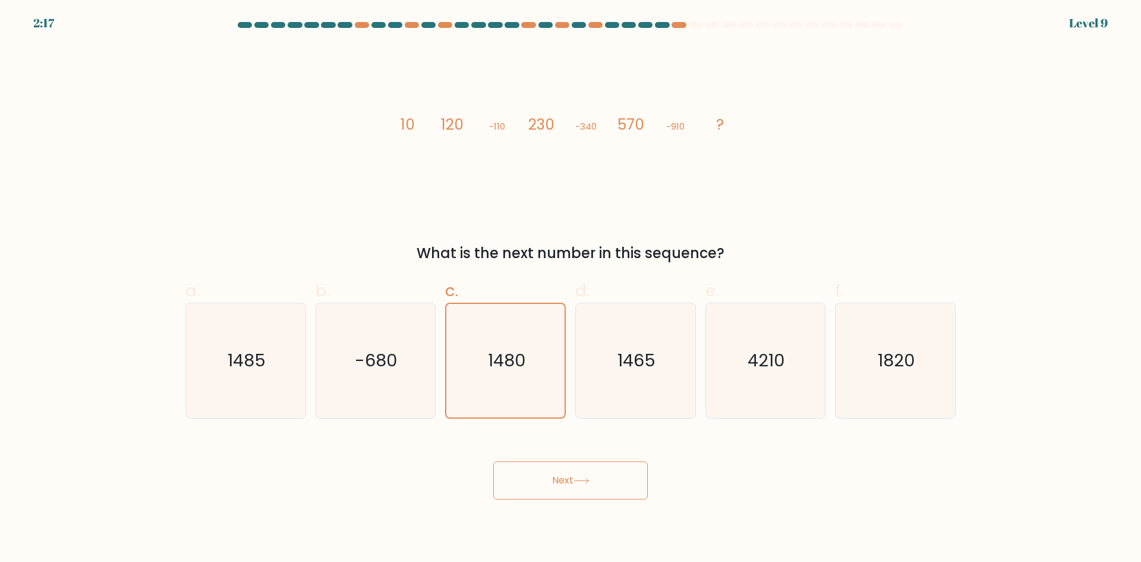
click at [571, 289] on input "d. 1465" at bounding box center [571, 285] width 1 height 8
radio input "true"
click at [620, 463] on button "Next" at bounding box center [570, 480] width 155 height 38
click at [621, 469] on button "Next" at bounding box center [570, 480] width 155 height 38
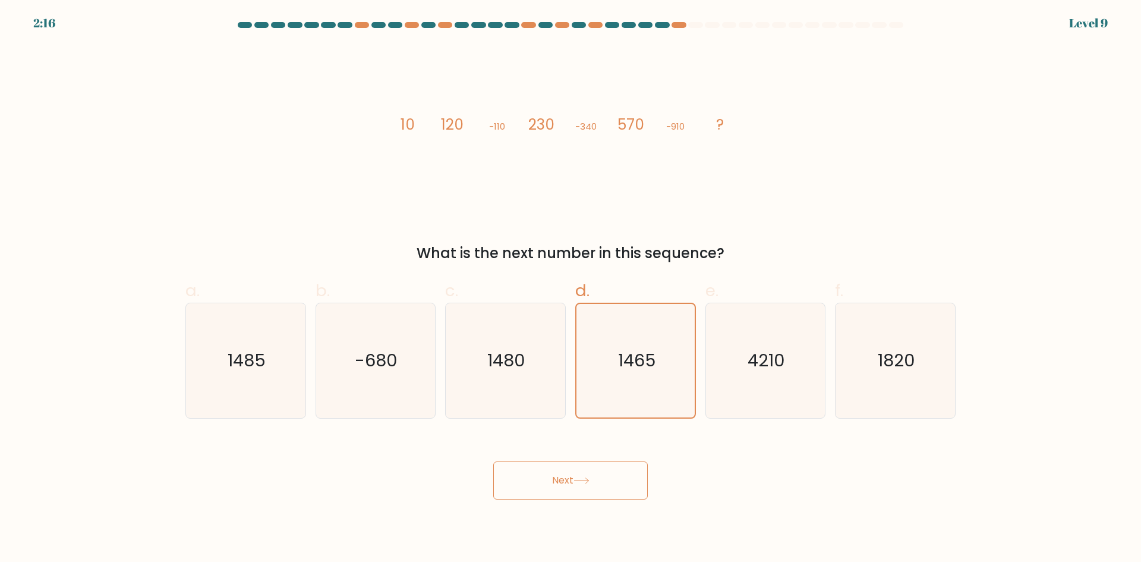
click at [621, 469] on button "Next" at bounding box center [570, 480] width 155 height 38
click at [744, 357] on icon "4210" at bounding box center [765, 360] width 115 height 115
click at [571, 289] on input "e. 4210" at bounding box center [571, 285] width 1 height 8
radio input "true"
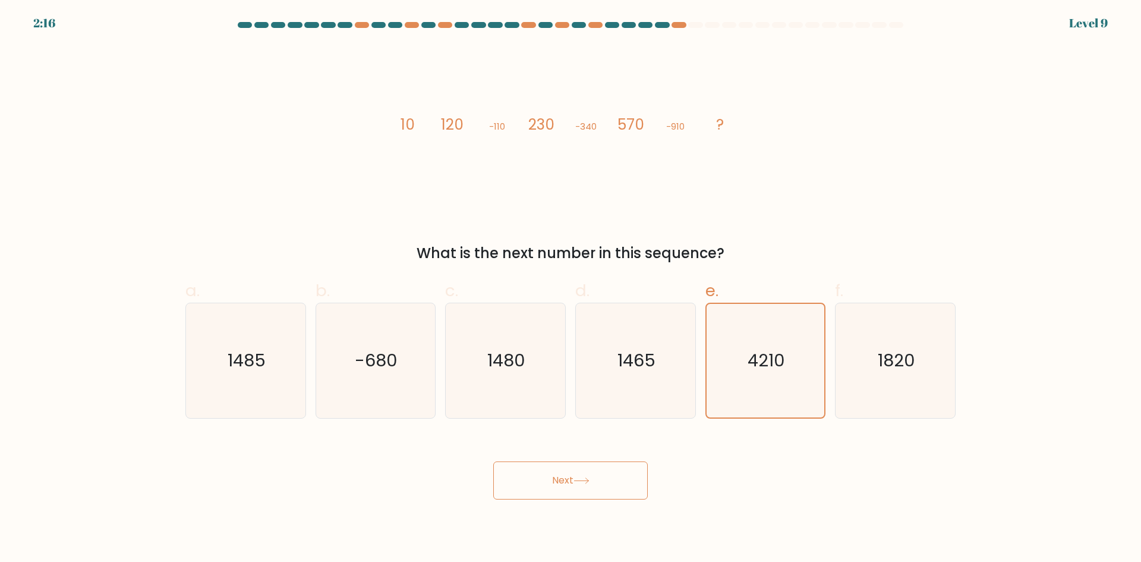
drag, startPoint x: 647, startPoint y: 499, endPoint x: 588, endPoint y: 481, distance: 61.1
click at [643, 500] on body "2:16 Level 9" at bounding box center [570, 281] width 1141 height 562
click at [588, 480] on icon at bounding box center [581, 480] width 14 height 5
drag, startPoint x: 897, startPoint y: 115, endPoint x: 985, endPoint y: 39, distance: 115.9
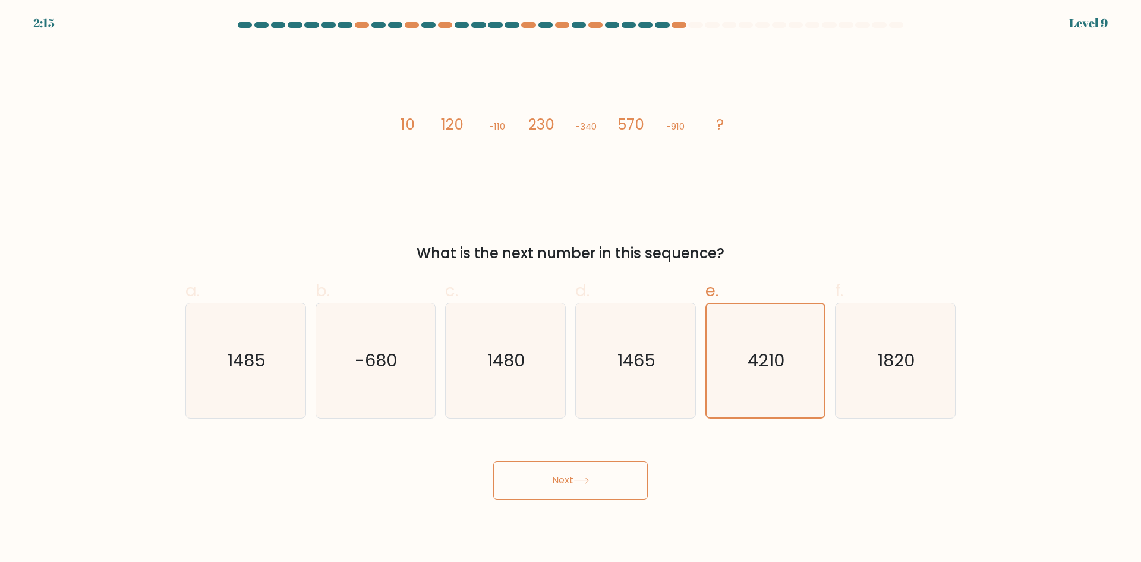
click at [904, 101] on div "image/svg+xml 10 120 -110 230 -340 570 -910 ? What is the next number in this s…" at bounding box center [570, 154] width 785 height 219
click at [1138, 8] on div "2:14 Level 9" at bounding box center [570, 7] width 1141 height 14
drag, startPoint x: 784, startPoint y: 31, endPoint x: 726, endPoint y: 28, distance: 57.7
click at [783, 32] on div at bounding box center [570, 27] width 785 height 11
click at [711, 26] on div at bounding box center [712, 25] width 14 height 6
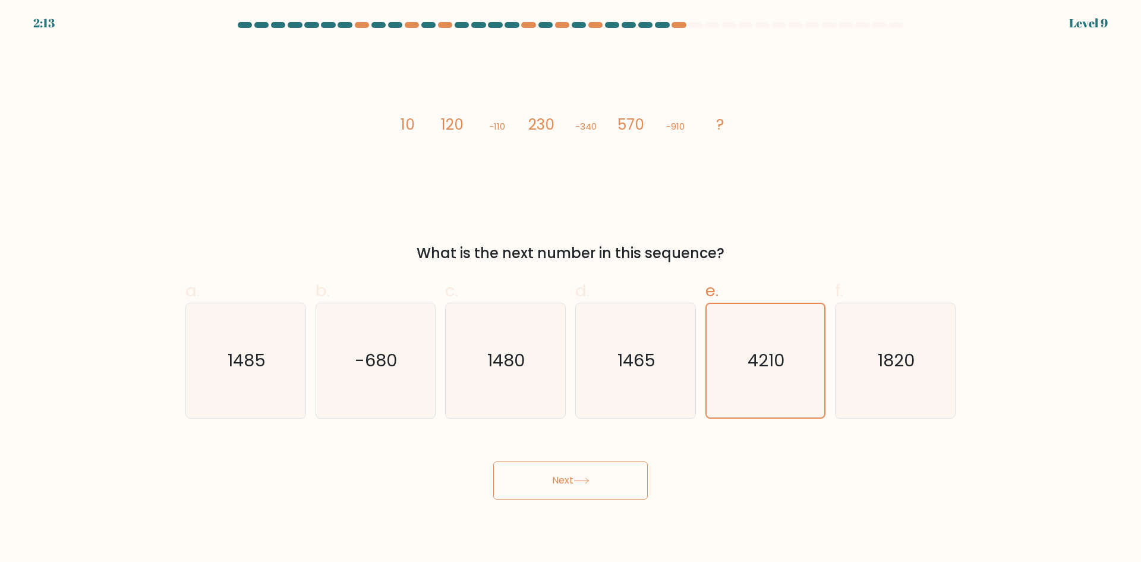
drag, startPoint x: 709, startPoint y: 26, endPoint x: 538, endPoint y: 144, distance: 208.1
click at [708, 26] on div at bounding box center [712, 25] width 14 height 6
click at [493, 163] on icon "image/svg+xml 10 120 -110 230 -340 570 -910 ?" at bounding box center [570, 129] width 357 height 169
drag, startPoint x: 544, startPoint y: 130, endPoint x: 555, endPoint y: 130, distance: 11.3
click at [547, 130] on tspan "230" at bounding box center [541, 124] width 26 height 21
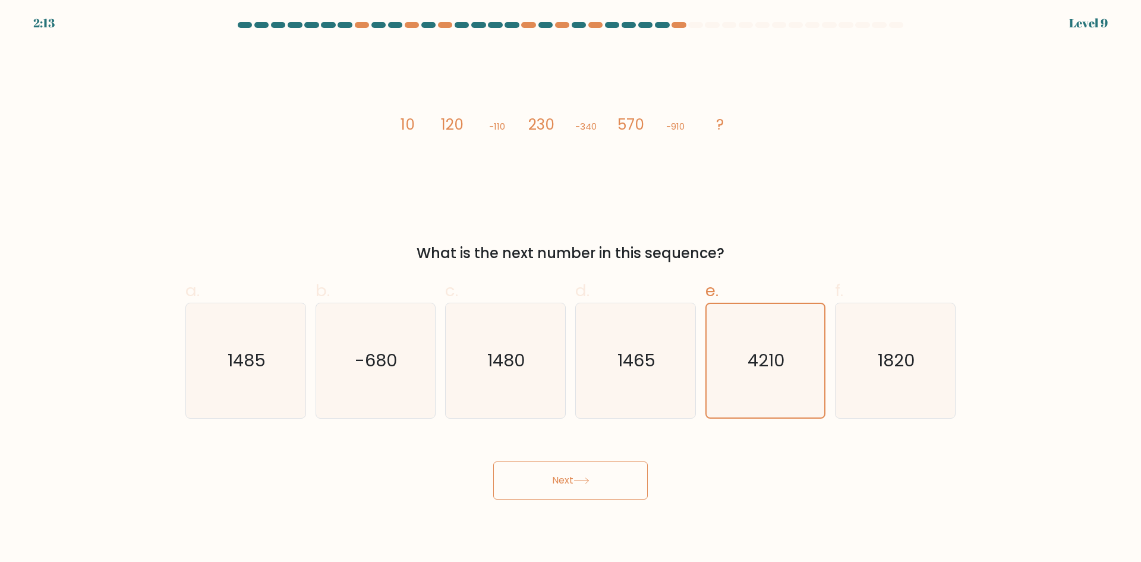
drag, startPoint x: 571, startPoint y: 138, endPoint x: 534, endPoint y: 209, distance: 80.6
click at [571, 140] on icon "image/svg+xml 10 120 -110 230 -340 570 -910 ?" at bounding box center [570, 129] width 357 height 169
click at [491, 308] on icon "1480" at bounding box center [505, 360] width 115 height 115
click at [540, 441] on div "Next" at bounding box center [570, 466] width 785 height 67
click at [547, 450] on div "Next" at bounding box center [570, 466] width 785 height 67
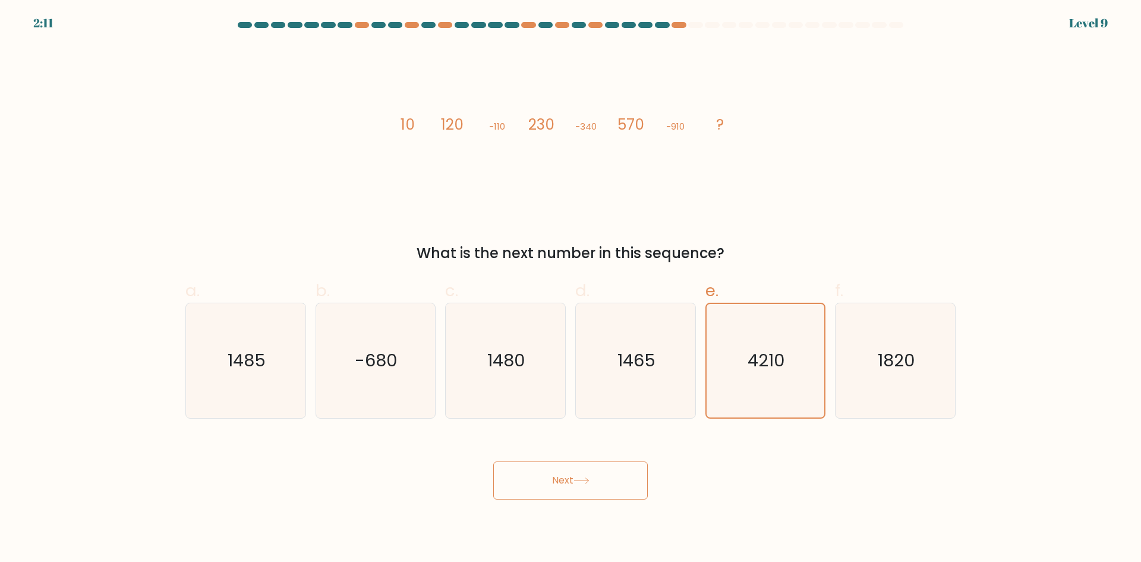
click at [518, 424] on form at bounding box center [570, 260] width 1141 height 477
click at [521, 418] on div "1480" at bounding box center [505, 361] width 121 height 116
click at [571, 289] on input "c. 1480" at bounding box center [571, 285] width 1 height 8
radio input "true"
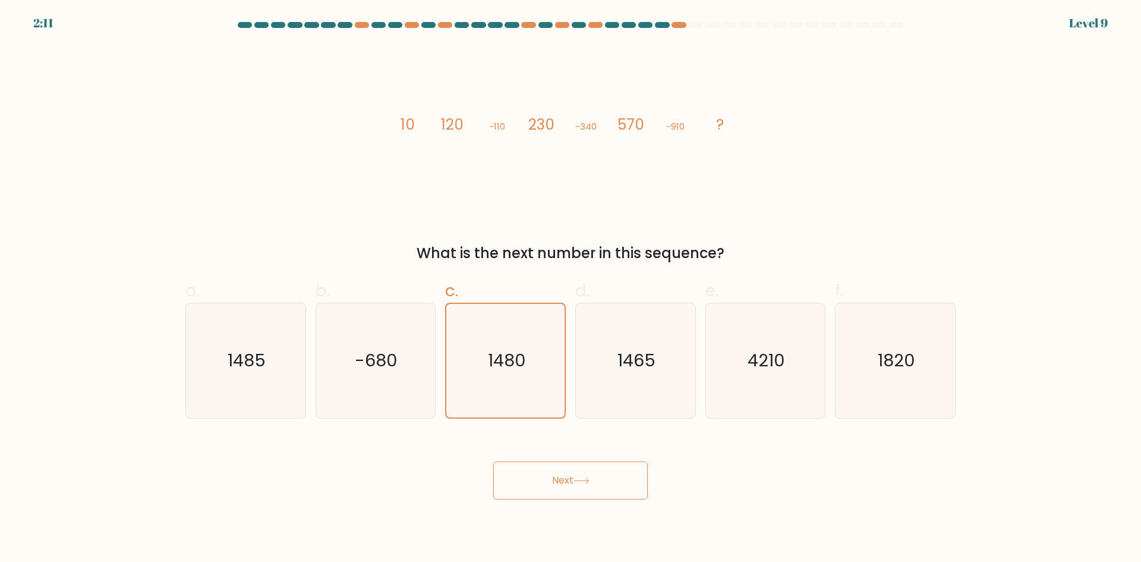
click at [558, 478] on button "Next" at bounding box center [570, 480] width 155 height 38
click at [559, 478] on button "Next" at bounding box center [570, 480] width 155 height 38
click at [559, 477] on button "Next" at bounding box center [570, 480] width 155 height 38
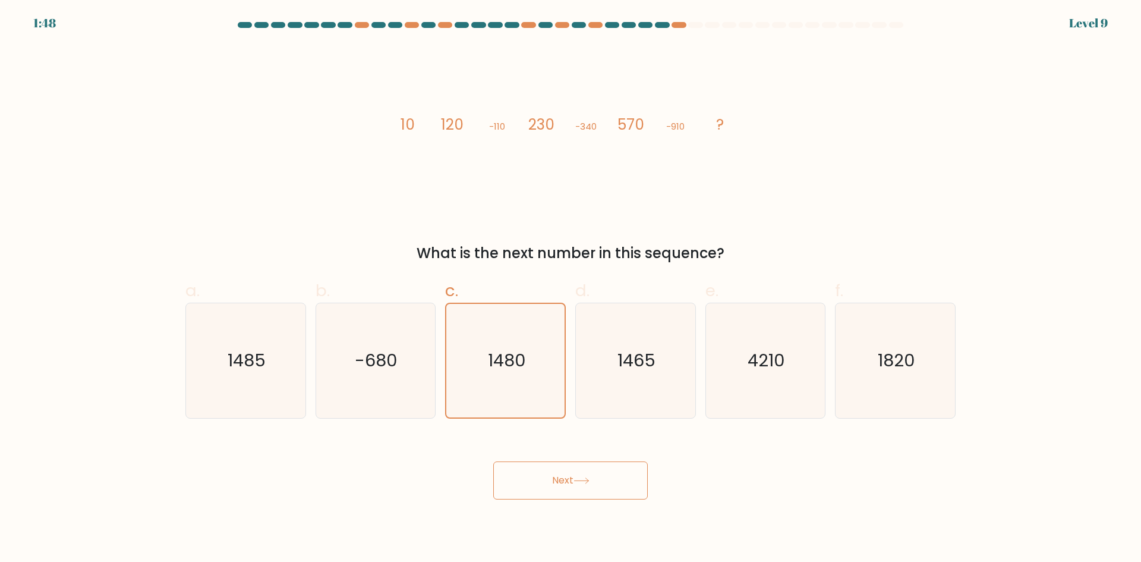
click at [559, 480] on button "Next" at bounding box center [570, 480] width 155 height 38
click at [559, 482] on button "Next" at bounding box center [570, 480] width 155 height 38
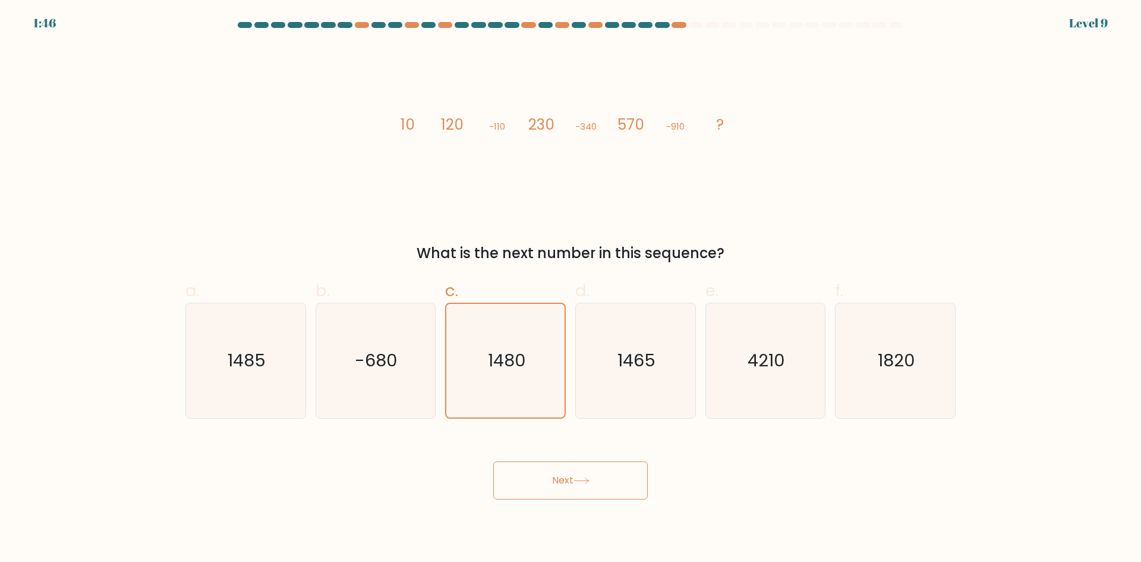
click at [559, 483] on button "Next" at bounding box center [570, 480] width 155 height 38
click at [568, 483] on button "Next" at bounding box center [570, 480] width 155 height 38
click at [581, 489] on button "Next" at bounding box center [570, 480] width 155 height 38
click at [584, 489] on button "Next" at bounding box center [570, 480] width 155 height 38
click at [587, 489] on button "Next" at bounding box center [570, 480] width 155 height 38
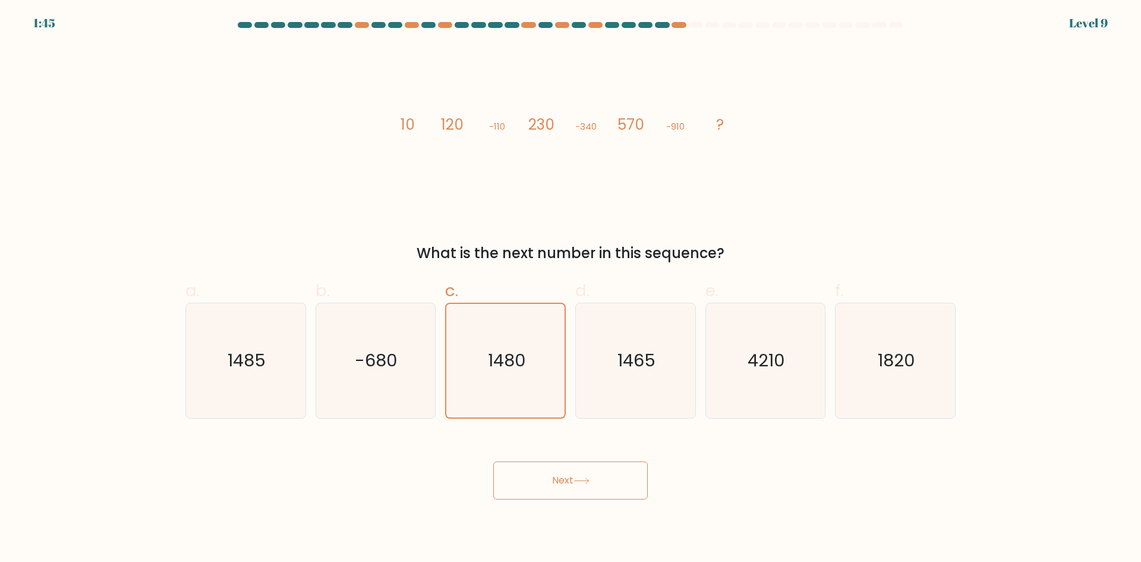
click at [589, 489] on button "Next" at bounding box center [570, 480] width 155 height 38
click at [599, 484] on button "Next" at bounding box center [570, 480] width 155 height 38
drag, startPoint x: 602, startPoint y: 484, endPoint x: 642, endPoint y: 484, distance: 39.8
click at [638, 484] on button "Next" at bounding box center [570, 480] width 155 height 38
click at [642, 484] on button "Next" at bounding box center [570, 480] width 155 height 38
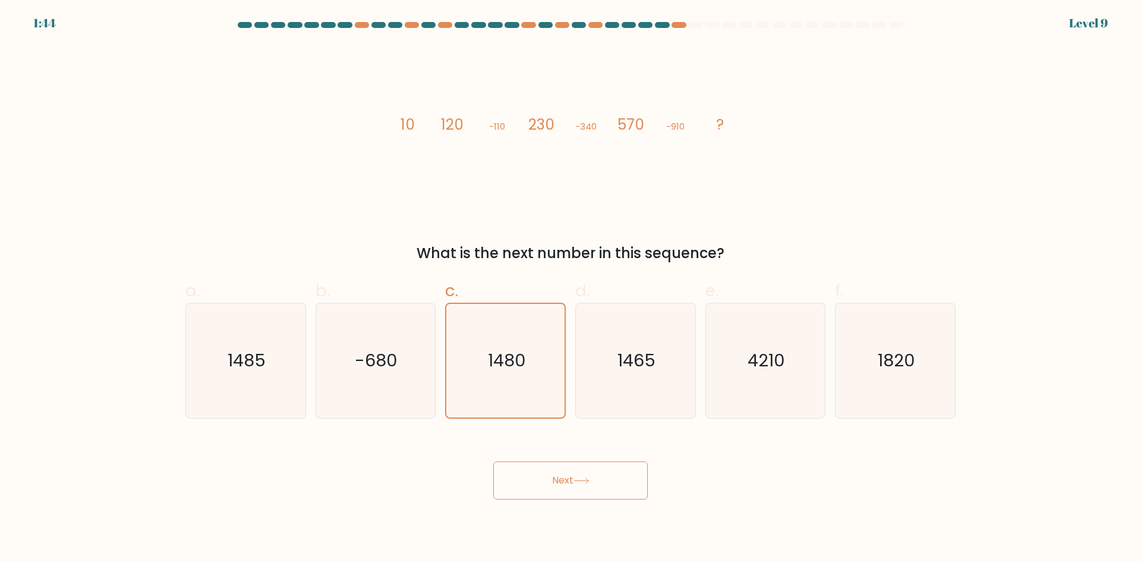
click at [642, 484] on button "Next" at bounding box center [570, 480] width 155 height 38
drag, startPoint x: 642, startPoint y: 484, endPoint x: 666, endPoint y: 485, distance: 23.8
click at [642, 485] on button "Next" at bounding box center [570, 480] width 155 height 38
click at [669, 485] on div "Next" at bounding box center [570, 466] width 785 height 67
drag, startPoint x: 669, startPoint y: 485, endPoint x: 692, endPoint y: 480, distance: 23.8
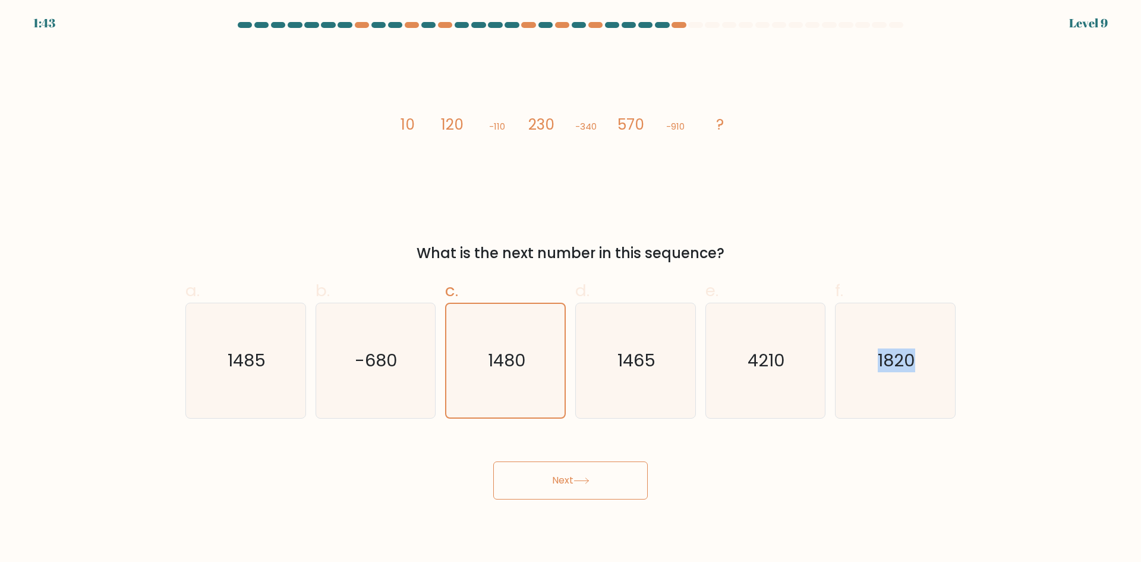
click at [671, 486] on div "Next" at bounding box center [570, 466] width 785 height 67
drag, startPoint x: 692, startPoint y: 480, endPoint x: 742, endPoint y: 482, distance: 50.6
click at [695, 480] on div "Next" at bounding box center [570, 466] width 785 height 67
click at [744, 484] on div "Next" at bounding box center [570, 466] width 785 height 67
drag, startPoint x: 751, startPoint y: 489, endPoint x: 734, endPoint y: 483, distance: 18.4
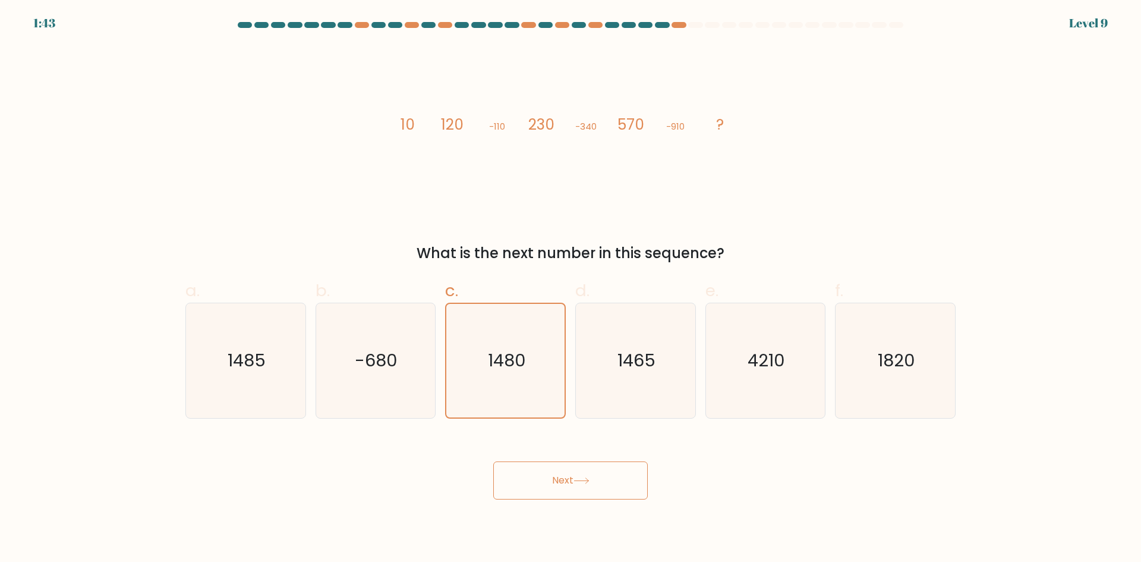
click at [747, 489] on div "Next" at bounding box center [570, 466] width 785 height 67
click at [626, 487] on button "Next" at bounding box center [570, 480] width 155 height 38
click at [626, 489] on button "Next" at bounding box center [570, 480] width 155 height 38
click at [627, 489] on button "Next" at bounding box center [570, 480] width 155 height 38
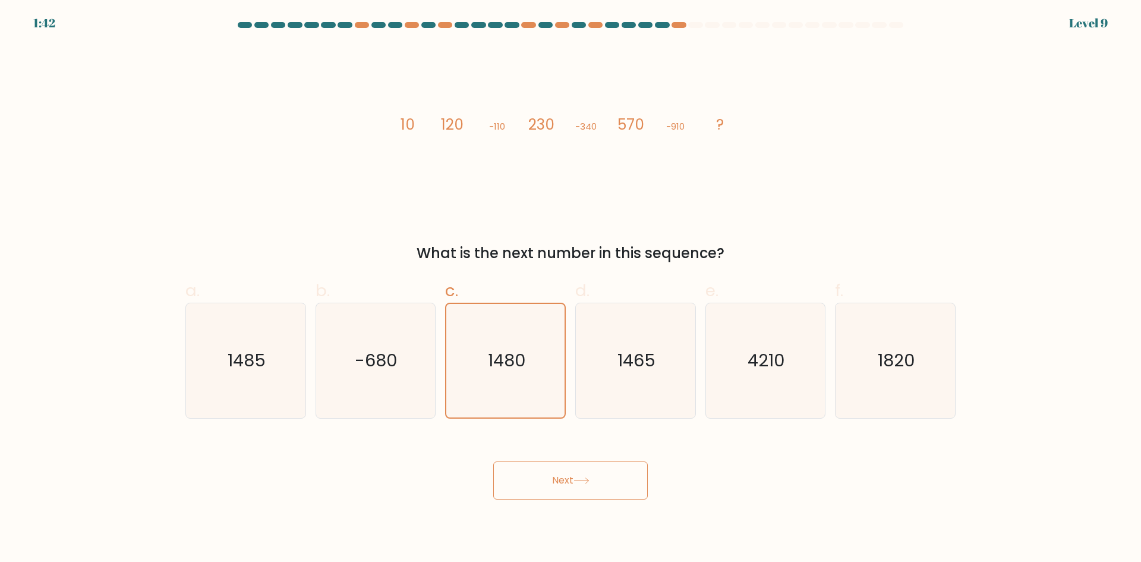
click at [628, 489] on button "Next" at bounding box center [570, 480] width 155 height 38
click at [625, 490] on button "Next" at bounding box center [570, 480] width 155 height 38
drag, startPoint x: 587, startPoint y: 464, endPoint x: 541, endPoint y: 481, distance: 49.3
click at [584, 465] on button "Next" at bounding box center [570, 480] width 155 height 38
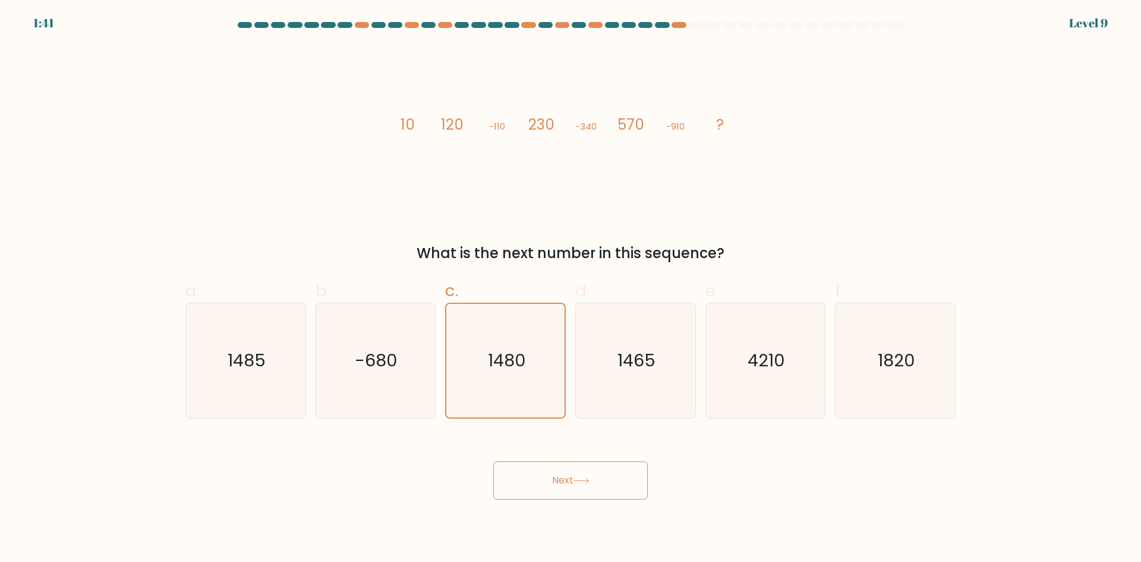
click at [538, 481] on button "Next" at bounding box center [570, 480] width 155 height 38
click at [538, 483] on button "Next" at bounding box center [570, 480] width 155 height 38
click at [534, 480] on button "Next" at bounding box center [570, 480] width 155 height 38
click at [543, 504] on body "1:40 Level 9" at bounding box center [570, 281] width 1141 height 562
click at [544, 506] on body "1:39 Level 9" at bounding box center [570, 281] width 1141 height 562
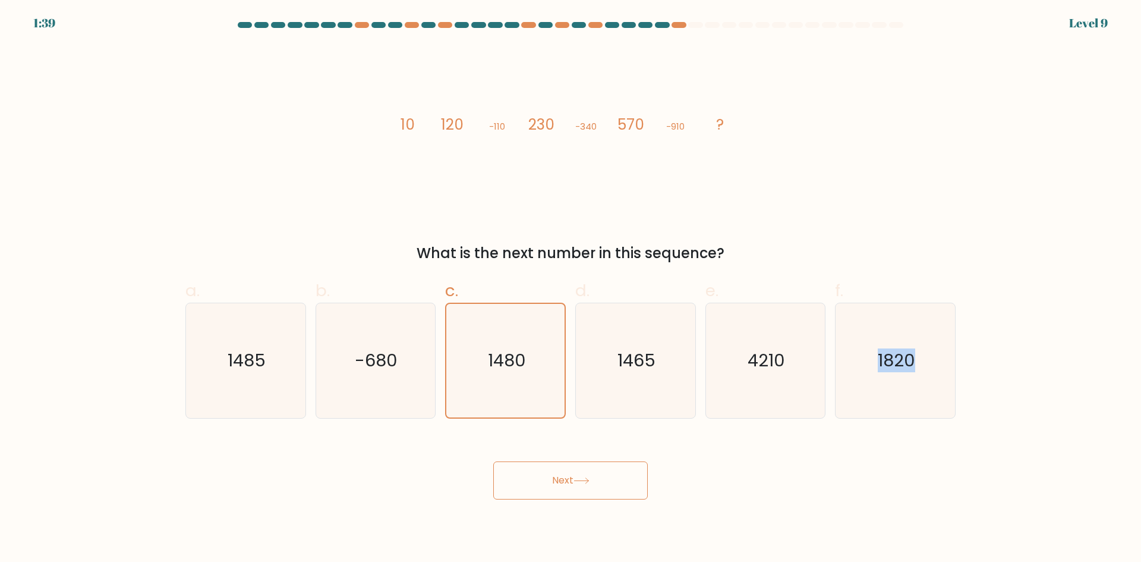
click at [544, 508] on body "1:39 Level 9" at bounding box center [570, 281] width 1141 height 562
click at [629, 475] on button "Next" at bounding box center [570, 480] width 155 height 38
drag, startPoint x: 512, startPoint y: 541, endPoint x: 581, endPoint y: 486, distance: 88.0
click at [511, 538] on body "1:38 Level 9" at bounding box center [570, 281] width 1141 height 562
click at [582, 486] on button "Next" at bounding box center [570, 480] width 155 height 38
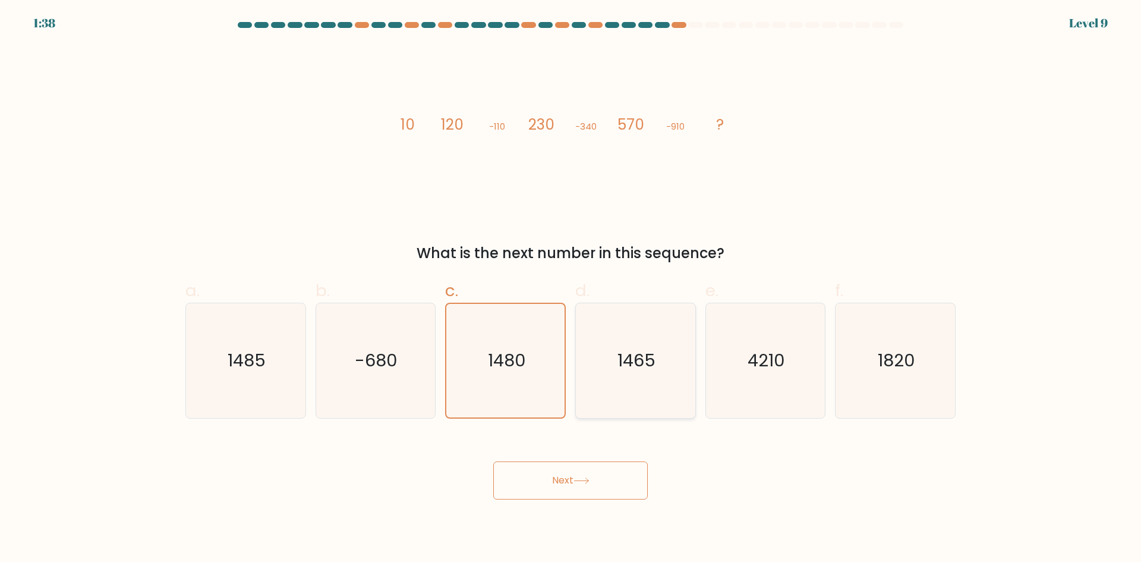
drag, startPoint x: 601, startPoint y: 471, endPoint x: 635, endPoint y: 410, distance: 70.3
click at [608, 463] on button "Next" at bounding box center [570, 480] width 155 height 38
click at [650, 392] on icon "1465" at bounding box center [635, 360] width 115 height 115
click at [571, 289] on input "d. 1465" at bounding box center [571, 285] width 1 height 8
radio input "true"
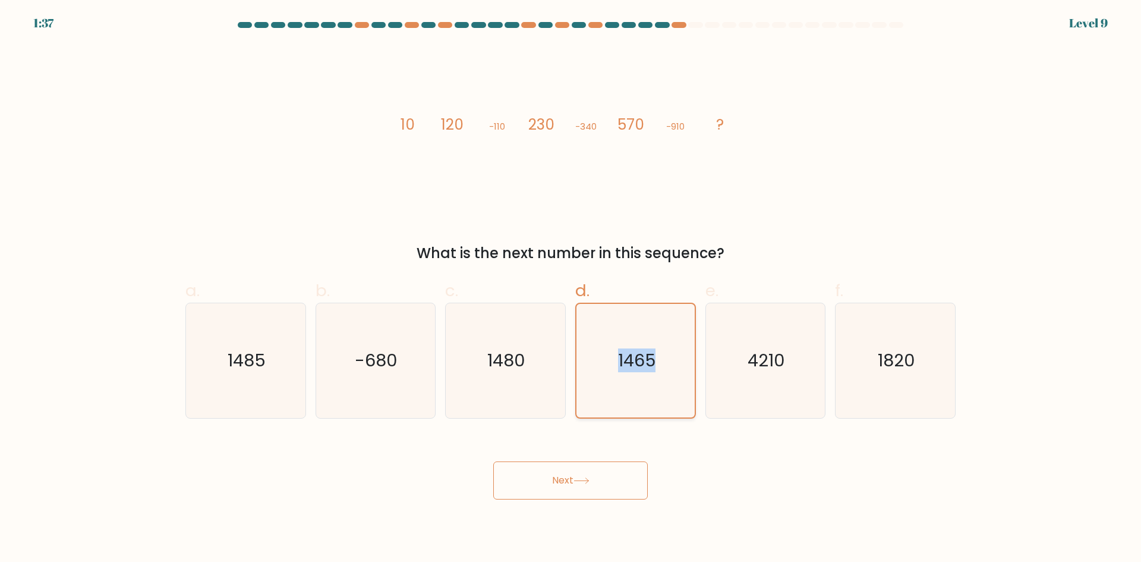
click at [650, 392] on icon "1465" at bounding box center [636, 361] width 114 height 114
click at [571, 289] on input "d. 1465" at bounding box center [571, 285] width 1 height 8
click at [633, 451] on div "Next" at bounding box center [570, 466] width 785 height 67
drag, startPoint x: 594, startPoint y: 519, endPoint x: 597, endPoint y: 512, distance: 7.5
click at [594, 521] on body "1:37 Level 9" at bounding box center [570, 281] width 1141 height 562
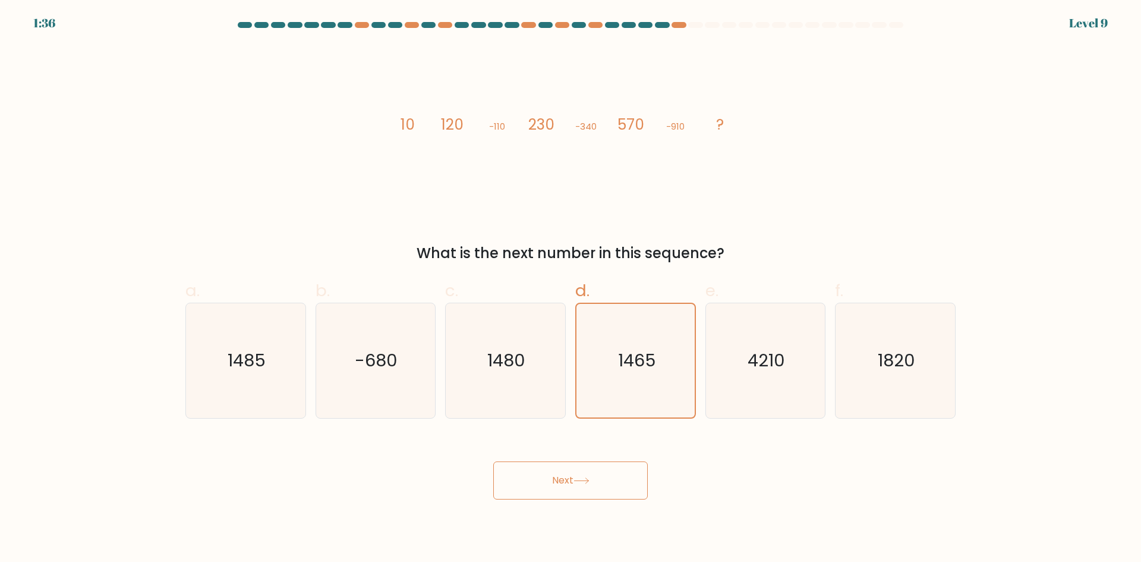
click at [609, 490] on button "Next" at bounding box center [570, 480] width 155 height 38
drag, startPoint x: 740, startPoint y: 379, endPoint x: 754, endPoint y: 371, distance: 15.4
click at [751, 372] on icon "4210" at bounding box center [765, 360] width 115 height 115
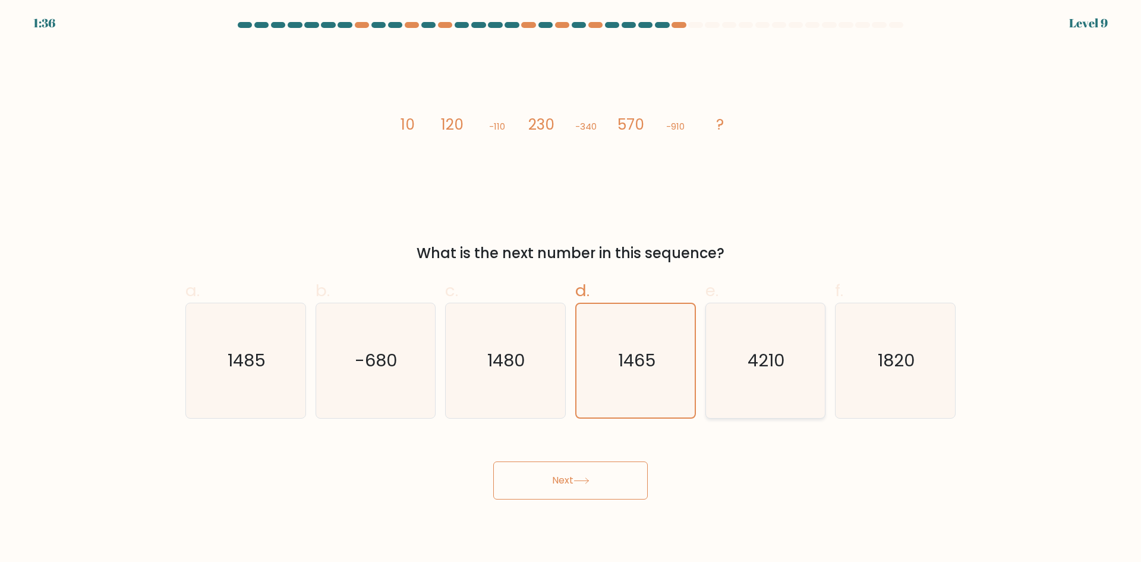
click at [571, 289] on input "e. 4210" at bounding box center [571, 285] width 1 height 8
radio input "true"
drag, startPoint x: 754, startPoint y: 371, endPoint x: 615, endPoint y: 481, distance: 176.9
click at [749, 373] on icon "4210" at bounding box center [765, 361] width 114 height 114
click at [571, 289] on input "e. 4210" at bounding box center [571, 285] width 1 height 8
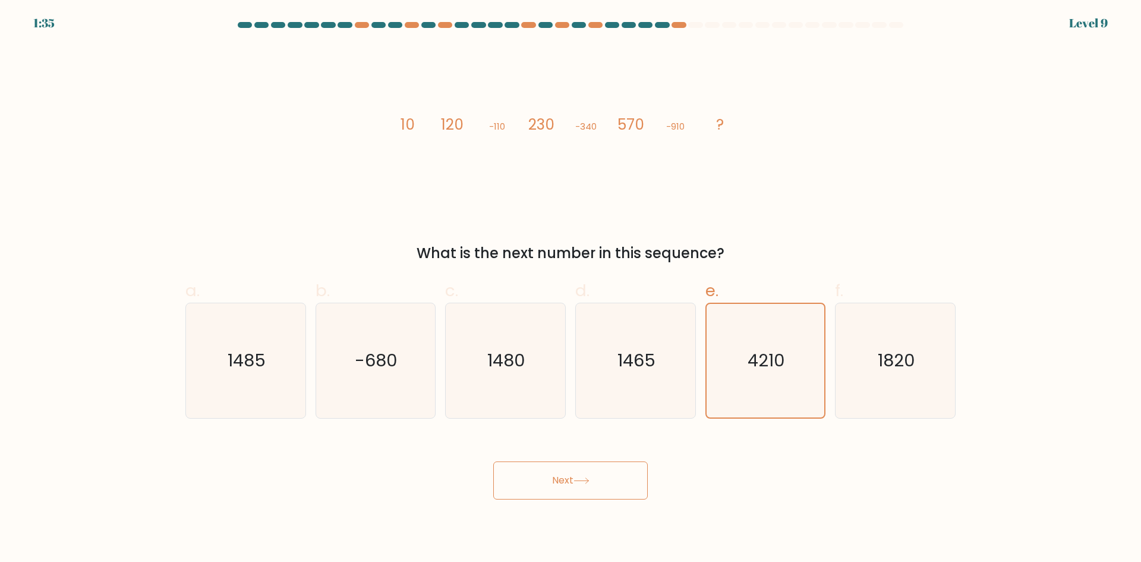
click at [615, 481] on button "Next" at bounding box center [570, 480] width 155 height 38
click at [615, 480] on button "Next" at bounding box center [570, 480] width 155 height 38
drag, startPoint x: 615, startPoint y: 480, endPoint x: 750, endPoint y: 361, distance: 180.7
click at [615, 480] on button "Next" at bounding box center [570, 480] width 155 height 38
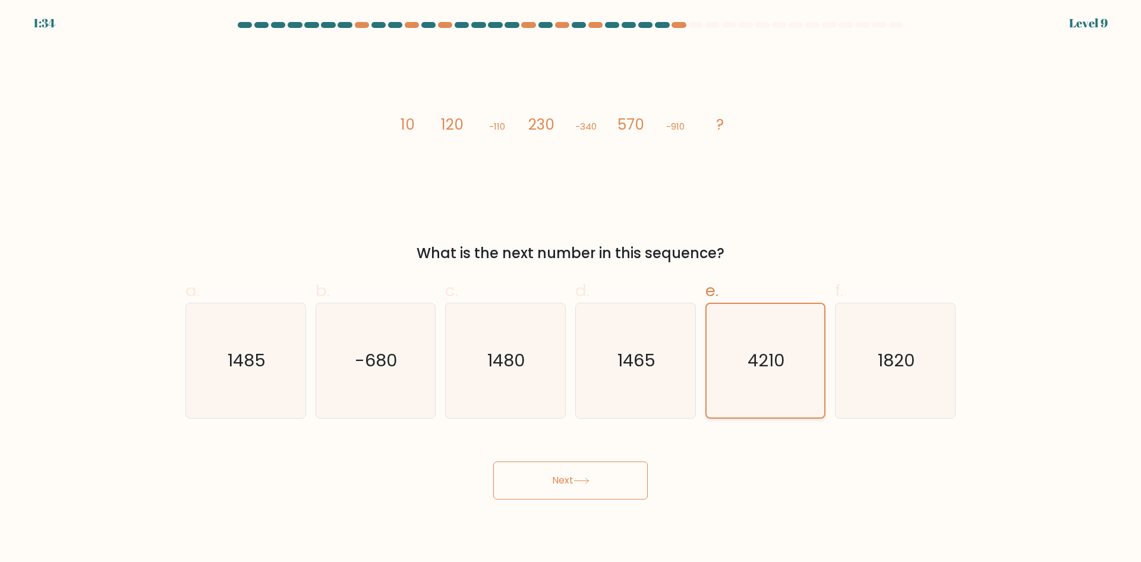
click at [751, 361] on text "4210" at bounding box center [766, 360] width 37 height 24
click at [571, 289] on input "e. 4210" at bounding box center [571, 285] width 1 height 8
drag, startPoint x: 851, startPoint y: 362, endPoint x: 878, endPoint y: 360, distance: 28.0
click at [853, 363] on icon "1820" at bounding box center [895, 360] width 115 height 115
click at [571, 289] on input "f. 1820" at bounding box center [571, 285] width 1 height 8
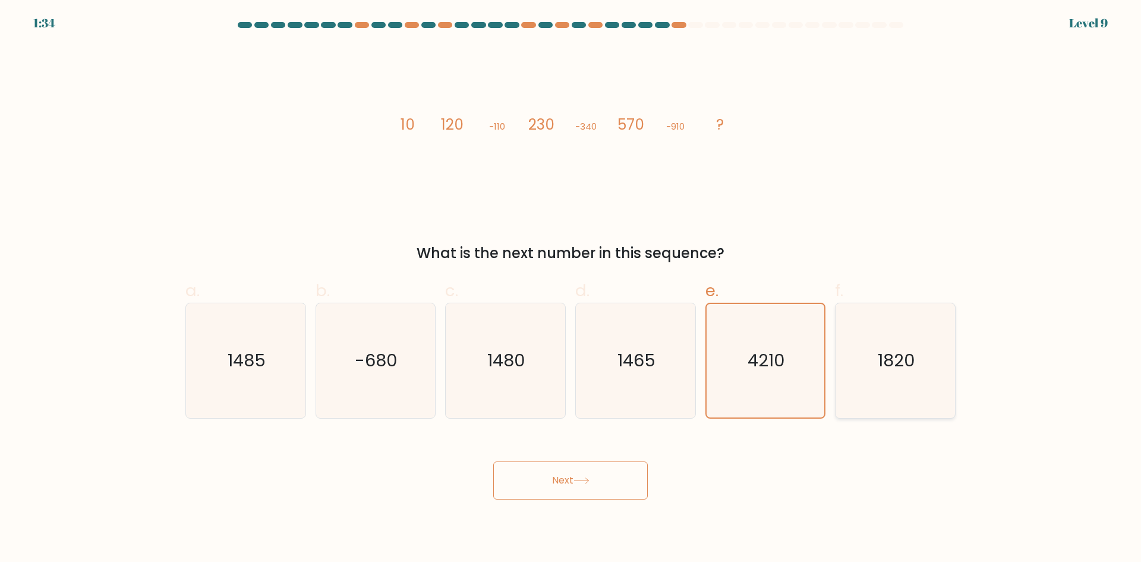
radio input "true"
drag, startPoint x: 880, startPoint y: 360, endPoint x: 748, endPoint y: 437, distance: 152.1
click at [871, 367] on icon "1820" at bounding box center [896, 361] width 114 height 114
click at [571, 289] on input "f. 1820" at bounding box center [571, 285] width 1 height 8
drag, startPoint x: 675, startPoint y: 475, endPoint x: 606, endPoint y: 495, distance: 71.1
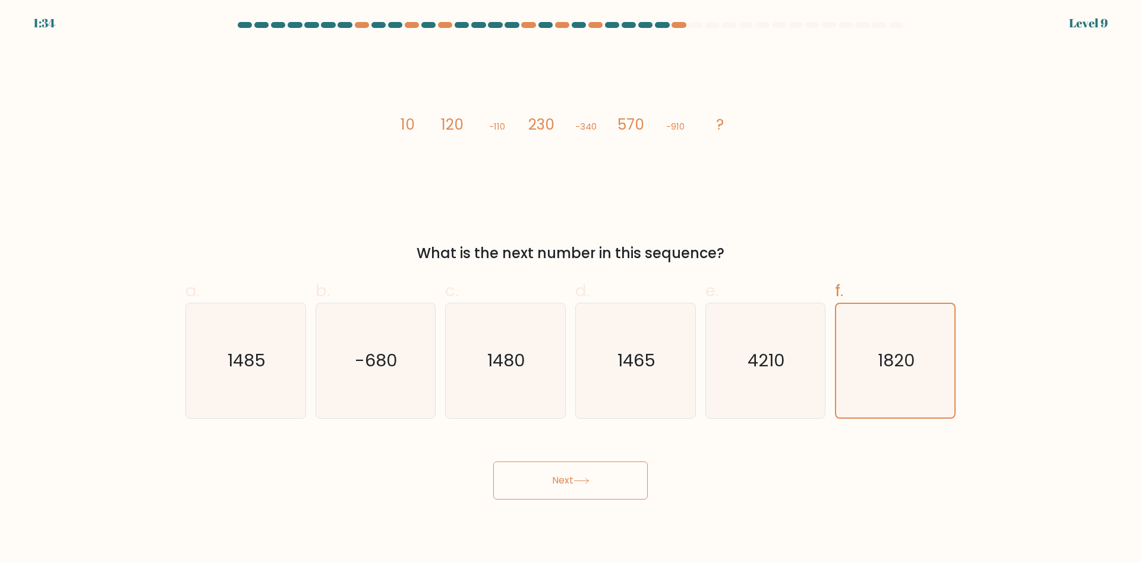
click at [607, 495] on div "Next" at bounding box center [570, 466] width 785 height 67
click at [606, 495] on button "Next" at bounding box center [570, 480] width 155 height 38
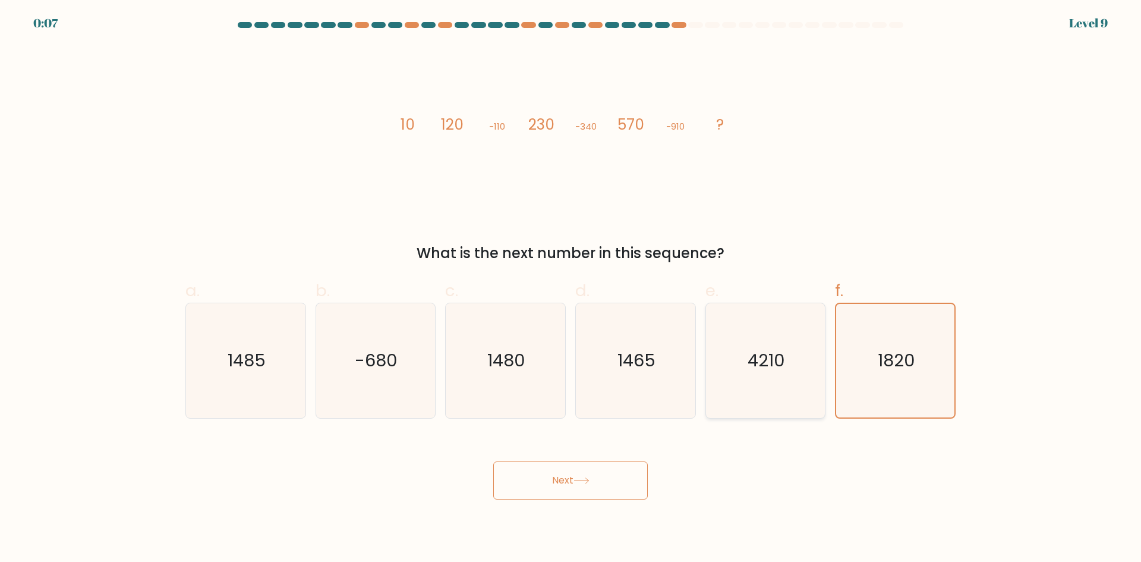
click at [739, 374] on icon "4210" at bounding box center [765, 360] width 115 height 115
click at [571, 289] on input "e. 4210" at bounding box center [571, 285] width 1 height 8
radio input "true"
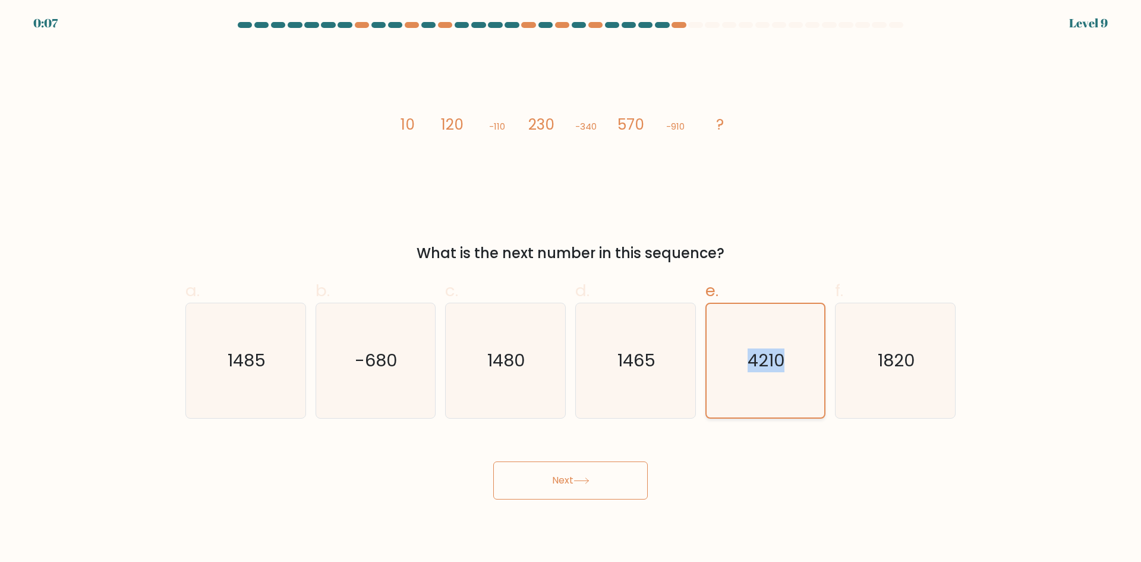
click at [741, 374] on icon "4210" at bounding box center [765, 361] width 114 height 114
click at [571, 289] on input "e. 4210" at bounding box center [571, 285] width 1 height 8
click at [628, 496] on button "Next" at bounding box center [570, 480] width 155 height 38
click at [628, 480] on button "Next" at bounding box center [570, 480] width 155 height 38
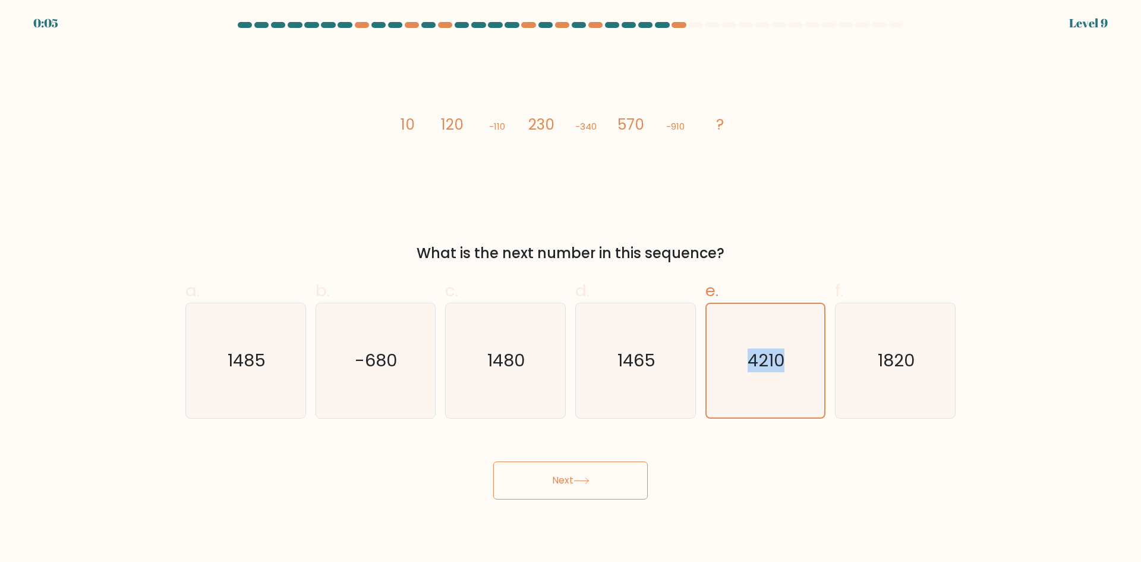
click at [628, 480] on button "Next" at bounding box center [570, 480] width 155 height 38
drag, startPoint x: 623, startPoint y: 395, endPoint x: 622, endPoint y: 404, distance: 8.9
click at [623, 395] on icon "1465" at bounding box center [635, 360] width 115 height 115
click at [571, 289] on input "d. 1465" at bounding box center [571, 285] width 1 height 8
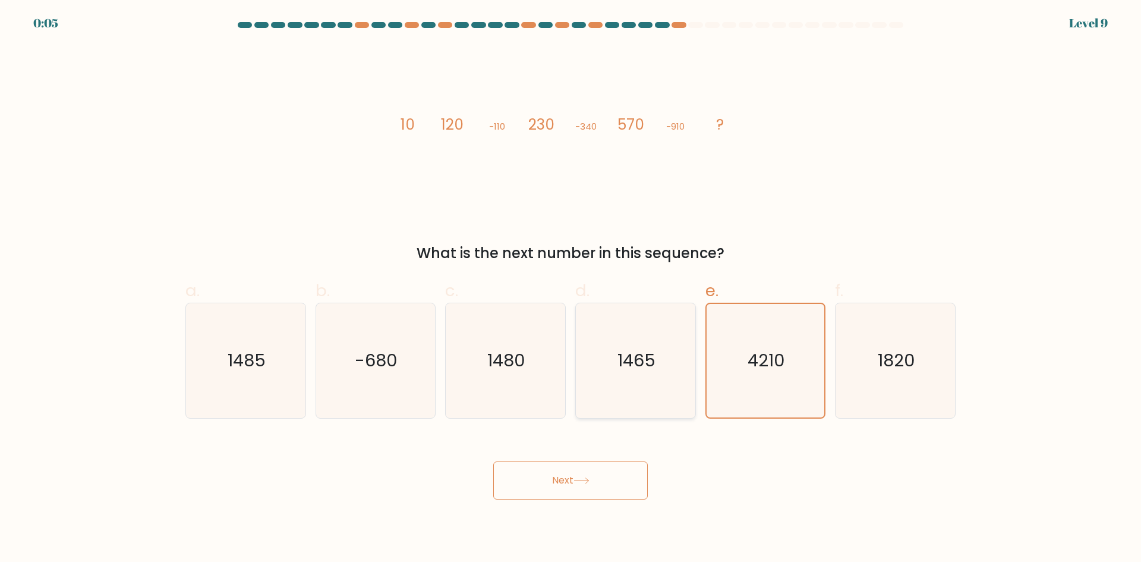
radio input "true"
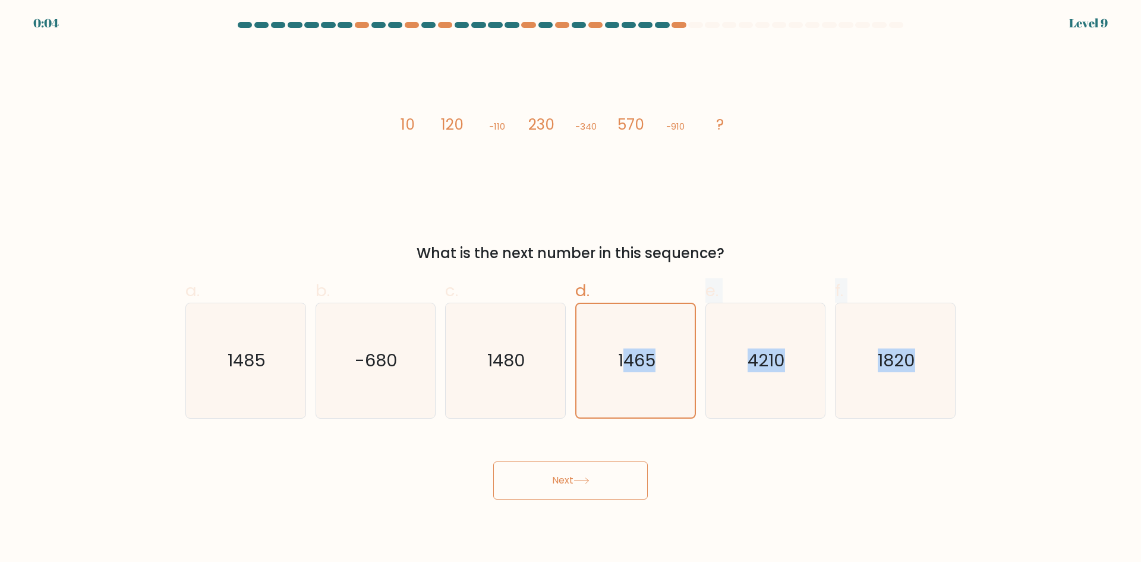
drag, startPoint x: 622, startPoint y: 405, endPoint x: 606, endPoint y: 493, distance: 88.7
click at [606, 493] on form at bounding box center [570, 260] width 1141 height 477
click at [606, 487] on button "Next" at bounding box center [570, 480] width 155 height 38
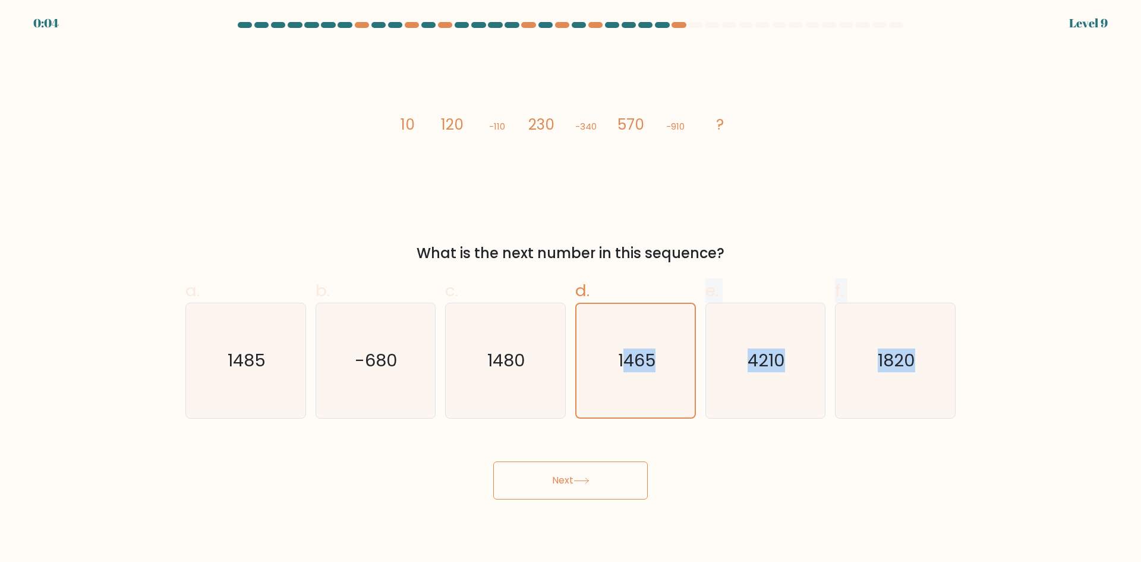
click at [606, 487] on button "Next" at bounding box center [570, 480] width 155 height 38
drag, startPoint x: 719, startPoint y: 385, endPoint x: 761, endPoint y: 367, distance: 45.8
click at [720, 385] on icon "4210" at bounding box center [765, 360] width 115 height 115
click at [571, 289] on input "e. 4210" at bounding box center [571, 285] width 1 height 8
radio input "true"
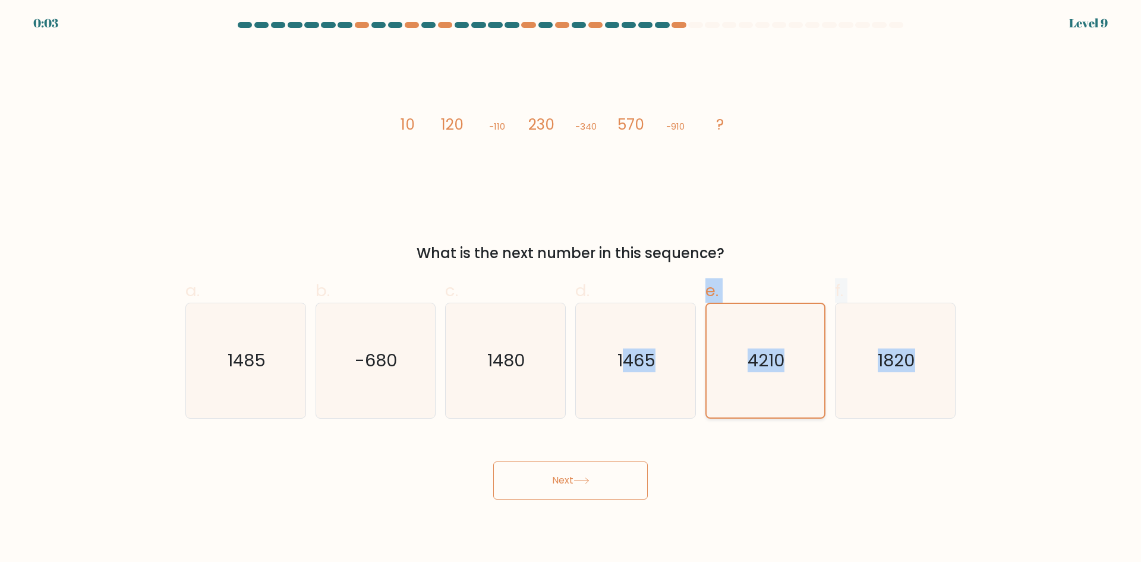
drag, startPoint x: 761, startPoint y: 367, endPoint x: 800, endPoint y: 397, distance: 49.1
click at [762, 366] on text "4210" at bounding box center [766, 360] width 37 height 24
click at [571, 289] on input "e. 4210" at bounding box center [571, 285] width 1 height 8
click at [929, 351] on icon "1820" at bounding box center [895, 360] width 115 height 115
click at [571, 289] on input "f. 1820" at bounding box center [571, 285] width 1 height 8
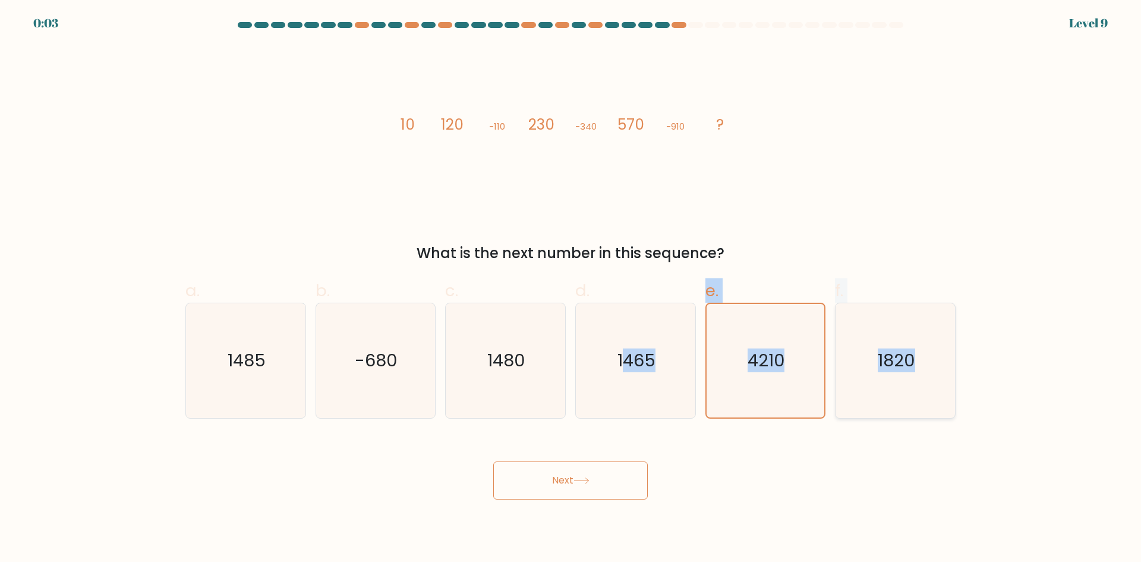
radio input "true"
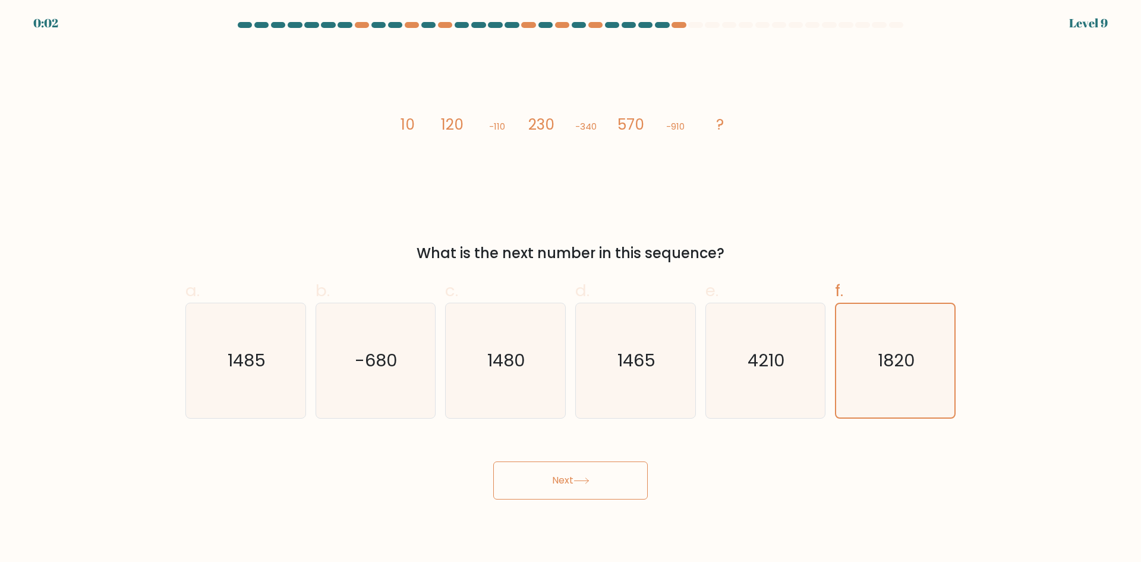
click at [695, 451] on div "Next" at bounding box center [570, 466] width 785 height 67
click at [642, 344] on icon "1465" at bounding box center [635, 360] width 115 height 115
click at [571, 289] on input "d. 1465" at bounding box center [571, 285] width 1 height 8
radio input "true"
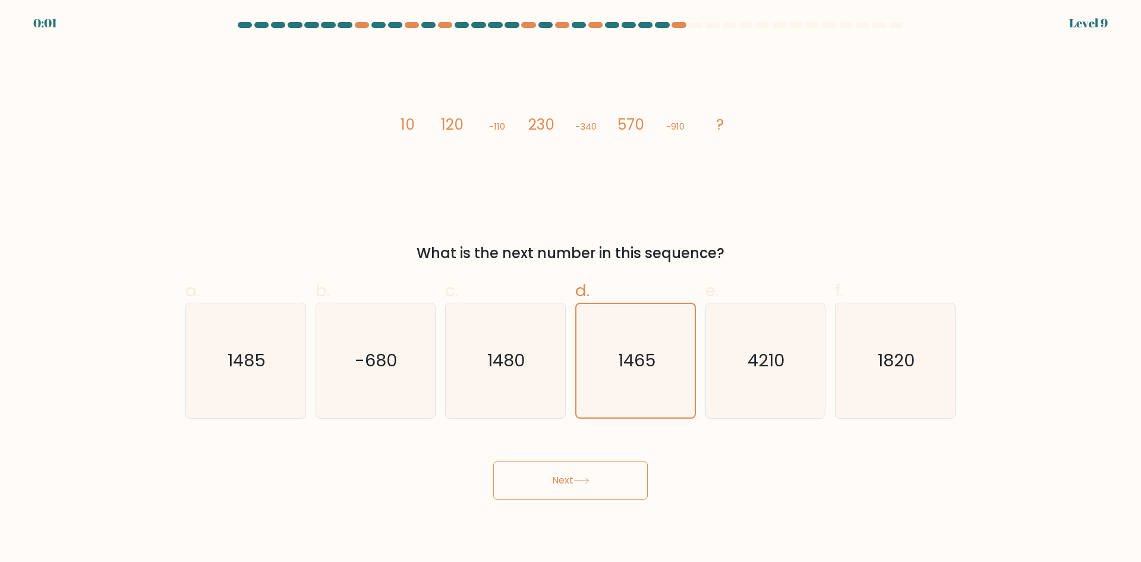
drag, startPoint x: 602, startPoint y: 497, endPoint x: 608, endPoint y: 488, distance: 11.2
click at [605, 492] on button "Next" at bounding box center [570, 480] width 155 height 38
click at [608, 487] on button "Next" at bounding box center [570, 480] width 155 height 38
click at [609, 487] on button "Next" at bounding box center [570, 480] width 155 height 38
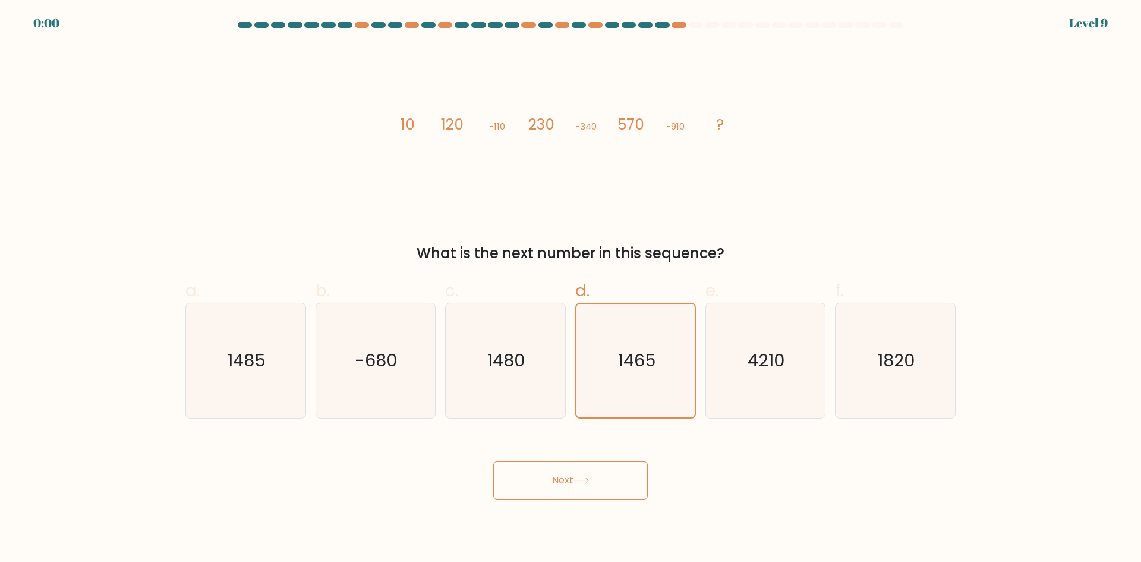
click at [609, 487] on button "Next" at bounding box center [570, 480] width 155 height 38
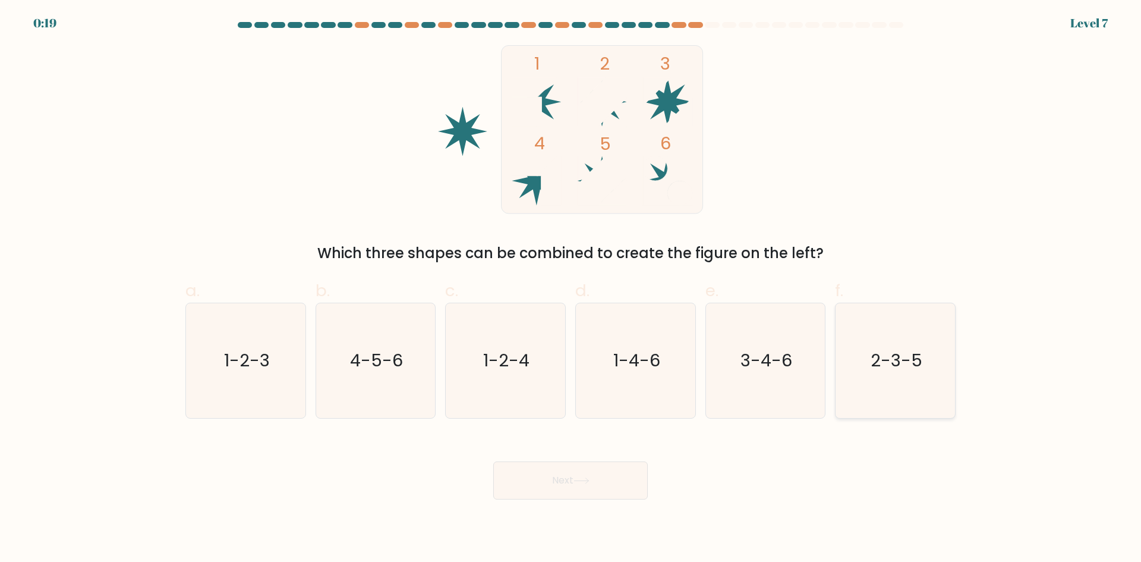
click at [893, 370] on text "2-3-5" at bounding box center [897, 360] width 52 height 24
click at [571, 289] on input "f. 2-3-5" at bounding box center [571, 285] width 1 height 8
radio input "true"
click at [624, 476] on button "Next" at bounding box center [570, 480] width 155 height 38
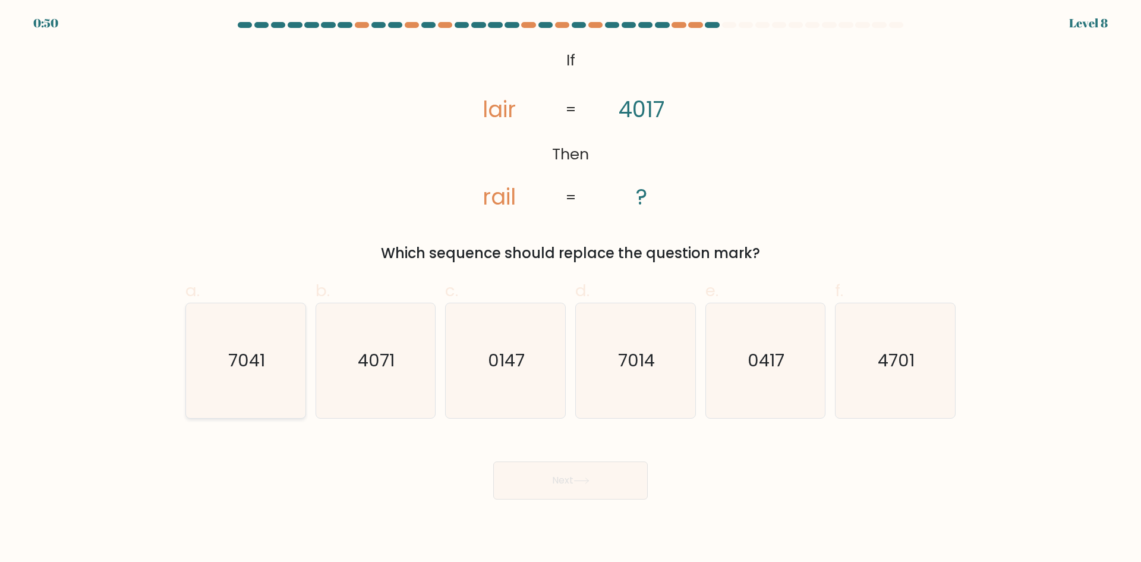
click at [228, 359] on icon "7041" at bounding box center [245, 360] width 115 height 115
click at [571, 289] on input "a. 7041" at bounding box center [571, 285] width 1 height 8
radio input "true"
click at [559, 486] on button "Next" at bounding box center [570, 480] width 155 height 38
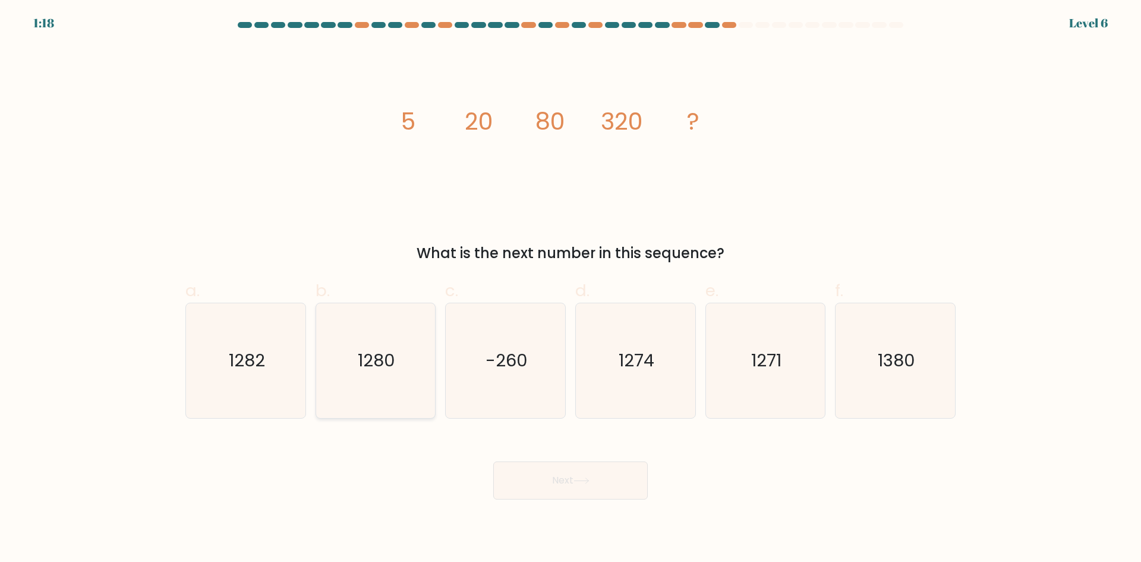
click at [379, 355] on text "1280" at bounding box center [376, 360] width 37 height 24
click at [571, 289] on input "b. 1280" at bounding box center [571, 285] width 1 height 8
radio input "true"
click at [617, 471] on button "Next" at bounding box center [570, 480] width 155 height 38
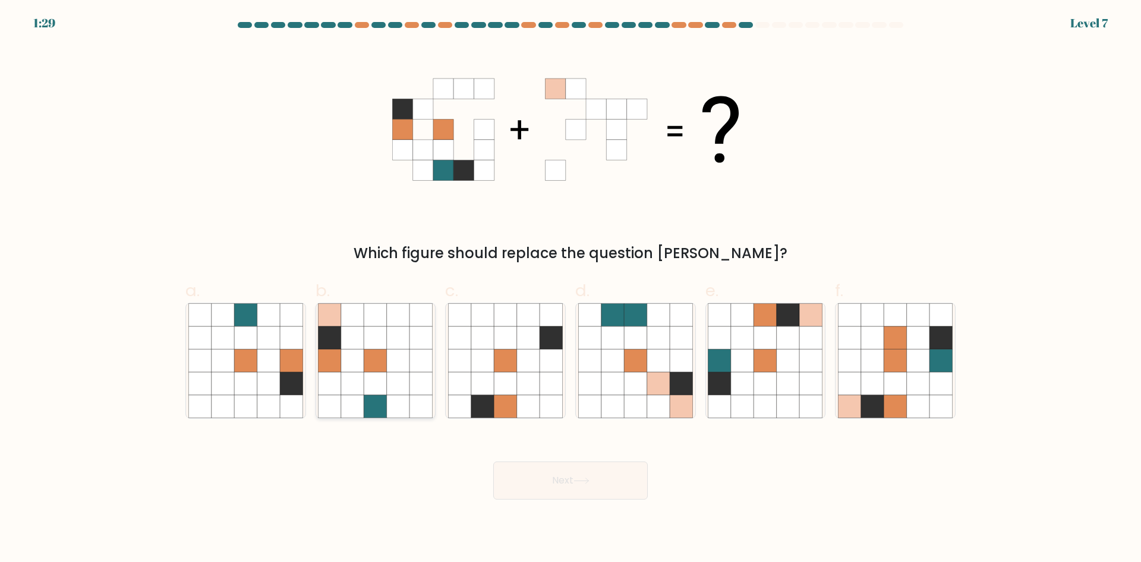
click at [367, 368] on icon at bounding box center [375, 360] width 23 height 23
click at [571, 289] on input "b." at bounding box center [571, 285] width 1 height 8
radio input "true"
click at [790, 361] on icon at bounding box center [788, 360] width 23 height 23
click at [571, 289] on input "e." at bounding box center [571, 285] width 1 height 8
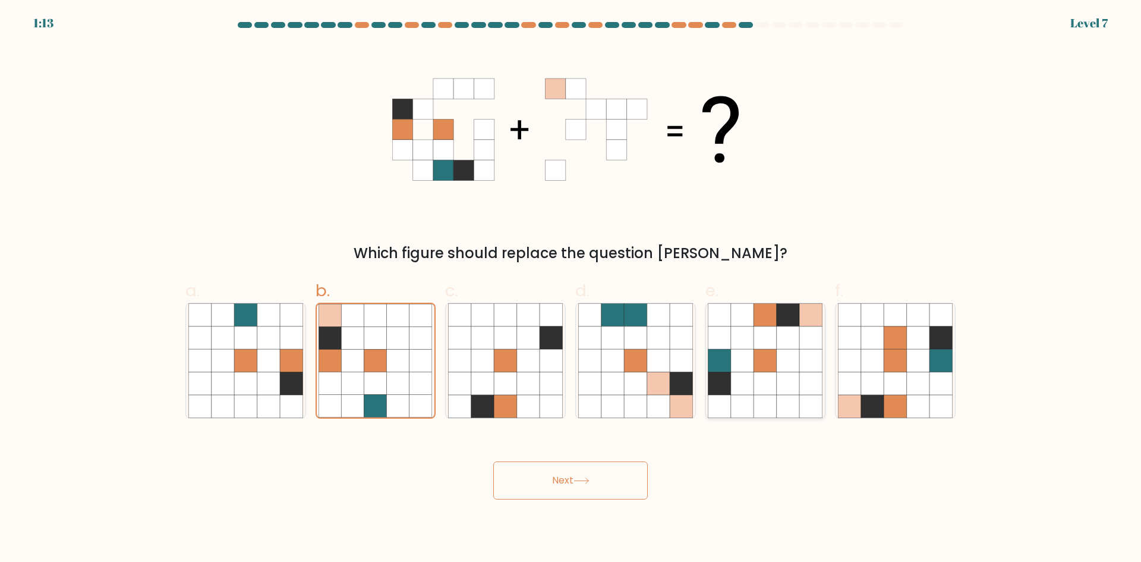
radio input "true"
click at [589, 479] on icon at bounding box center [582, 480] width 16 height 7
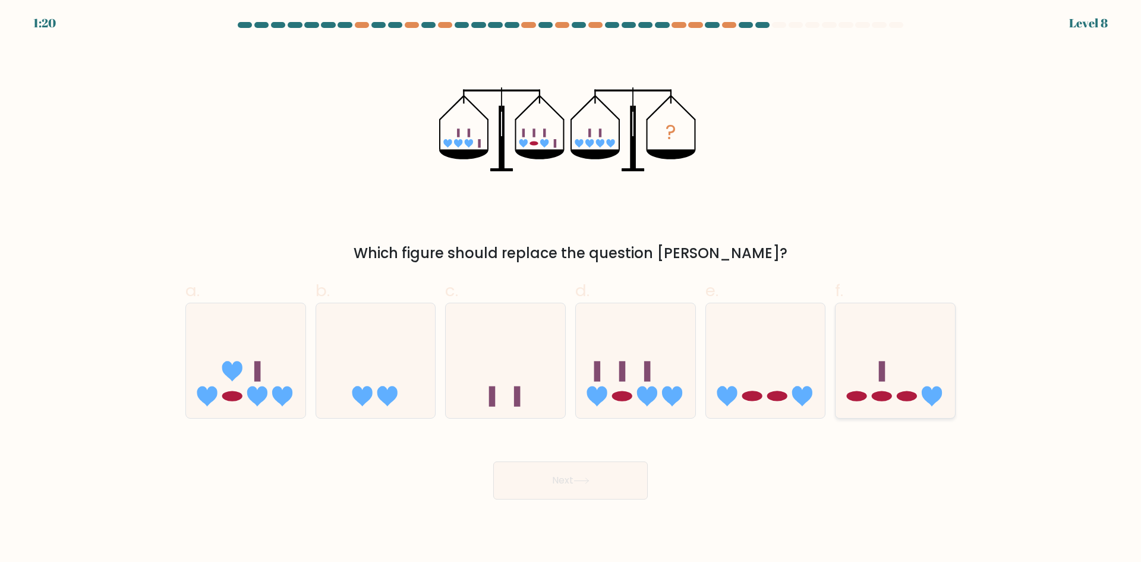
click at [886, 393] on ellipse at bounding box center [882, 396] width 20 height 10
click at [571, 289] on input "f." at bounding box center [571, 285] width 1 height 8
radio input "true"
click at [581, 474] on button "Next" at bounding box center [570, 480] width 155 height 38
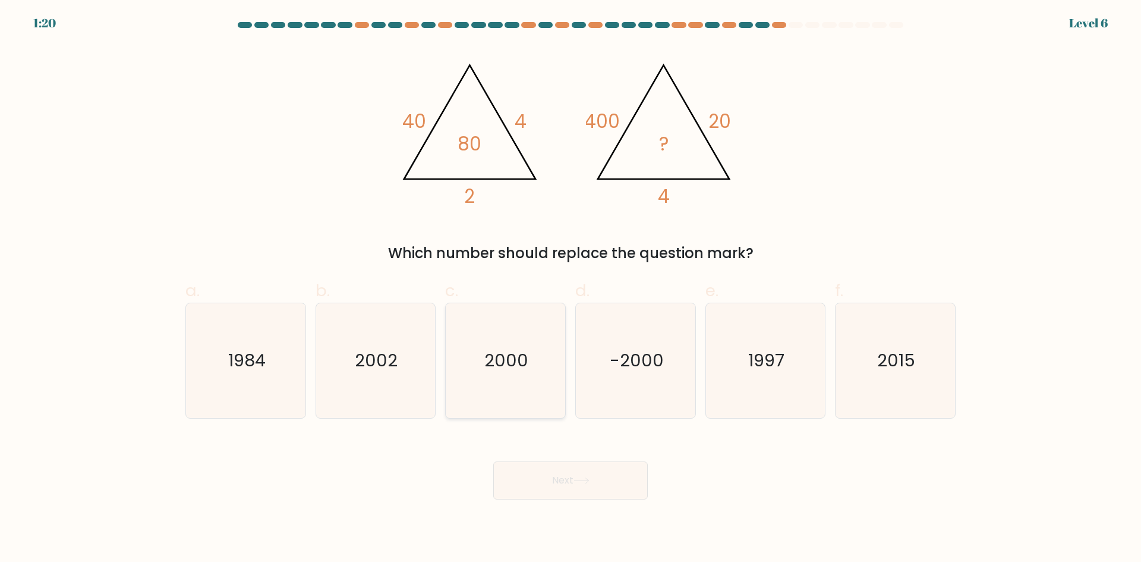
click at [530, 364] on icon "2000" at bounding box center [505, 360] width 115 height 115
click at [571, 289] on input "c. 2000" at bounding box center [571, 285] width 1 height 8
radio input "true"
click at [622, 478] on button "Next" at bounding box center [570, 480] width 155 height 38
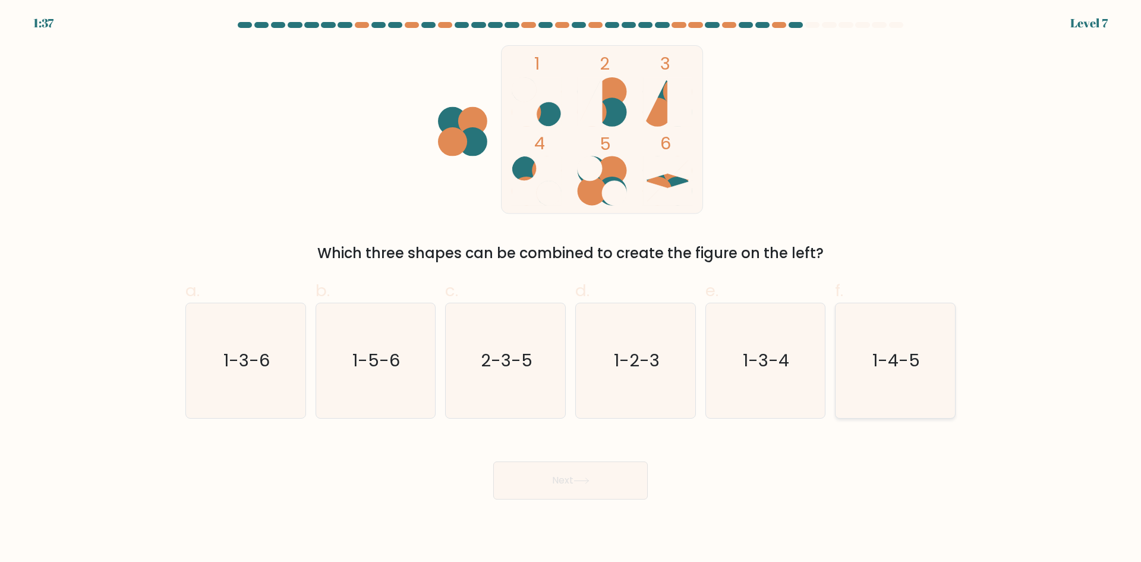
drag, startPoint x: 866, startPoint y: 392, endPoint x: 738, endPoint y: 439, distance: 135.9
click at [866, 393] on icon "1-4-5" at bounding box center [895, 360] width 115 height 115
click at [571, 289] on input "f. 1-4-5" at bounding box center [571, 285] width 1 height 8
radio input "true"
click at [580, 489] on button "Next" at bounding box center [570, 480] width 155 height 38
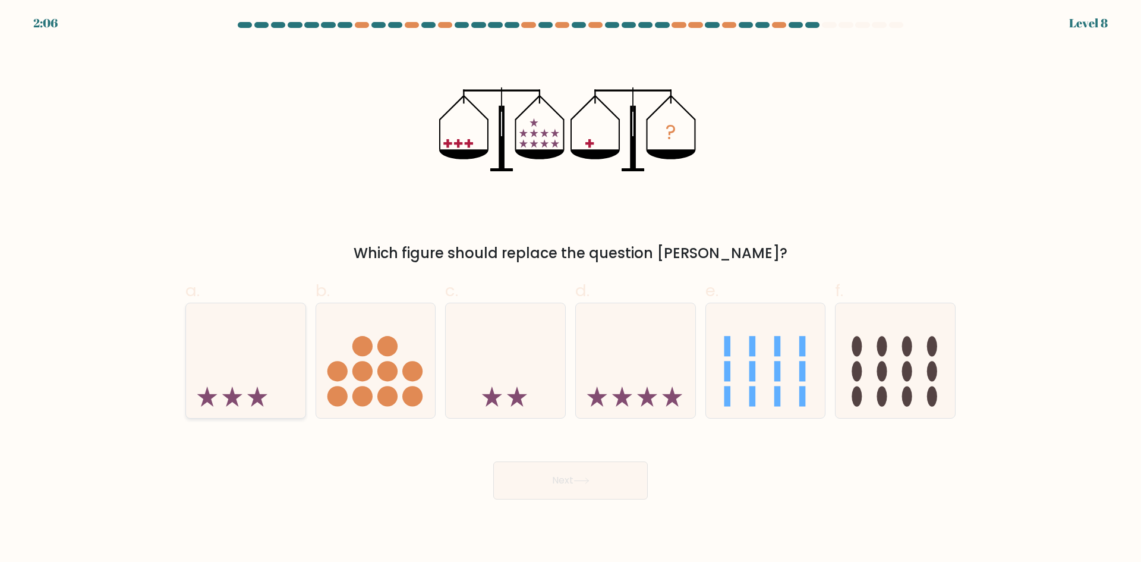
click at [304, 346] on icon at bounding box center [245, 360] width 119 height 99
click at [571, 289] on input "a." at bounding box center [571, 285] width 1 height 8
radio input "true"
click at [556, 461] on button "Next" at bounding box center [570, 480] width 155 height 38
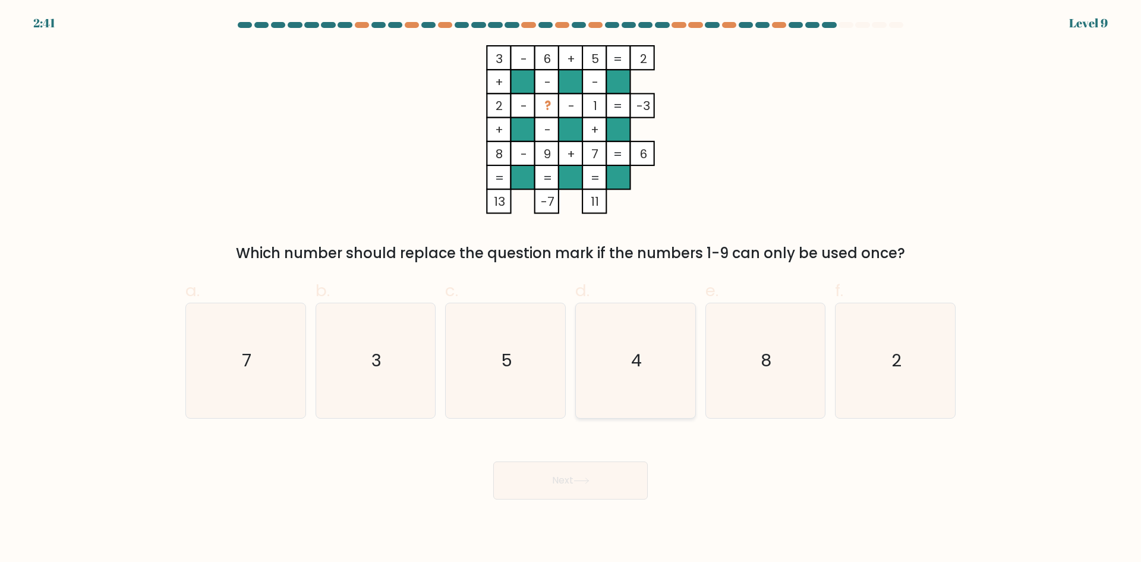
click at [648, 380] on icon "4" at bounding box center [635, 360] width 115 height 115
click at [571, 289] on input "d. 4" at bounding box center [571, 285] width 1 height 8
radio input "true"
click at [621, 470] on button "Next" at bounding box center [570, 480] width 155 height 38
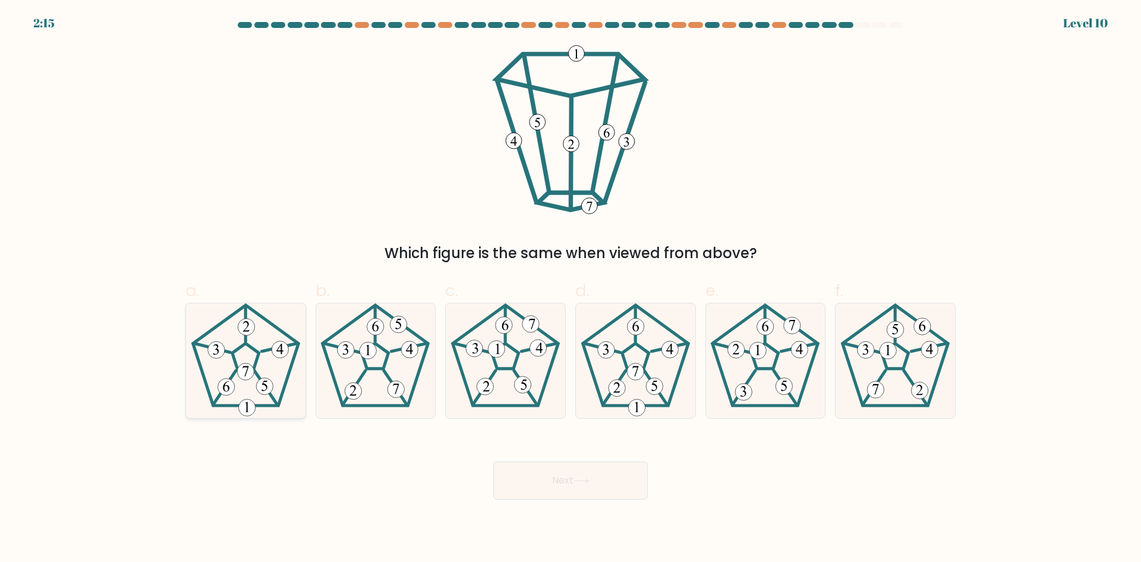
click at [275, 409] on icon at bounding box center [245, 360] width 115 height 115
click at [571, 289] on input "a." at bounding box center [571, 285] width 1 height 8
radio input "true"
click at [557, 495] on button "Next" at bounding box center [570, 480] width 155 height 38
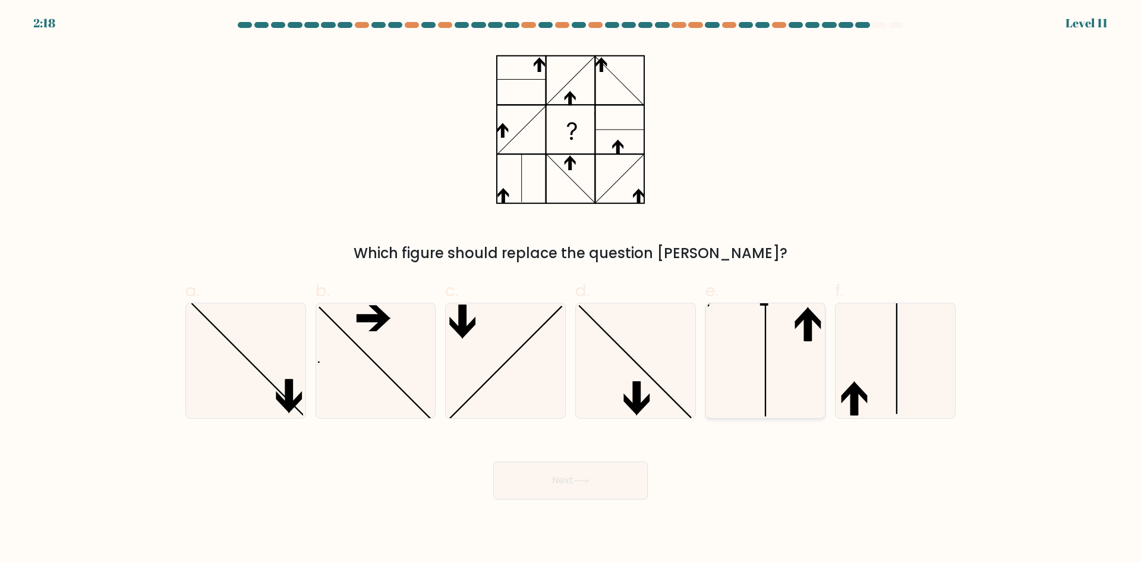
click at [774, 352] on icon at bounding box center [765, 360] width 115 height 115
click at [571, 289] on input "e." at bounding box center [571, 285] width 1 height 8
radio input "true"
click at [562, 474] on button "Next" at bounding box center [570, 480] width 155 height 38
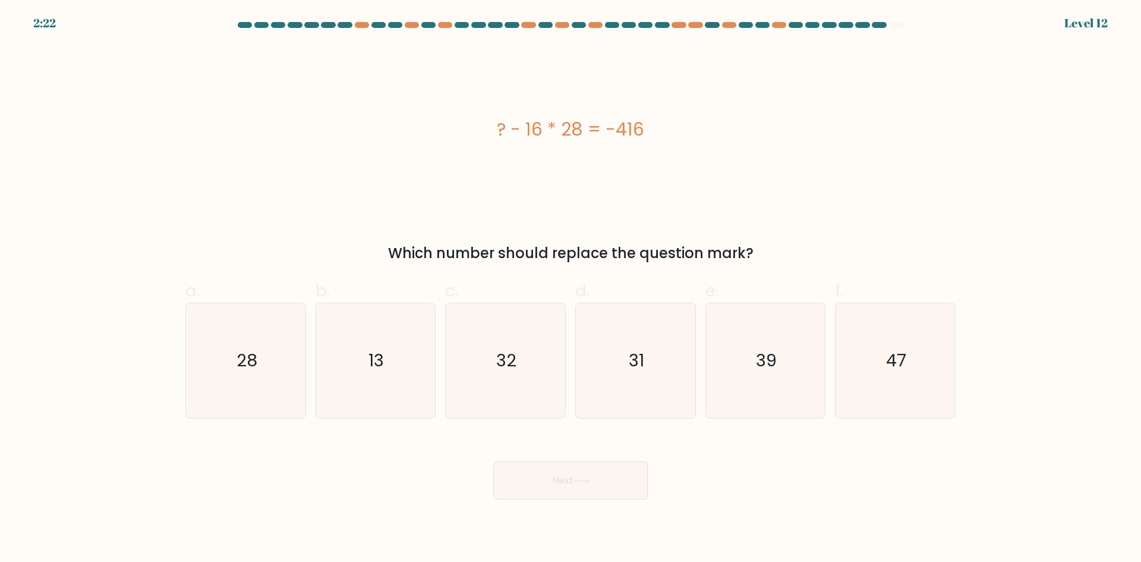
click at [544, 430] on form "a." at bounding box center [570, 260] width 1141 height 477
click at [546, 395] on icon "32" at bounding box center [505, 360] width 115 height 115
click at [571, 289] on input "c. 32" at bounding box center [571, 285] width 1 height 8
radio input "true"
click at [569, 460] on div "Next" at bounding box center [570, 466] width 785 height 67
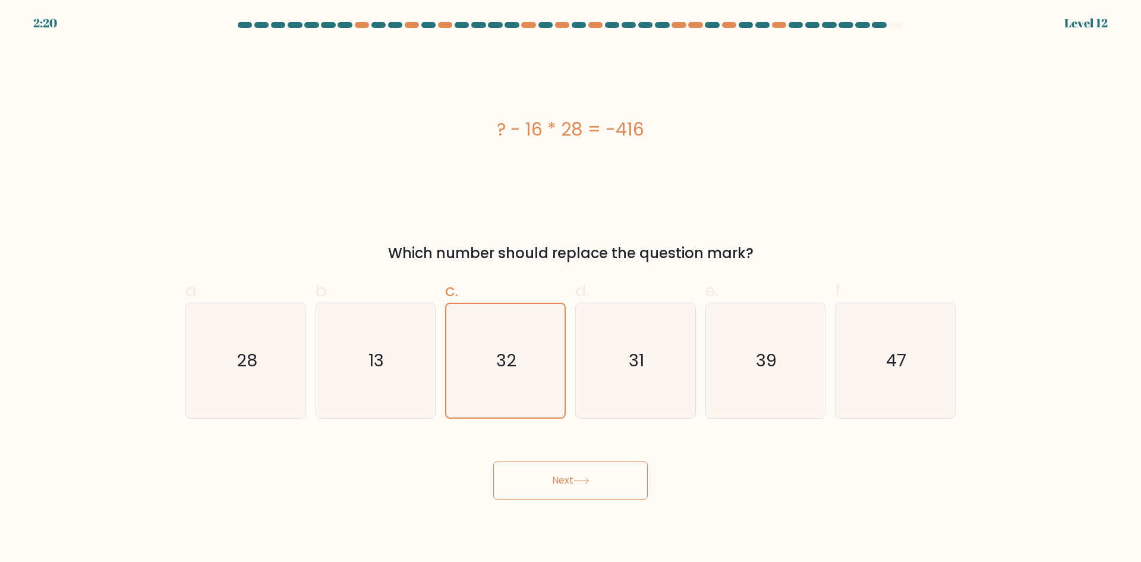
click at [561, 470] on button "Next" at bounding box center [570, 480] width 155 height 38
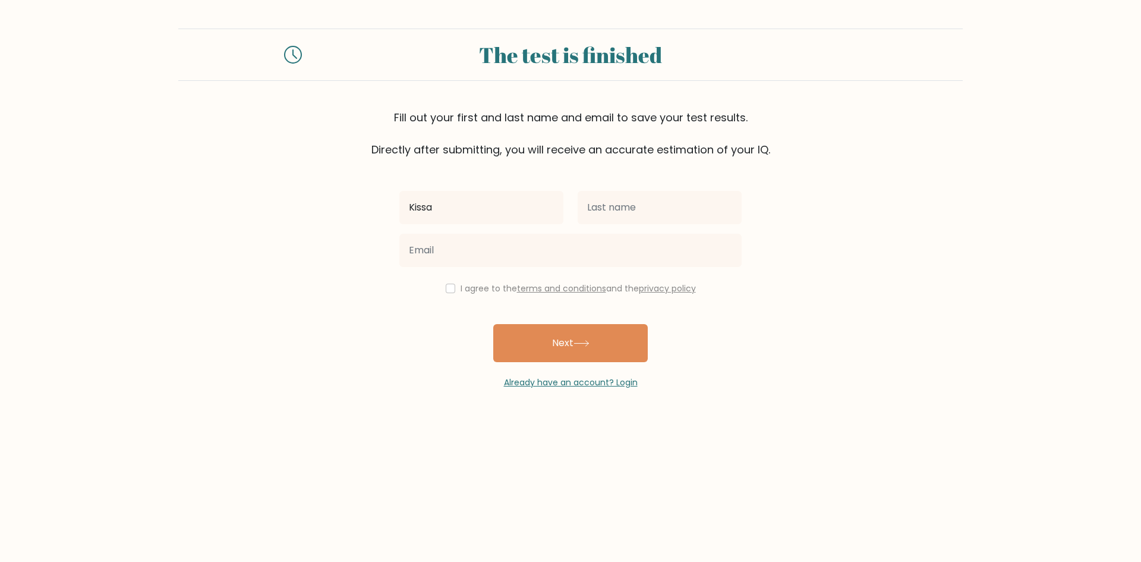
type input "Kissa"
type input "Lantud"
click at [490, 194] on input "Kissa" at bounding box center [481, 207] width 164 height 33
type input "Kissally"
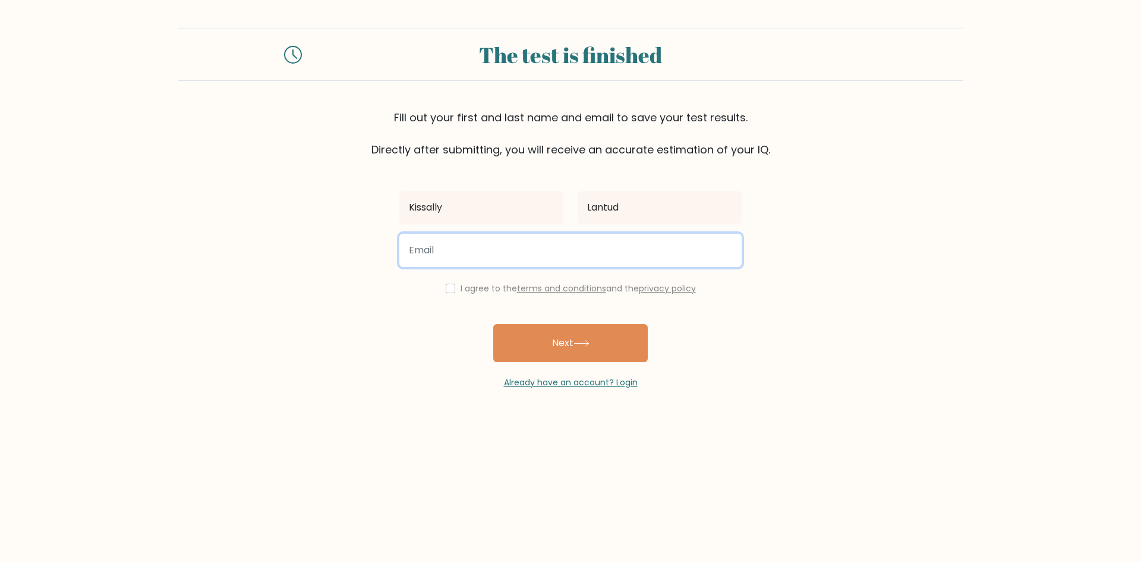
click at [506, 253] on input "email" at bounding box center [570, 250] width 342 height 33
type input "[EMAIL_ADDRESS][DOMAIN_NAME]"
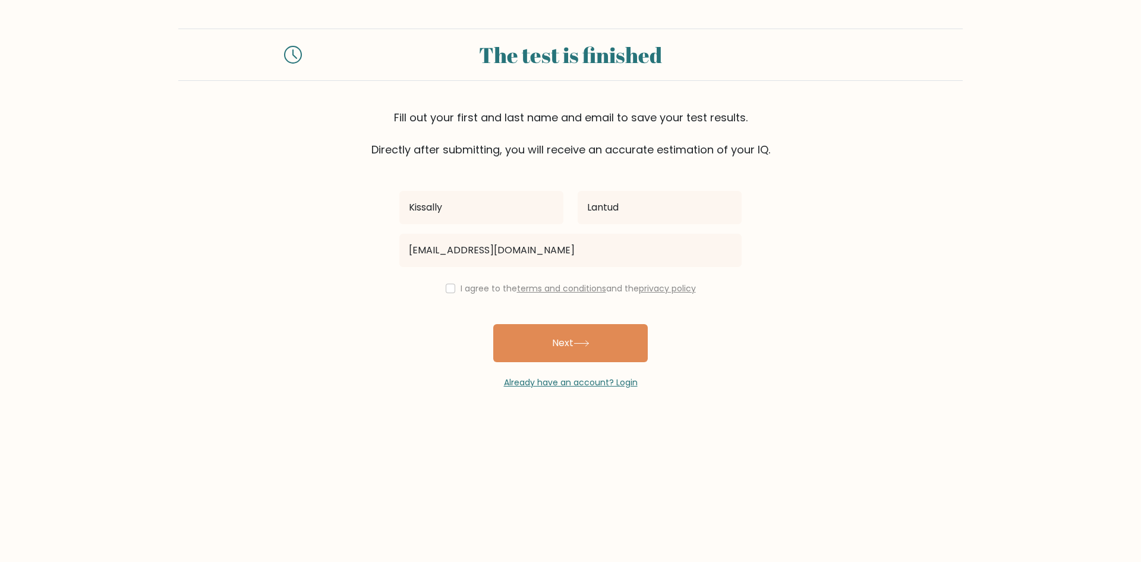
click at [455, 286] on div "I agree to the terms and conditions and the privacy policy" at bounding box center [570, 288] width 357 height 14
click at [452, 288] on input "checkbox" at bounding box center [451, 289] width 10 height 10
checkbox input "true"
click at [566, 336] on button "Next" at bounding box center [570, 343] width 155 height 38
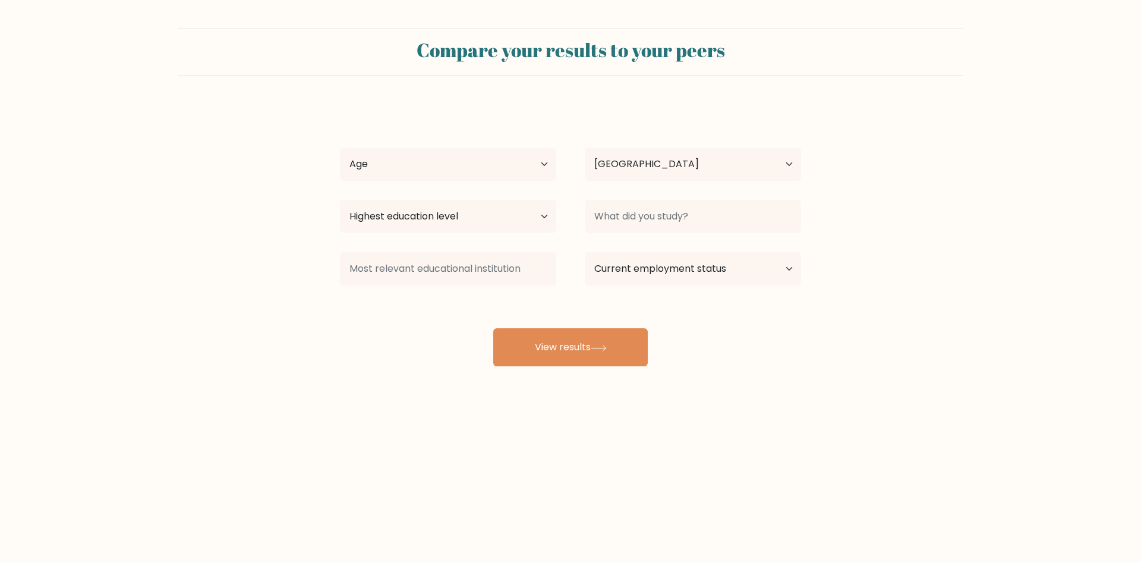
select select "PH"
click at [493, 161] on select "Age Under 18 years old 18-24 years old 25-34 years old 35-44 years old 45-54 ye…" at bounding box center [448, 163] width 216 height 33
select select "25_34"
click at [340, 147] on select "Age Under 18 years old 18-24 years old 25-34 years old 35-44 years old 45-54 ye…" at bounding box center [448, 163] width 216 height 33
click at [692, 170] on select "Country Afghanistan Albania Algeria American Samoa Andorra Angola Anguilla Anta…" at bounding box center [693, 163] width 216 height 33
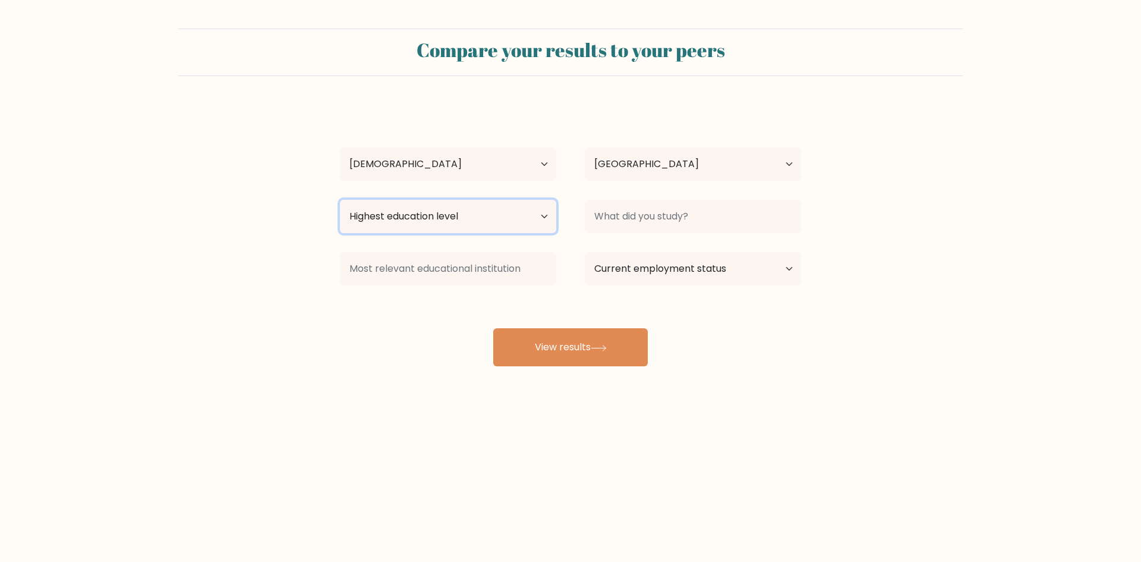
click at [384, 225] on select "Highest education level No schooling Primary Lower Secondary Upper Secondary Oc…" at bounding box center [448, 216] width 216 height 33
select select "bachelors_degree"
click at [340, 200] on select "Highest education level No schooling Primary Lower Secondary Upper Secondary Oc…" at bounding box center [448, 216] width 216 height 33
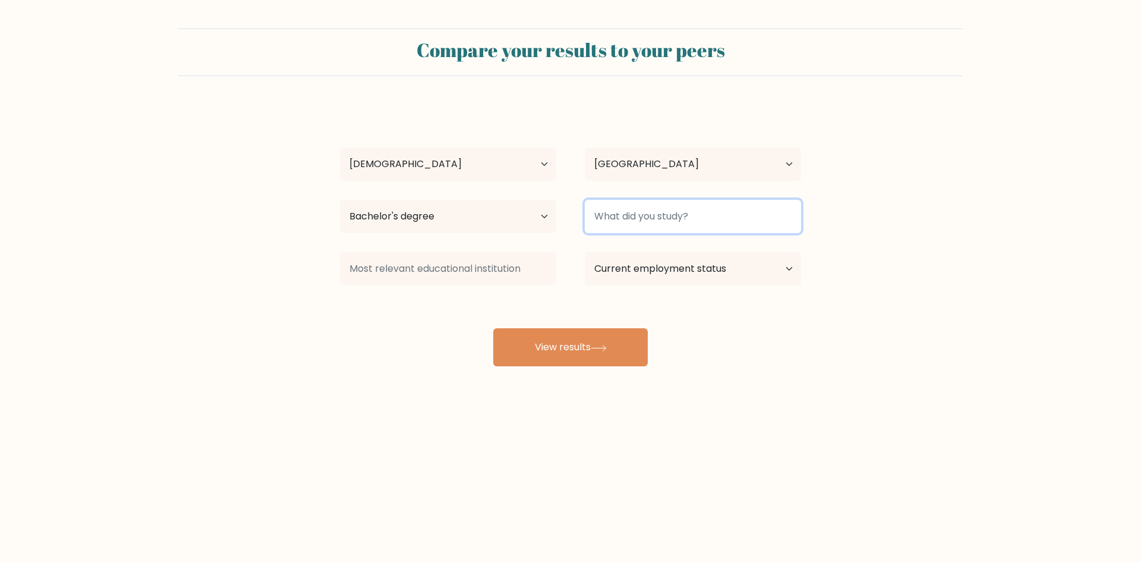
click at [648, 224] on input at bounding box center [693, 216] width 216 height 33
click at [651, 219] on input at bounding box center [693, 216] width 216 height 33
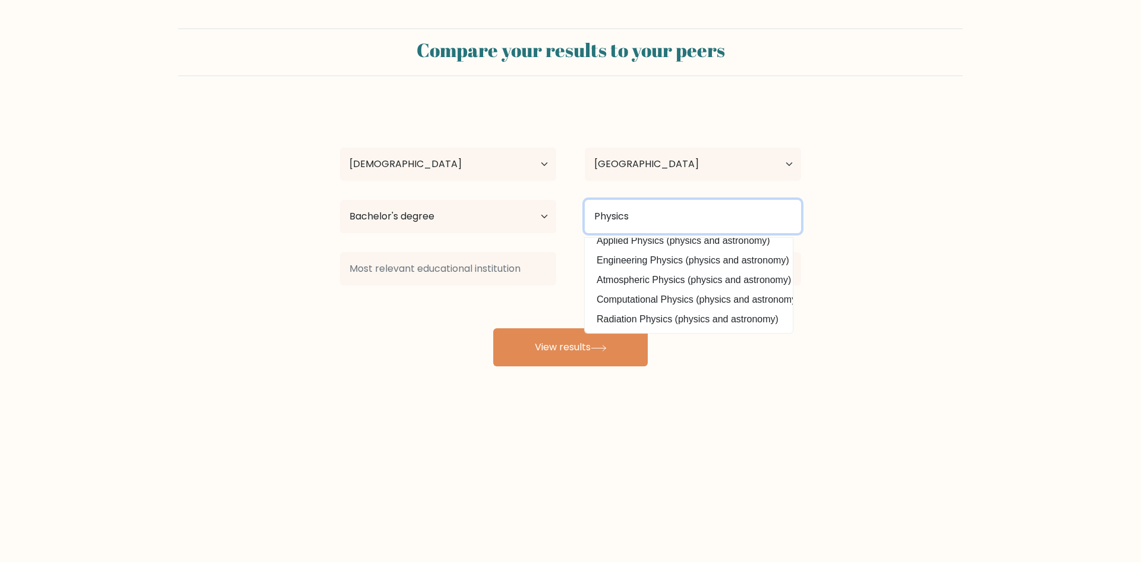
scroll to position [56, 0]
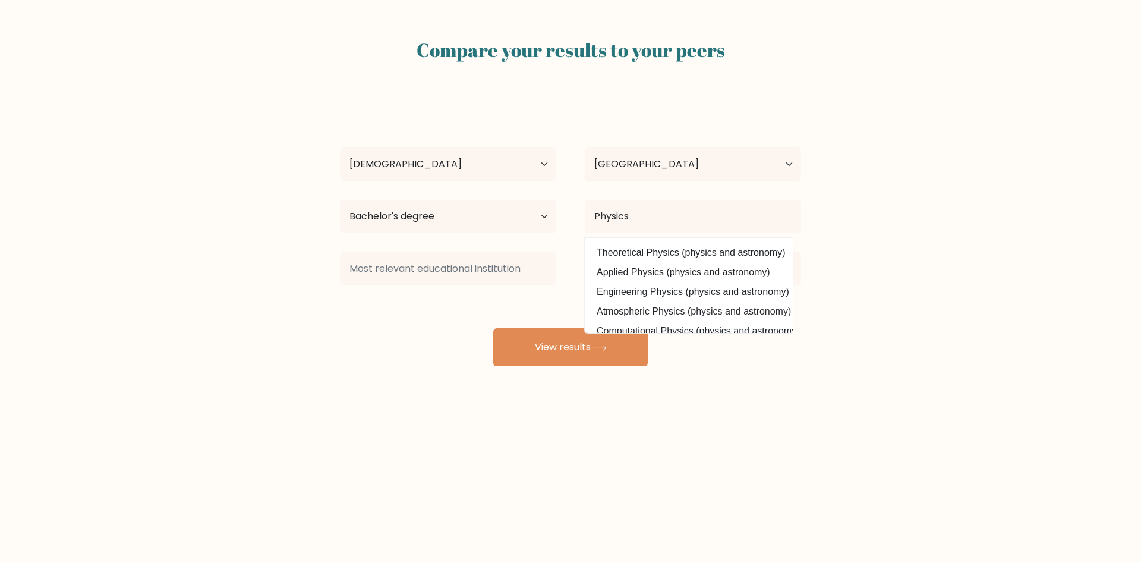
click at [626, 264] on option "Applied Physics (physics and astronomy)" at bounding box center [689, 272] width 202 height 19
type input "Applied Physics"
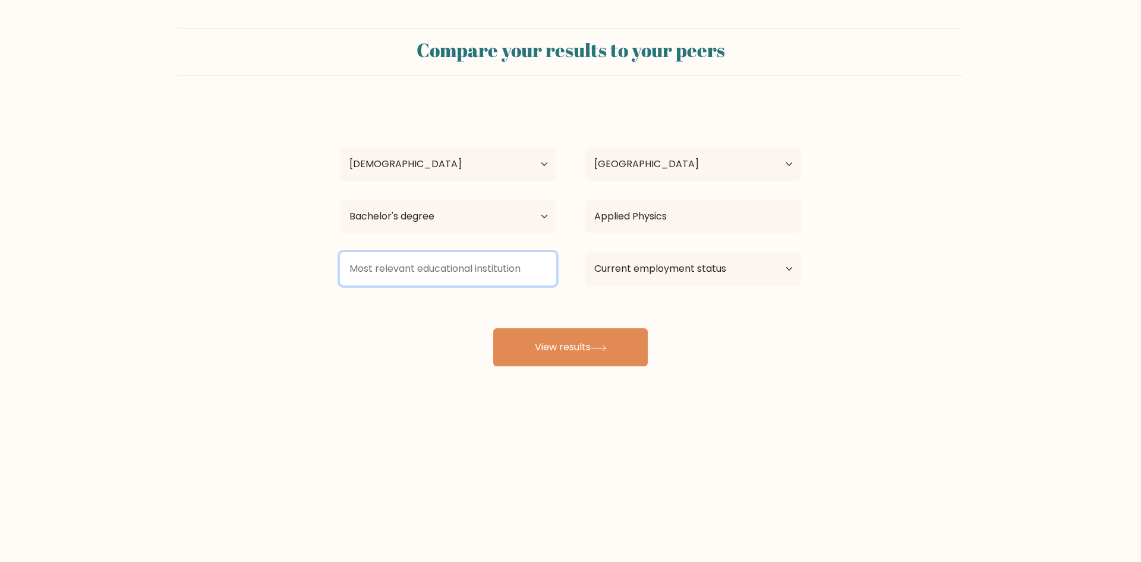
click at [500, 273] on input at bounding box center [448, 268] width 216 height 33
click at [762, 272] on select "Current employment status Employed Student Retired Other / prefer not to answer" at bounding box center [693, 268] width 216 height 33
select select "other"
click at [585, 252] on select "Current employment status Employed Student Retired Other / prefer not to answer" at bounding box center [693, 268] width 216 height 33
click at [577, 367] on div "Compare your results to your peers Kissally Lantud Age Under 18 years old 18-24…" at bounding box center [570, 225] width 1141 height 451
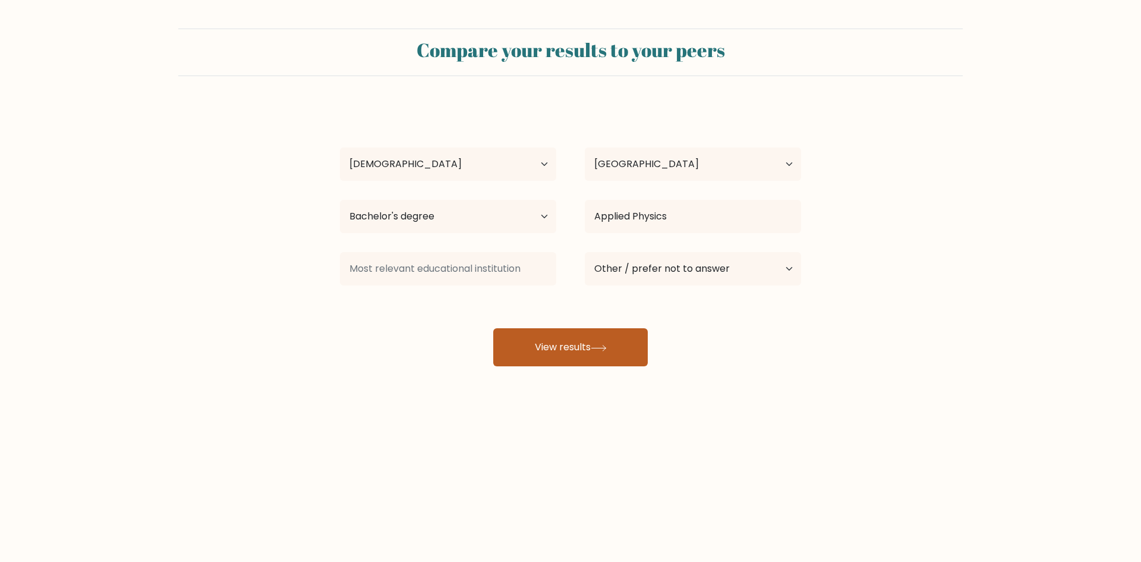
click at [530, 341] on button "View results" at bounding box center [570, 347] width 155 height 38
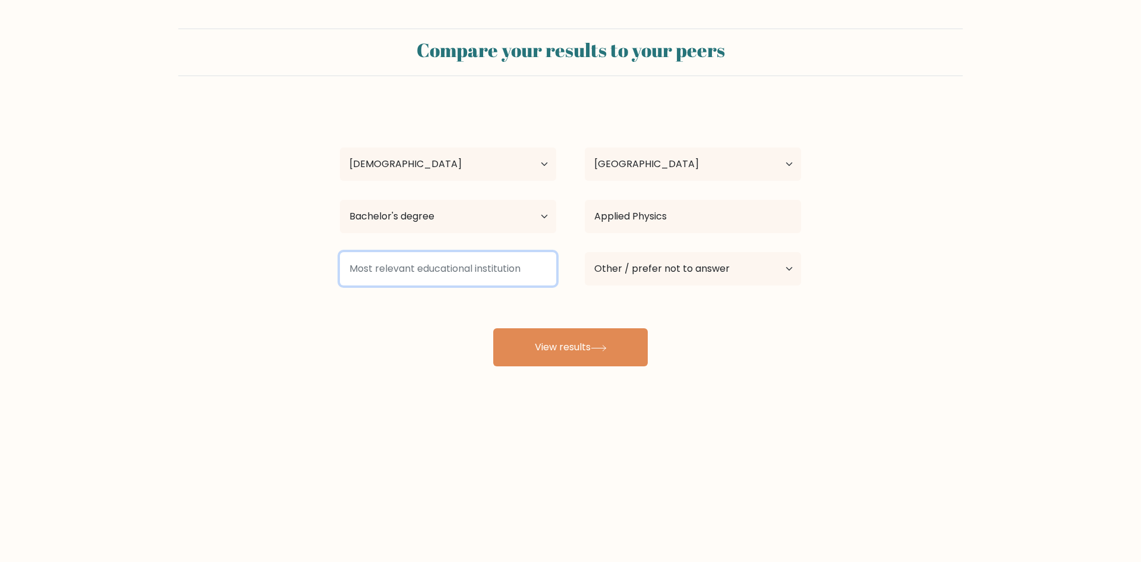
click at [478, 267] on input at bounding box center [448, 268] width 216 height 33
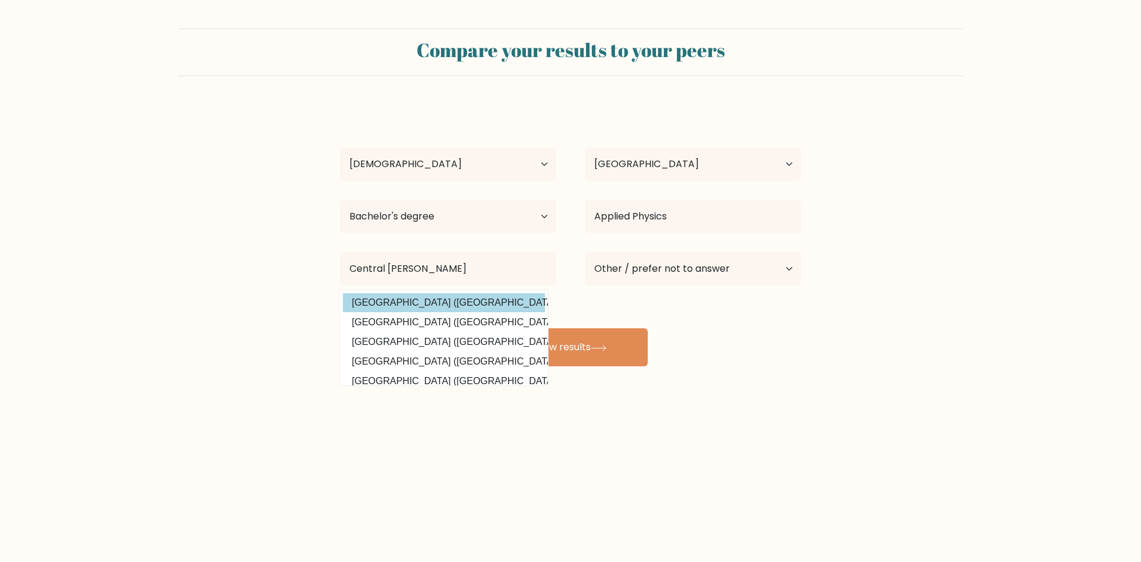
click at [420, 304] on option "Central Mindanao University (Philippines)" at bounding box center [444, 302] width 202 height 19
type input "[GEOGRAPHIC_DATA]"
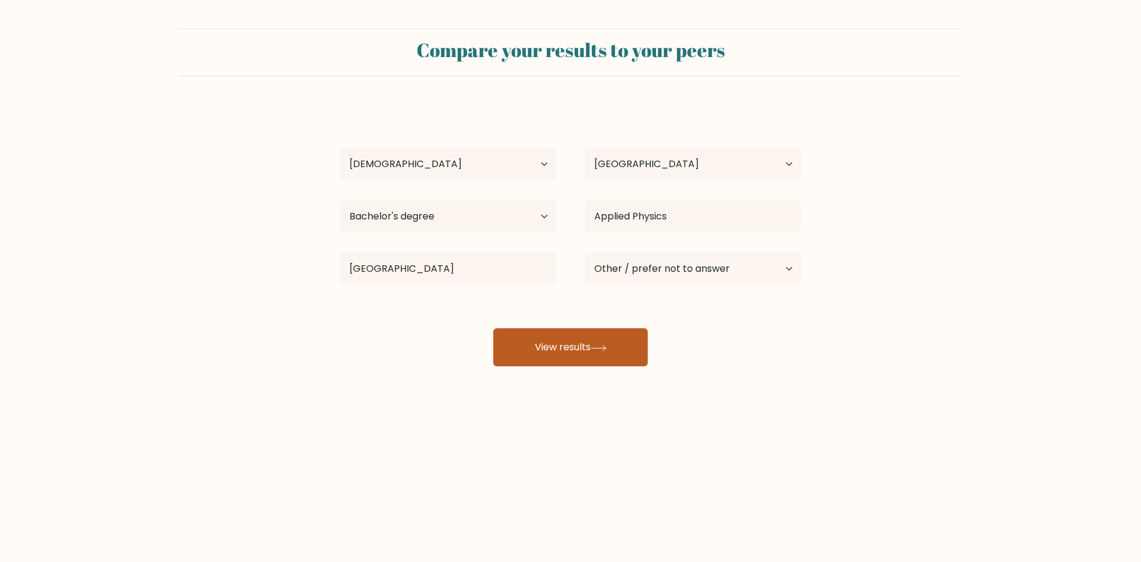
click at [582, 365] on button "View results" at bounding box center [570, 347] width 155 height 38
click at [584, 358] on button "View results" at bounding box center [570, 347] width 155 height 38
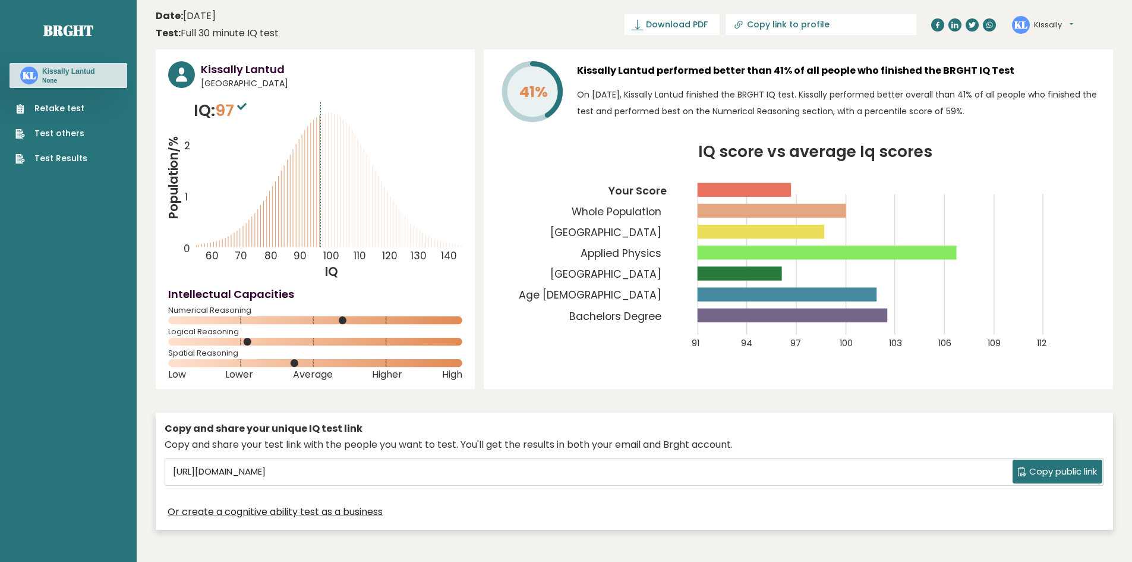
click at [229, 67] on h3 "Kissally Lantud" at bounding box center [332, 69] width 262 height 16
